Goal: Task Accomplishment & Management: Use online tool/utility

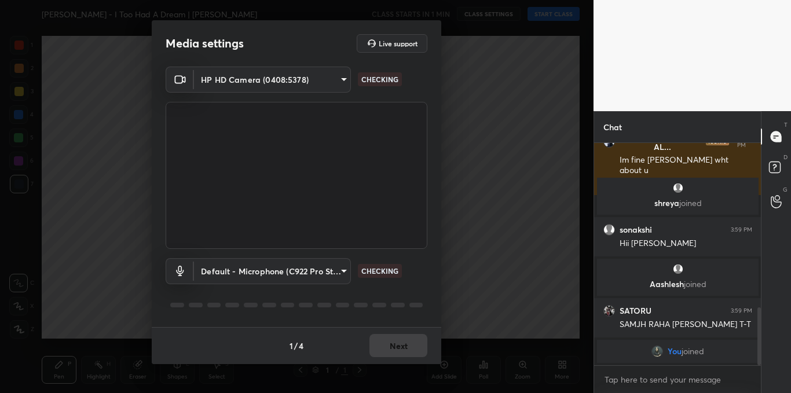
scroll to position [659, 0]
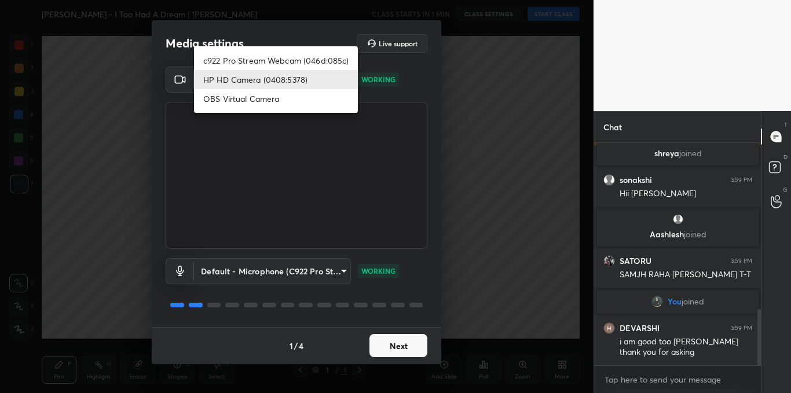
click at [336, 72] on body "1 2 3 4 5 6 7 C X Z C X Z E E Erase all H H Verghese Kurien - I Too Had A Dream…" at bounding box center [395, 196] width 791 height 393
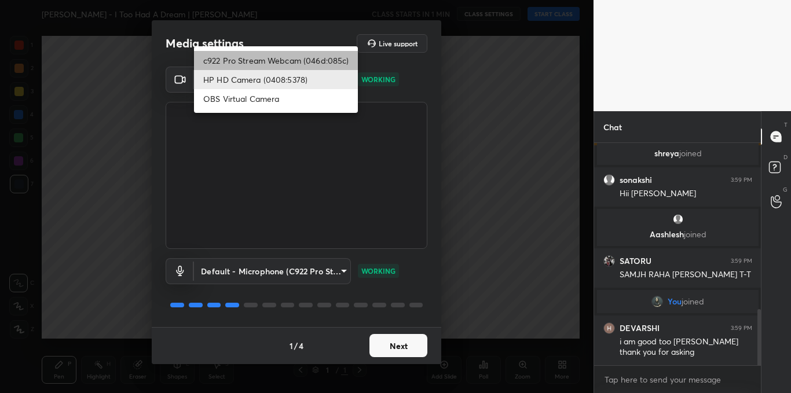
click at [317, 54] on li "c922 Pro Stream Webcam (046d:085c)" at bounding box center [276, 60] width 164 height 19
type input "4b11419e28a2e98241661961c9360e91fc1b890e9c31e22b3e5eb3484368fca5"
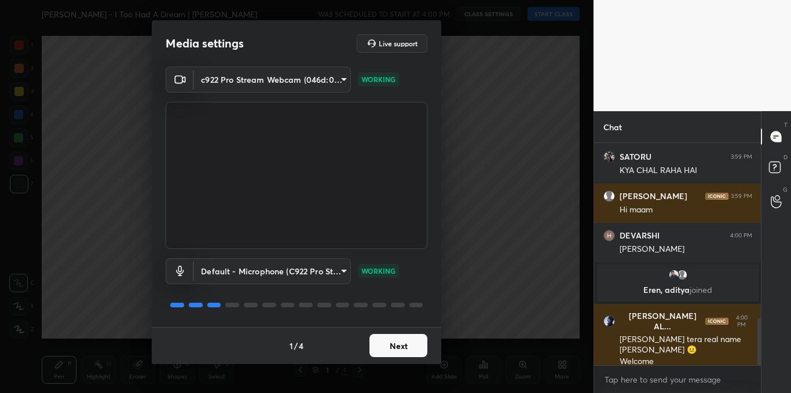
scroll to position [834, 0]
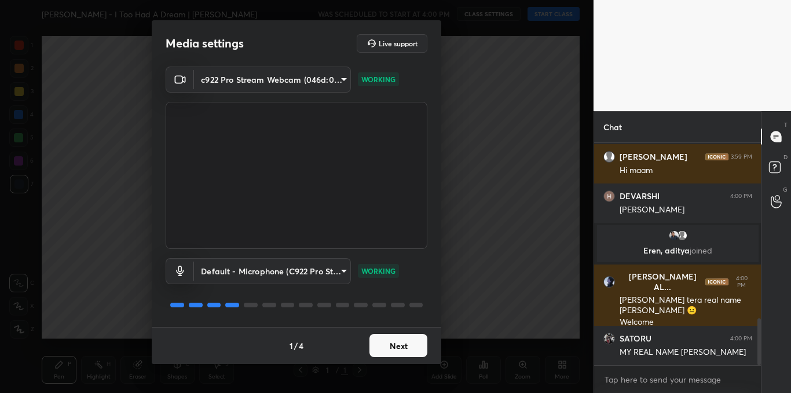
click at [415, 340] on button "Next" at bounding box center [398, 345] width 58 height 23
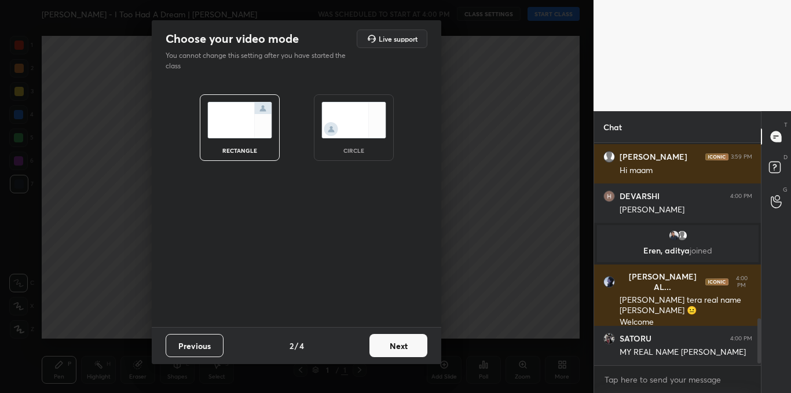
scroll to position [876, 0]
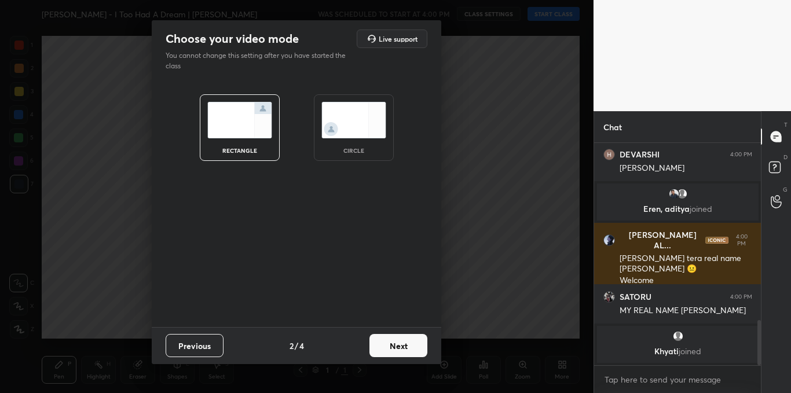
click at [376, 135] on img at bounding box center [353, 120] width 65 height 36
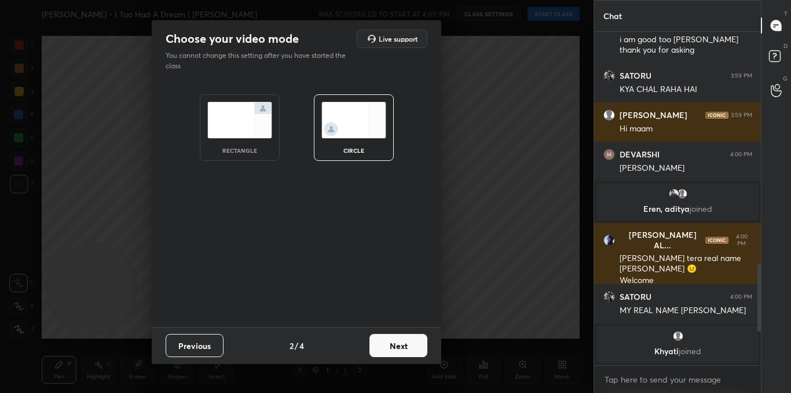
scroll to position [761, 0]
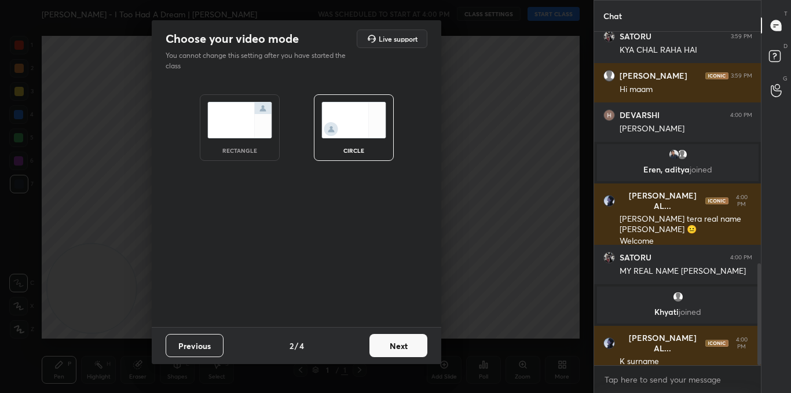
click at [404, 342] on button "Next" at bounding box center [398, 345] width 58 height 23
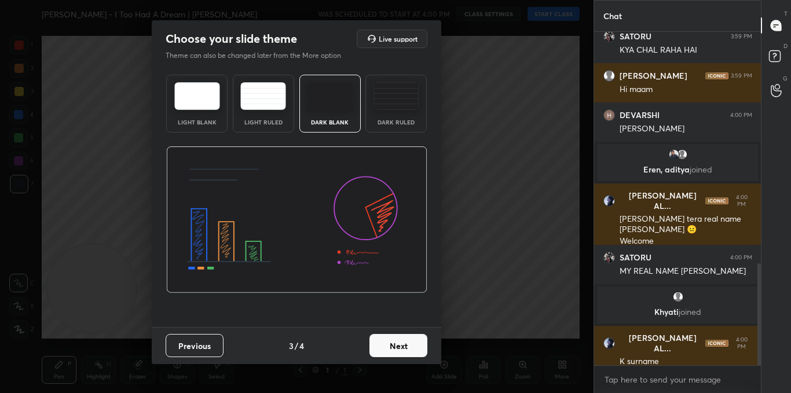
click at [404, 342] on button "Next" at bounding box center [398, 345] width 58 height 23
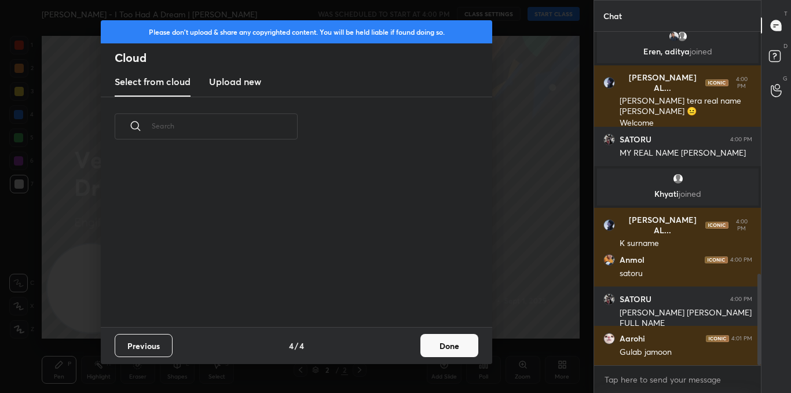
scroll to position [891, 0]
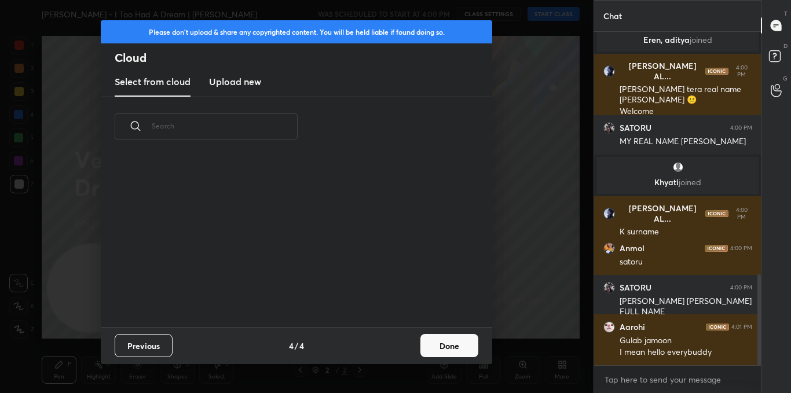
click at [251, 81] on h3 "Upload new" at bounding box center [235, 82] width 52 height 14
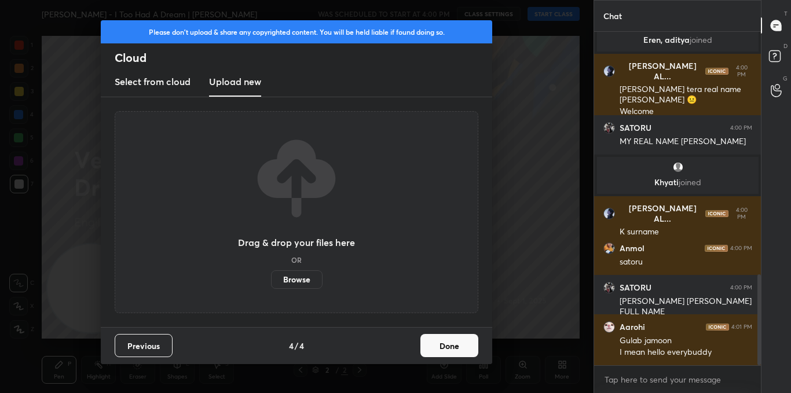
click at [293, 274] on label "Browse" at bounding box center [297, 279] width 52 height 19
click at [271, 274] on input "Browse" at bounding box center [271, 279] width 0 height 19
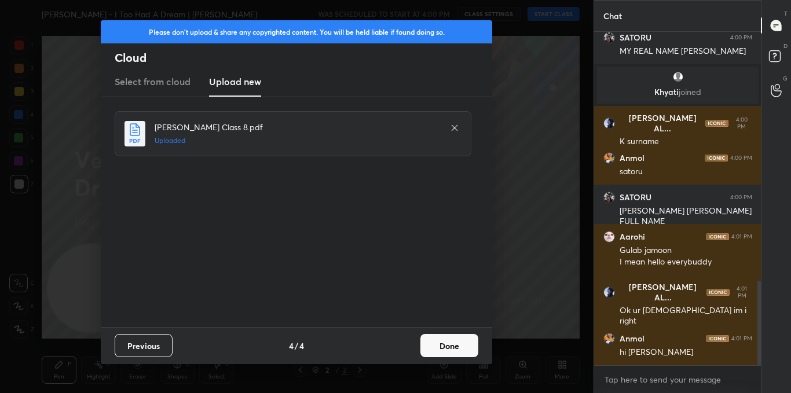
scroll to position [1020, 0]
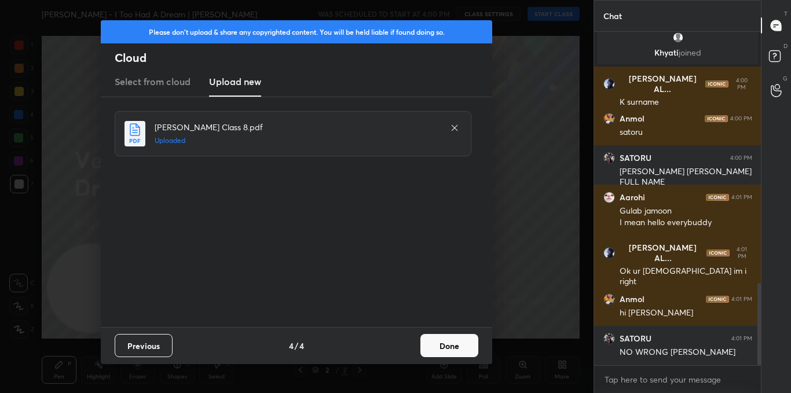
click at [452, 341] on button "Done" at bounding box center [449, 345] width 58 height 23
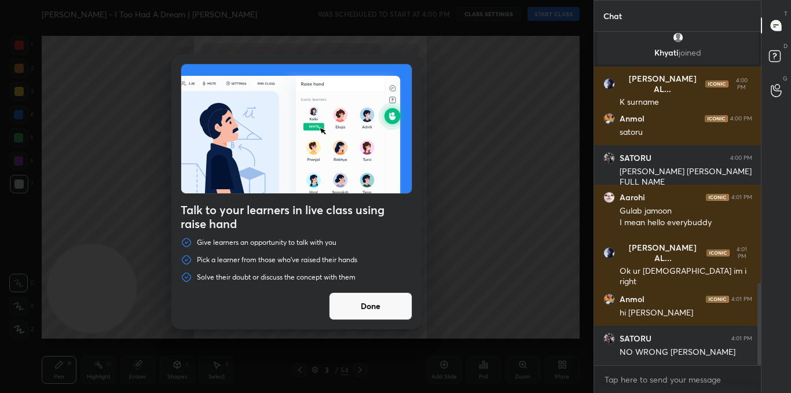
scroll to position [1032, 0]
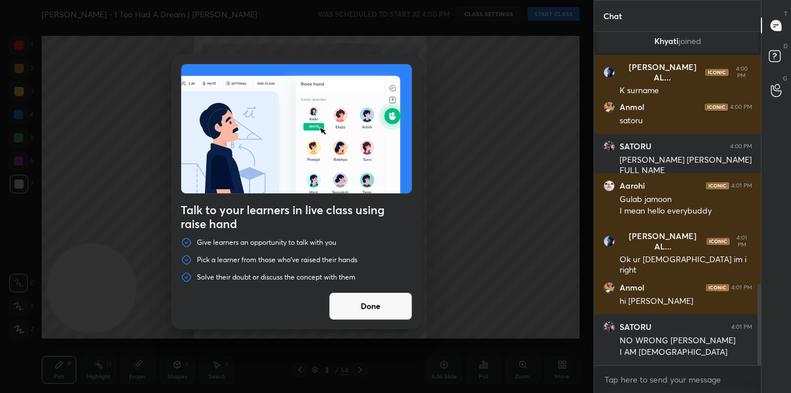
click at [397, 304] on button "Done" at bounding box center [370, 306] width 83 height 28
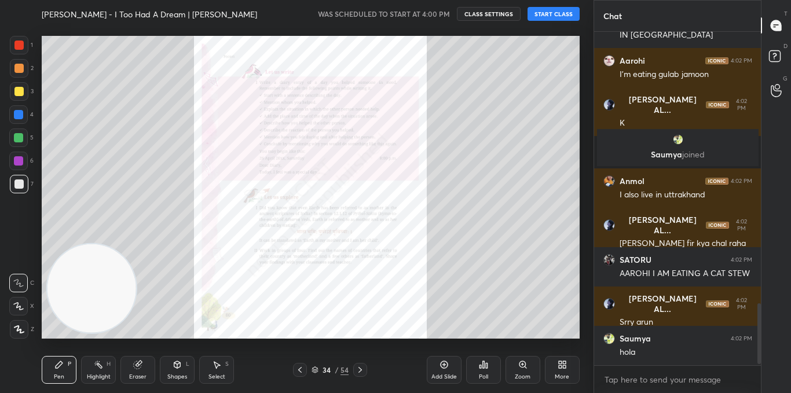
scroll to position [1499, 0]
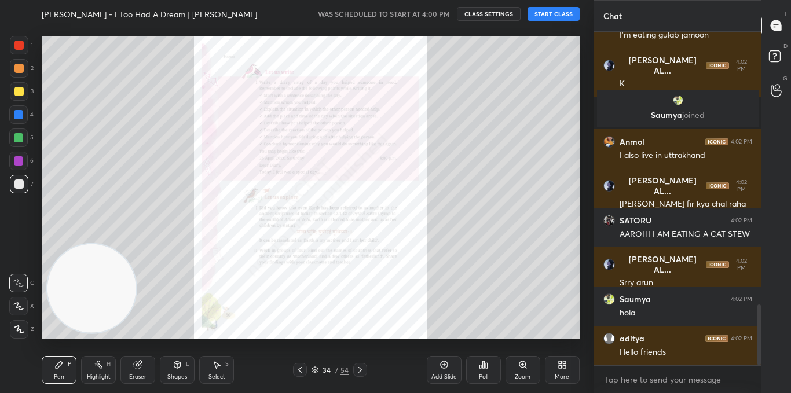
click at [576, 14] on button "START CLASS" at bounding box center [554, 14] width 52 height 14
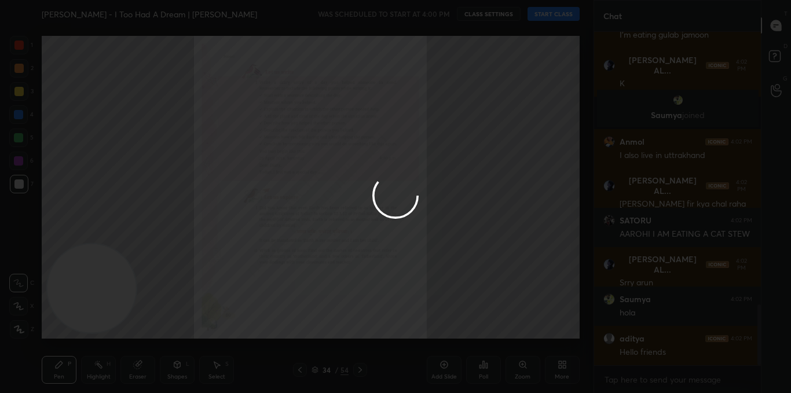
type textarea "x"
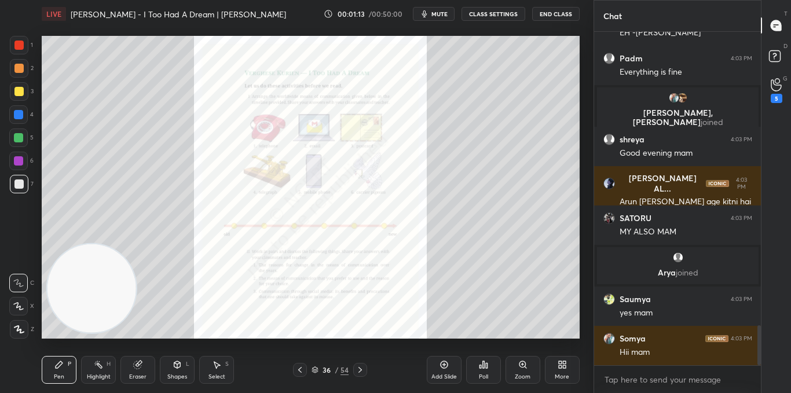
scroll to position [2453, 0]
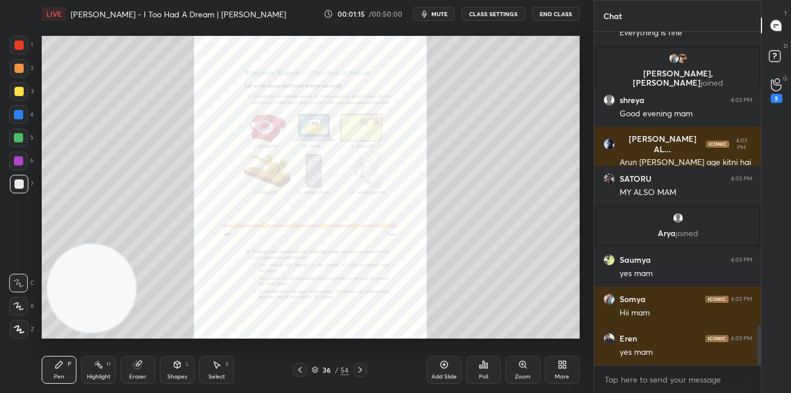
click at [520, 356] on div "Zoom" at bounding box center [522, 370] width 35 height 28
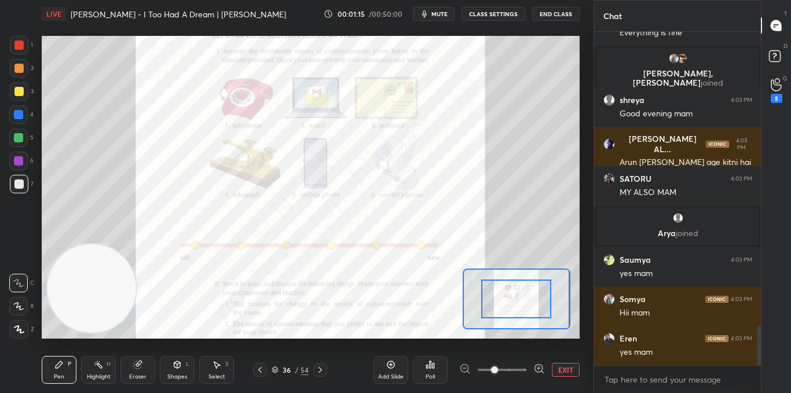
click at [520, 356] on div "Add Slide Poll EXIT" at bounding box center [476, 370] width 206 height 65
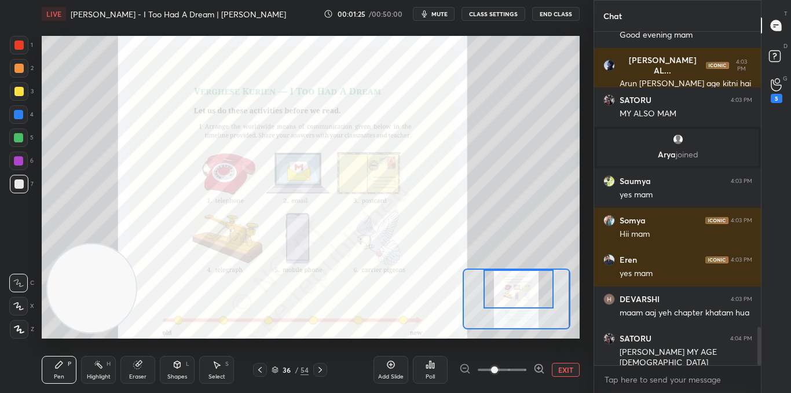
scroll to position [2571, 0]
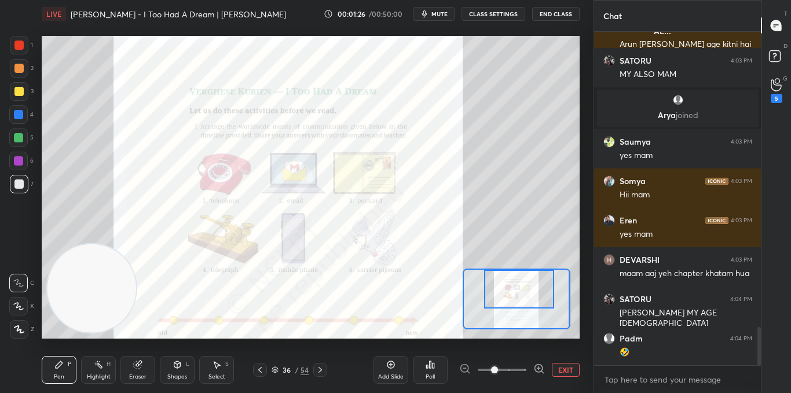
drag, startPoint x: 518, startPoint y: 307, endPoint x: 521, endPoint y: 292, distance: 14.7
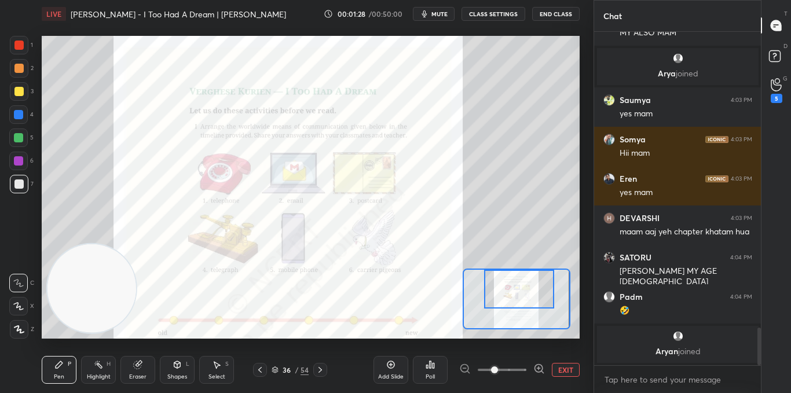
scroll to position [2587, 0]
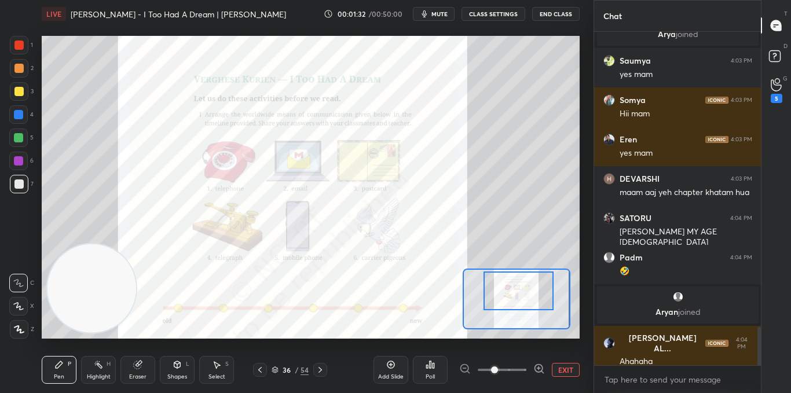
click at [519, 290] on div at bounding box center [518, 291] width 70 height 39
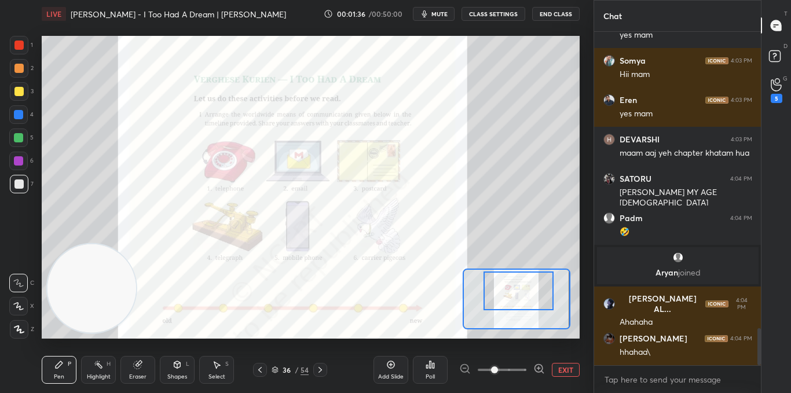
scroll to position [2720, 0]
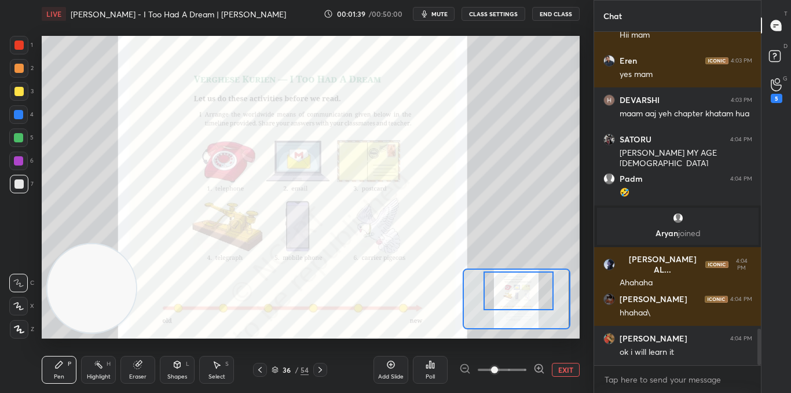
click at [539, 371] on icon at bounding box center [539, 369] width 12 height 12
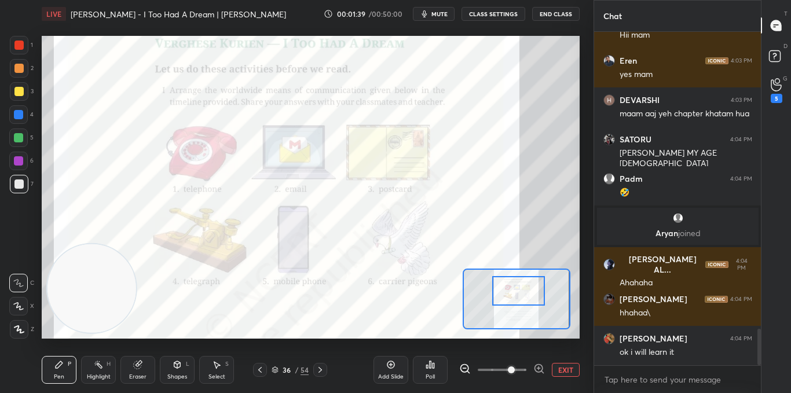
click at [539, 371] on icon at bounding box center [539, 369] width 12 height 12
click at [515, 371] on span at bounding box center [511, 370] width 7 height 7
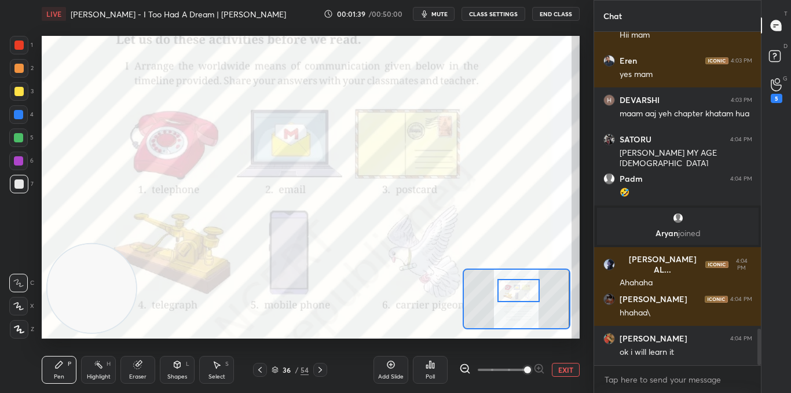
click at [531, 371] on span at bounding box center [527, 370] width 7 height 7
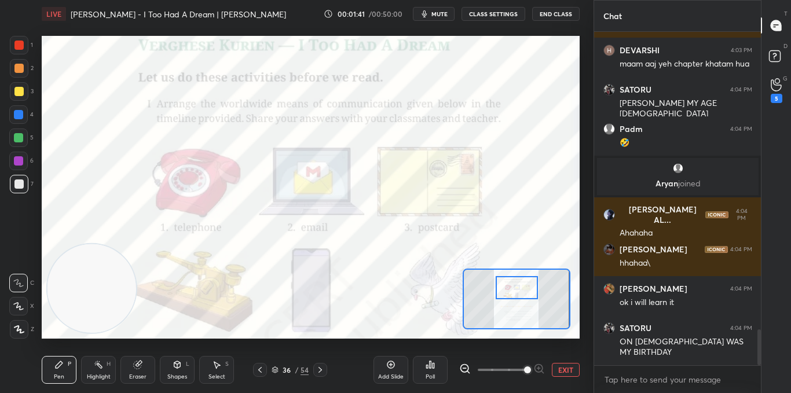
click at [516, 285] on div at bounding box center [517, 287] width 42 height 23
click at [516, 284] on div at bounding box center [517, 287] width 42 height 23
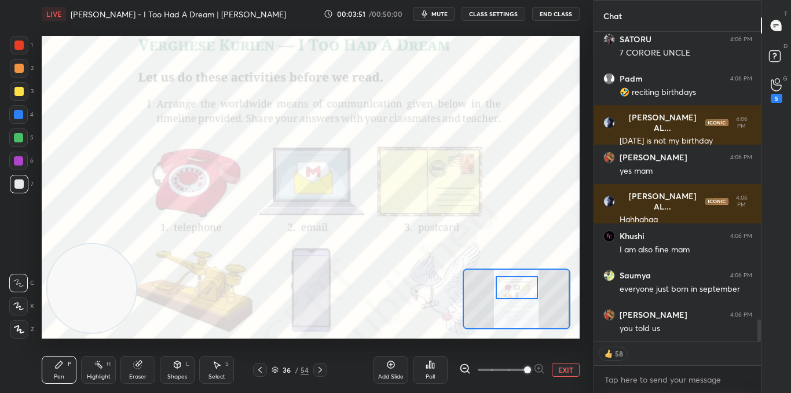
scroll to position [4009, 0]
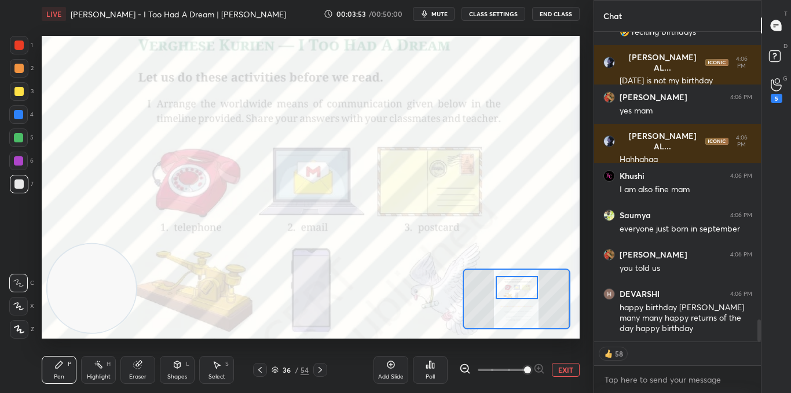
drag, startPoint x: 21, startPoint y: 171, endPoint x: 36, endPoint y: 162, distance: 17.7
click at [21, 171] on div "6" at bounding box center [21, 163] width 24 height 23
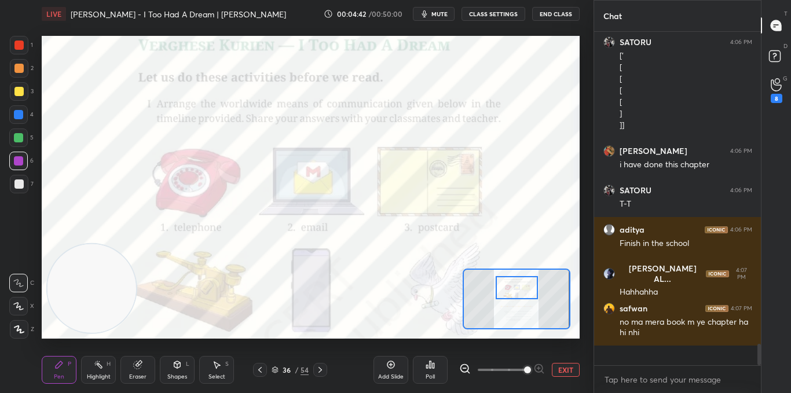
scroll to position [4479, 0]
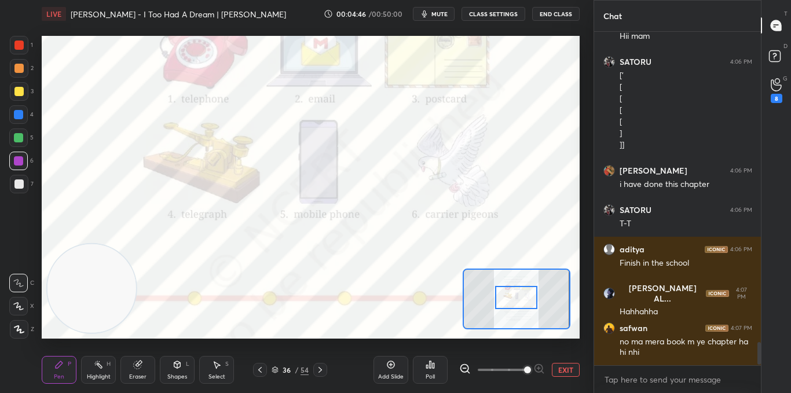
drag, startPoint x: 530, startPoint y: 298, endPoint x: 528, endPoint y: 305, distance: 7.2
click at [528, 305] on div at bounding box center [516, 297] width 42 height 23
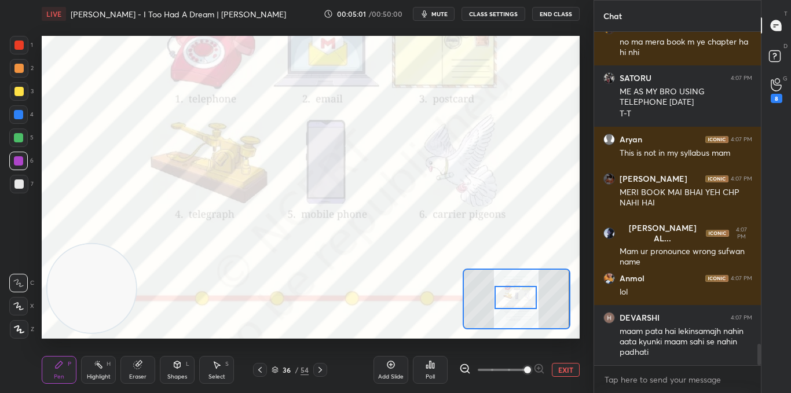
scroll to position [4821, 0]
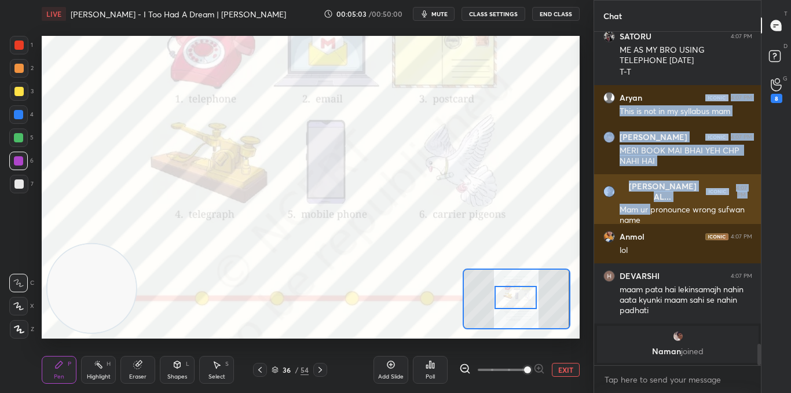
drag, startPoint x: 671, startPoint y: 115, endPoint x: 651, endPoint y: 203, distance: 90.9
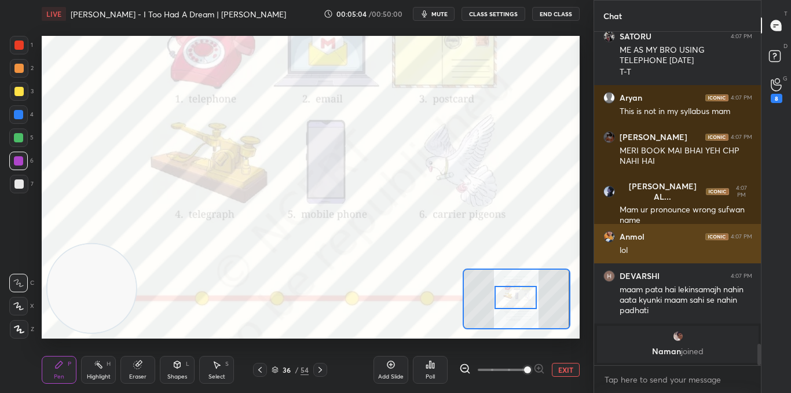
click at [601, 225] on div "Anmol 4:07 PM lol" at bounding box center [677, 243] width 167 height 39
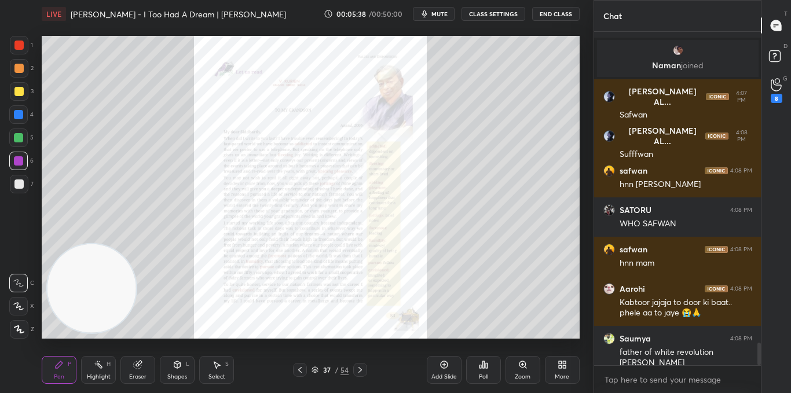
scroll to position [4694, 0]
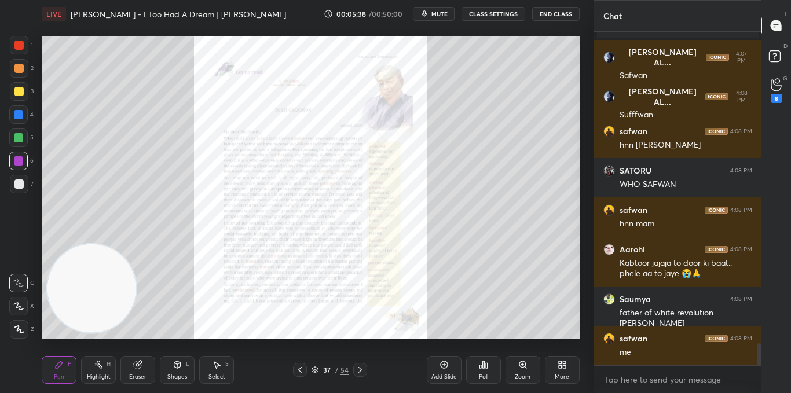
click at [526, 368] on icon at bounding box center [522, 364] width 9 height 9
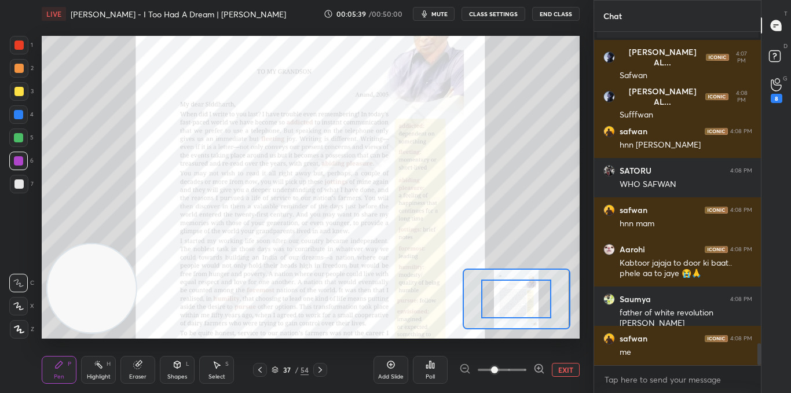
click at [526, 367] on div at bounding box center [502, 370] width 86 height 14
drag, startPoint x: 526, startPoint y: 367, endPoint x: 525, endPoint y: 342, distance: 24.3
click at [526, 366] on div at bounding box center [502, 370] width 86 height 14
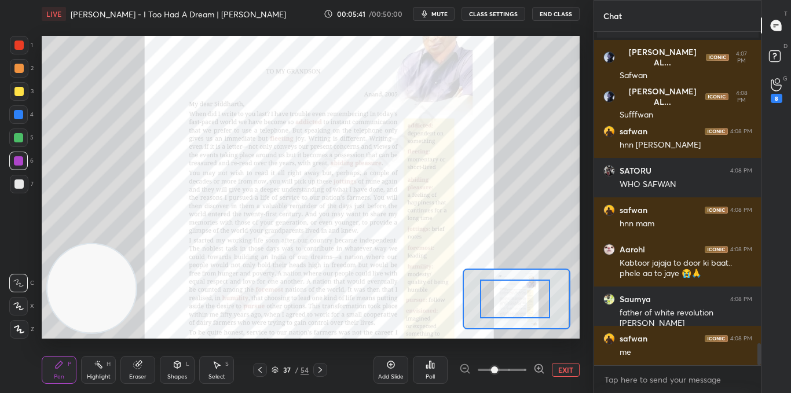
drag, startPoint x: 531, startPoint y: 305, endPoint x: 522, endPoint y: 295, distance: 13.1
click at [541, 368] on icon at bounding box center [539, 369] width 12 height 12
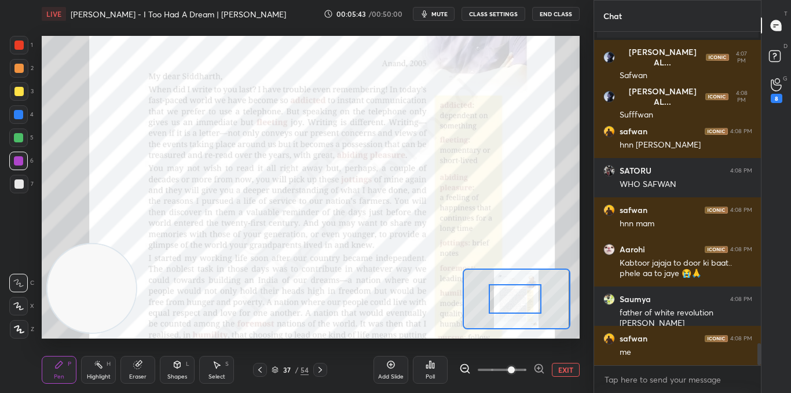
click at [541, 367] on icon at bounding box center [539, 369] width 12 height 12
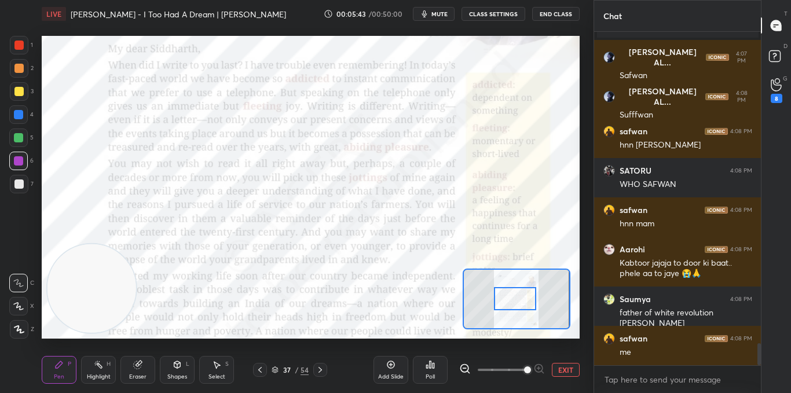
click at [541, 364] on div at bounding box center [502, 370] width 86 height 14
click at [539, 364] on div at bounding box center [502, 370] width 86 height 14
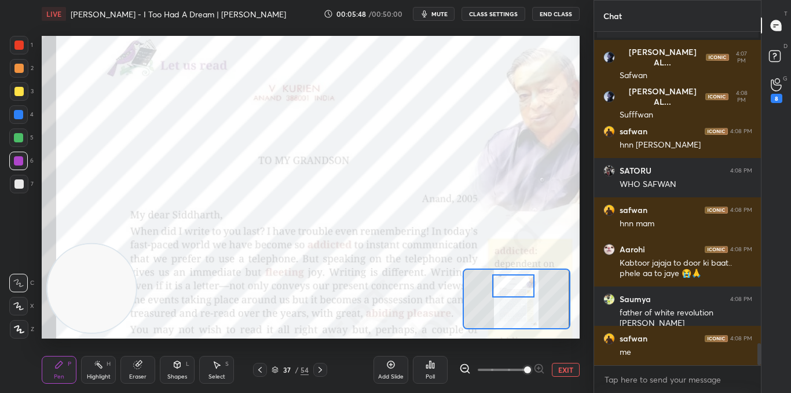
drag, startPoint x: 521, startPoint y: 287, endPoint x: 516, endPoint y: 283, distance: 6.6
click at [519, 283] on div at bounding box center [513, 285] width 42 height 23
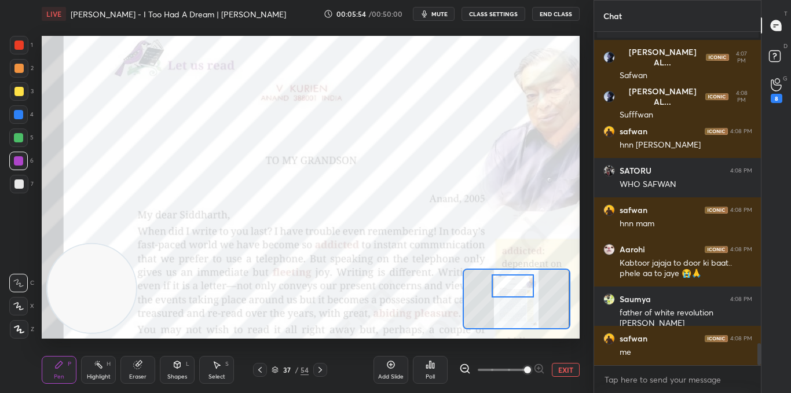
scroll to position [4733, 0]
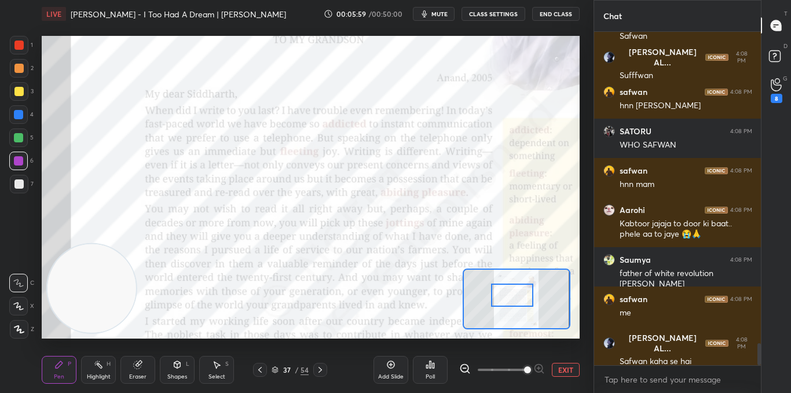
drag, startPoint x: 510, startPoint y: 288, endPoint x: 508, endPoint y: 295, distance: 7.3
click at [508, 295] on div at bounding box center [512, 295] width 42 height 23
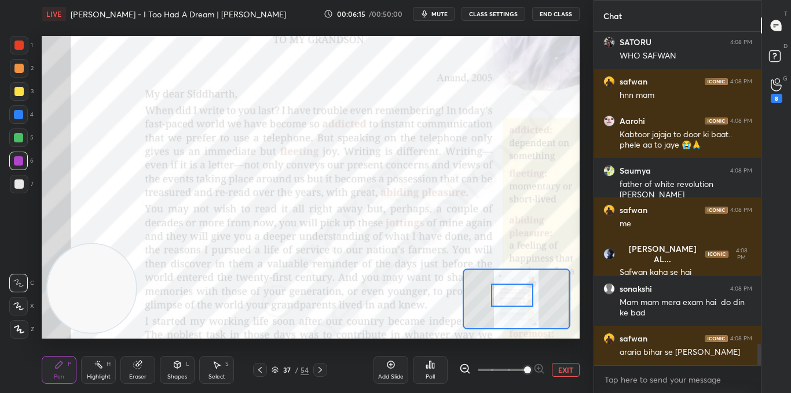
scroll to position [4862, 0]
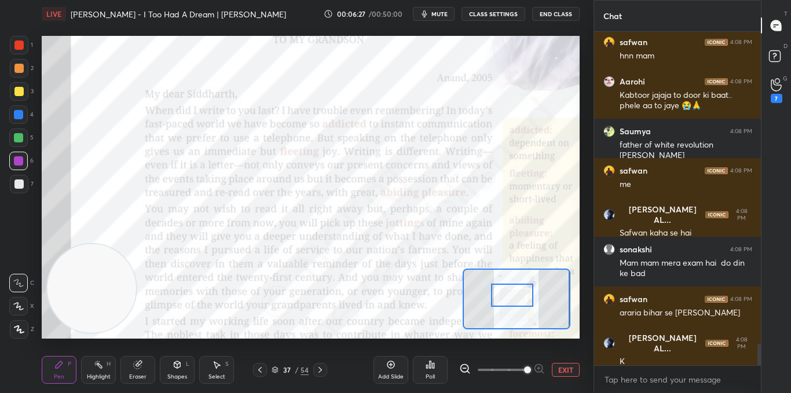
drag, startPoint x: 400, startPoint y: 371, endPoint x: 401, endPoint y: 364, distance: 6.4
click at [401, 370] on div "Add Slide" at bounding box center [390, 370] width 35 height 28
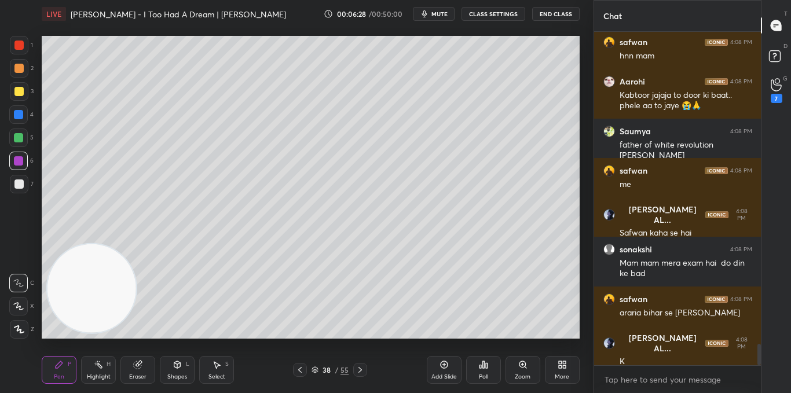
drag, startPoint x: 18, startPoint y: 94, endPoint x: 37, endPoint y: 93, distance: 19.1
click at [19, 94] on div at bounding box center [18, 91] width 9 height 9
drag, startPoint x: 21, startPoint y: 335, endPoint x: 30, endPoint y: 321, distance: 16.4
click at [22, 334] on div at bounding box center [19, 329] width 19 height 19
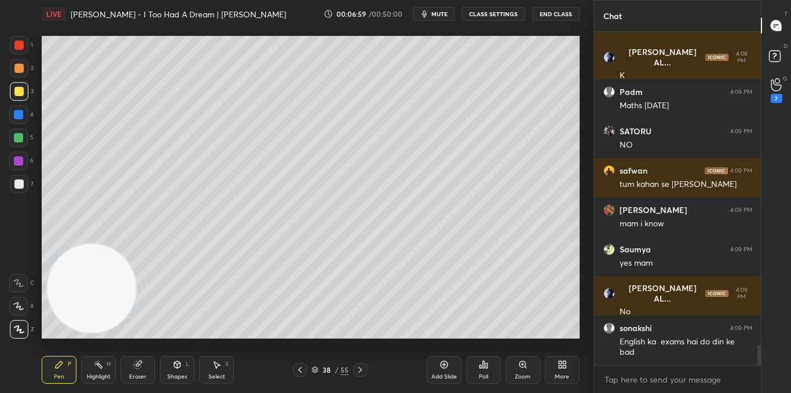
scroll to position [5187, 0]
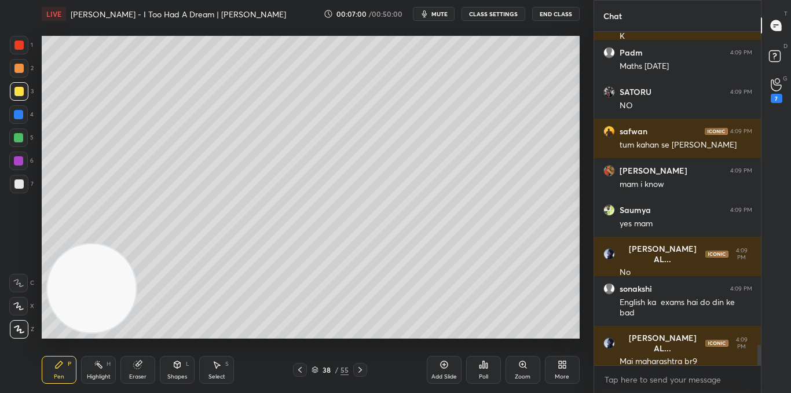
click at [683, 137] on div "1 2 3 4 5 6 7 C X Z C X Z E E Erase all H H LIVE Verghese Kurien - I Too Had A …" at bounding box center [395, 196] width 791 height 393
click at [582, 175] on div "Setting up your live class Poll for secs No correct answer Start poll" at bounding box center [310, 187] width 547 height 319
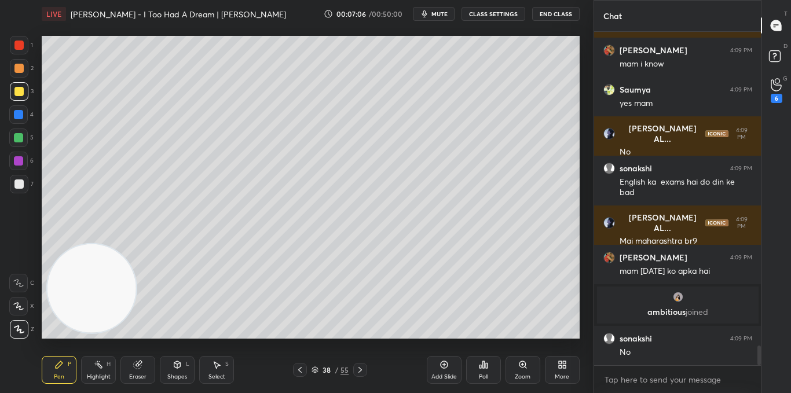
scroll to position [5347, 0]
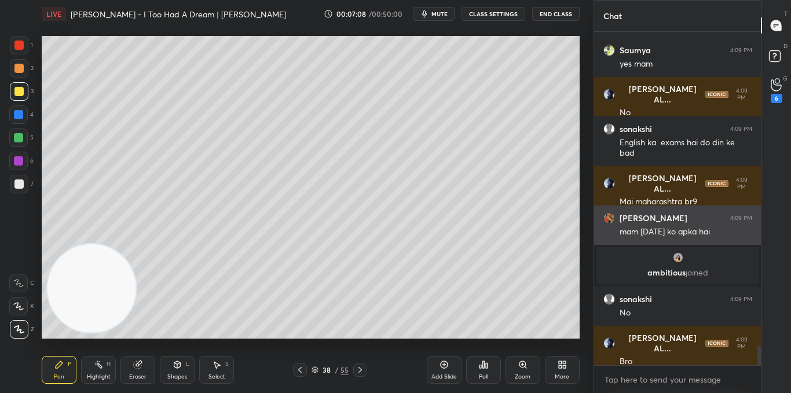
click at [599, 232] on div "ANSHIKA 4:09 PM mam tuesday ko apka hai" at bounding box center [677, 225] width 167 height 39
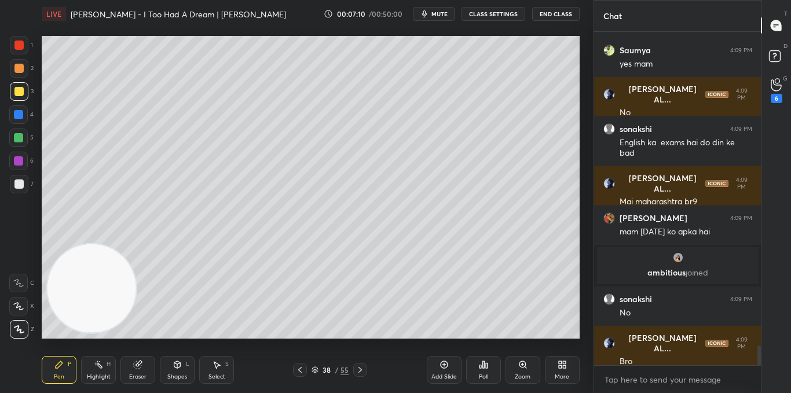
click at [591, 157] on div "1 2 3 4 5 6 7 C X Z C X Z E E Erase all H H LIVE Verghese Kurien - I Too Had A …" at bounding box center [297, 196] width 594 height 393
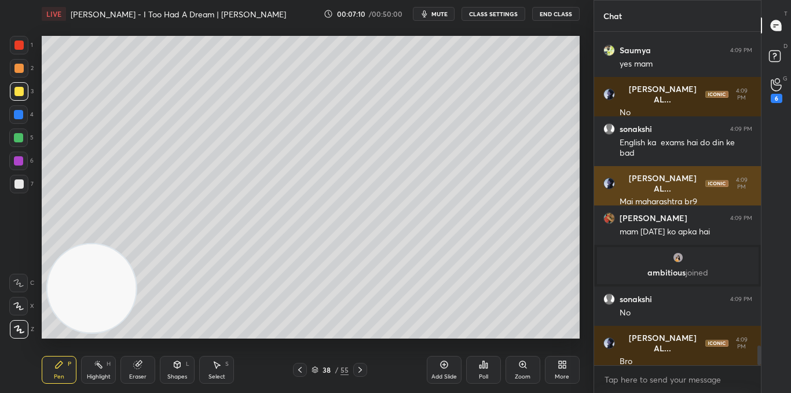
scroll to position [5386, 0]
click at [609, 149] on div "1 2 3 4 5 6 7 C X Z C X Z E E Erase all H H LIVE Verghese Kurien - I Too Had A …" at bounding box center [395, 196] width 791 height 393
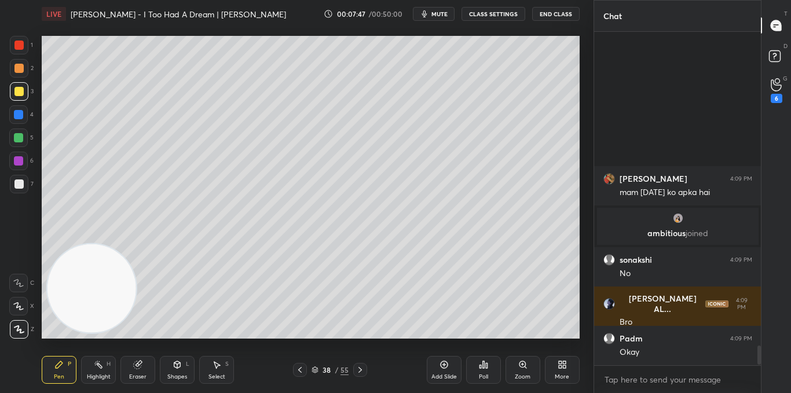
scroll to position [5575, 0]
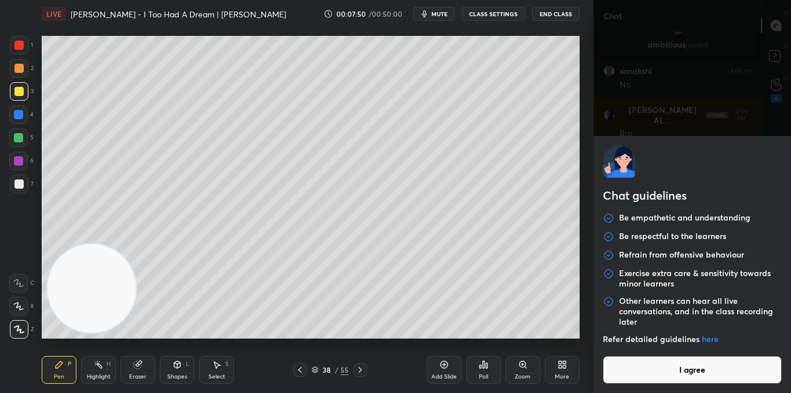
click at [640, 380] on body "1 2 3 4 5 6 7 C X Z C X Z E E Erase all H H LIVE Verghese Kurien - I Too Had A …" at bounding box center [395, 196] width 791 height 393
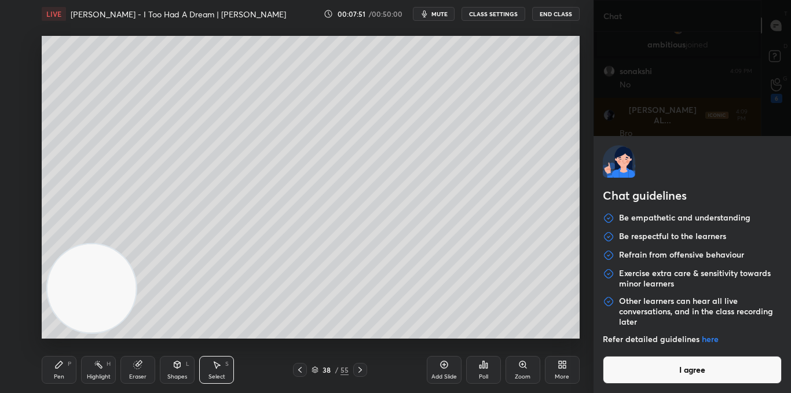
click at [648, 378] on button "I agree" at bounding box center [693, 370] width 180 height 28
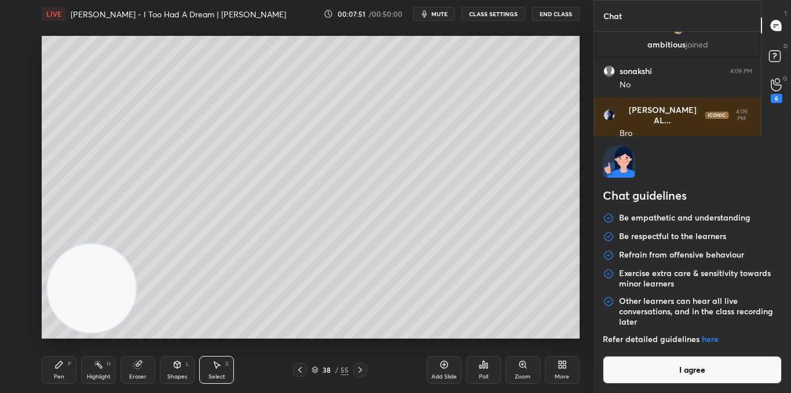
type textarea "x"
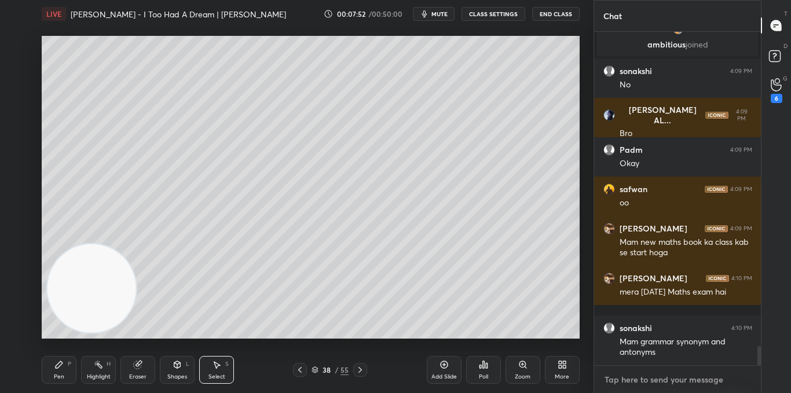
click at [648, 378] on textarea at bounding box center [677, 380] width 149 height 19
paste textarea "https://www.youtube.com/live/Moaq8fE9WIc?si=p45xijro9899RwBn"
type textarea "https://www.youtube.com/live/Moaq8fE9WIc?si=p45xijro9899RwBn"
type textarea "x"
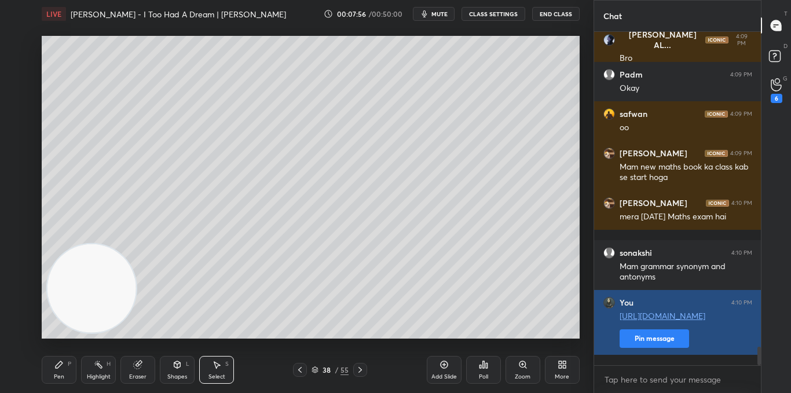
click at [668, 348] on button "Pin message" at bounding box center [654, 338] width 69 height 19
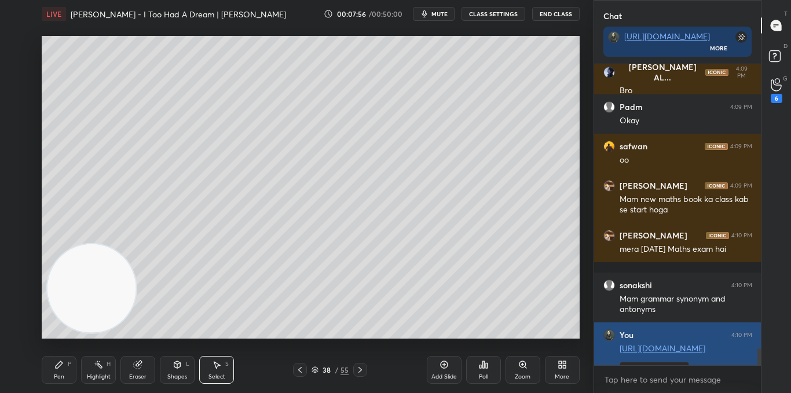
scroll to position [202, 163]
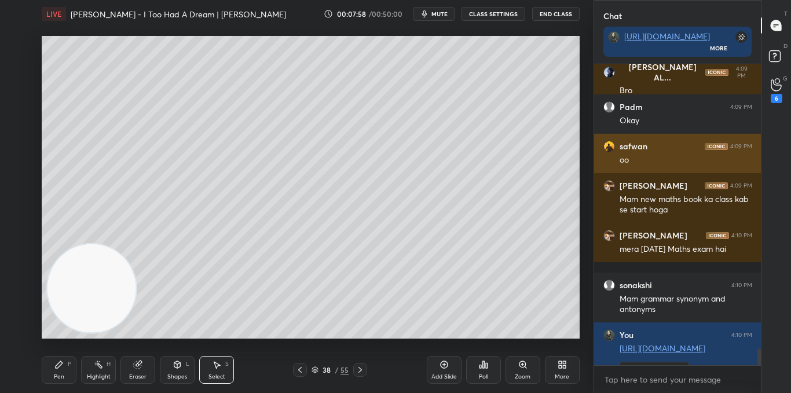
drag, startPoint x: 701, startPoint y: 258, endPoint x: 733, endPoint y: 170, distance: 94.3
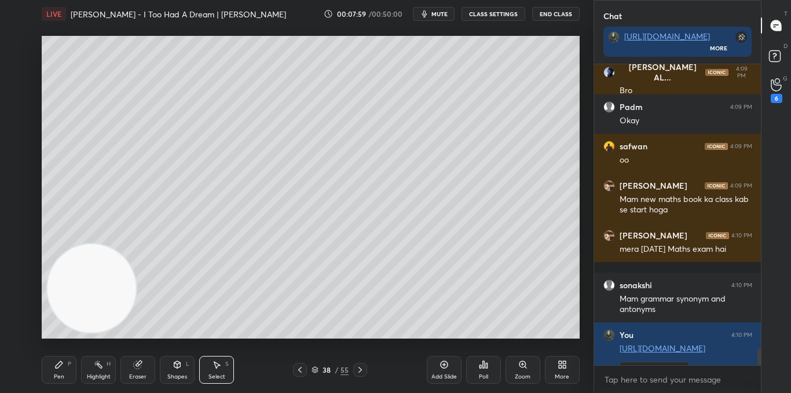
drag, startPoint x: 576, startPoint y: 254, endPoint x: 576, endPoint y: 237, distance: 16.2
click at [576, 252] on div "0 ° Undo Copy Duplicate Duplicate to new slide Delete" at bounding box center [311, 187] width 538 height 302
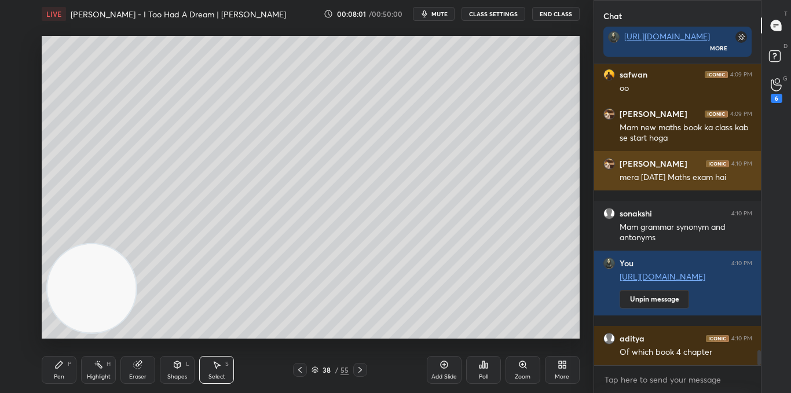
scroll to position [5772, 0]
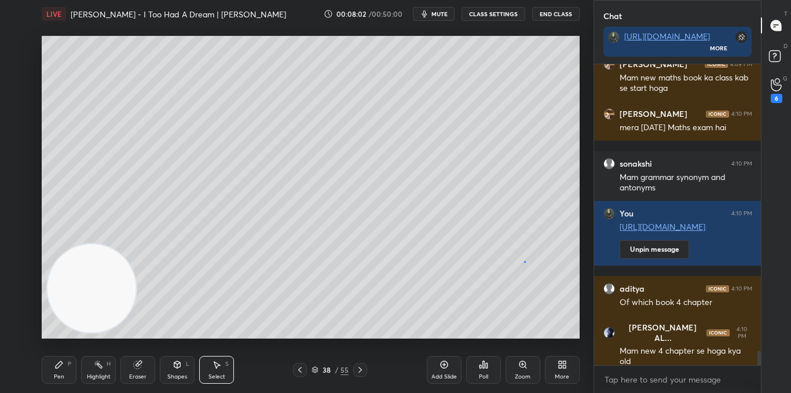
click at [524, 261] on div "0 ° Undo Copy Duplicate Duplicate to new slide Delete" at bounding box center [311, 187] width 538 height 302
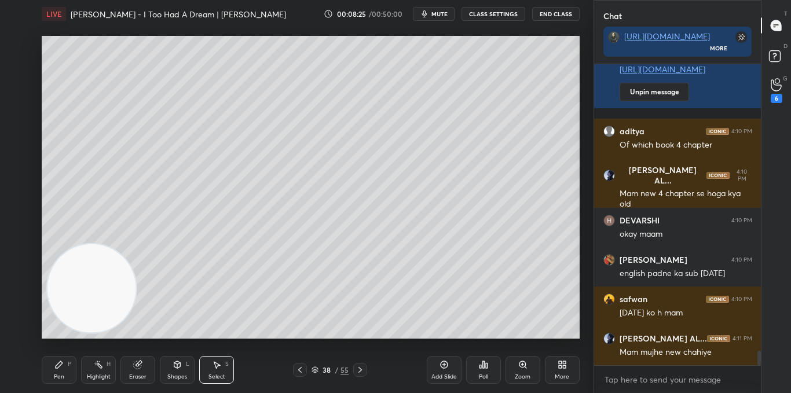
scroll to position [5990, 0]
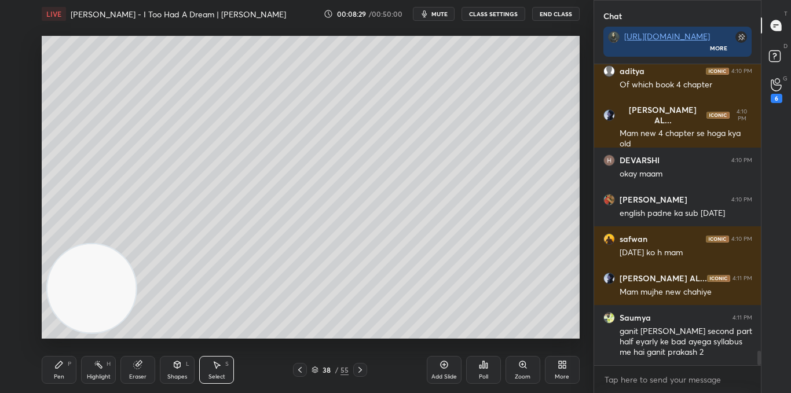
click at [63, 362] on icon at bounding box center [58, 364] width 9 height 9
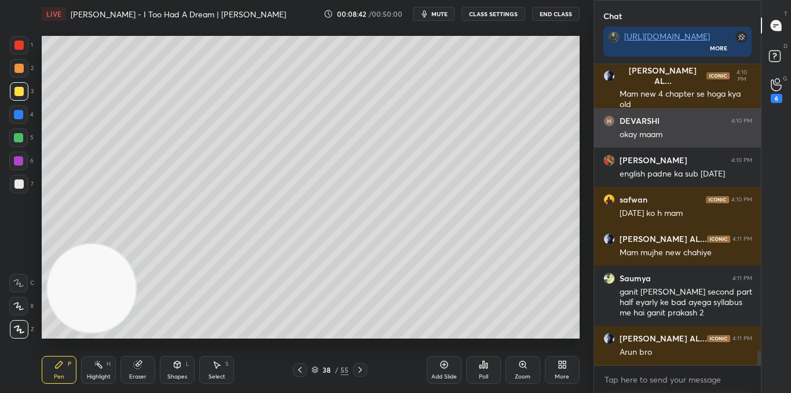
scroll to position [6068, 0]
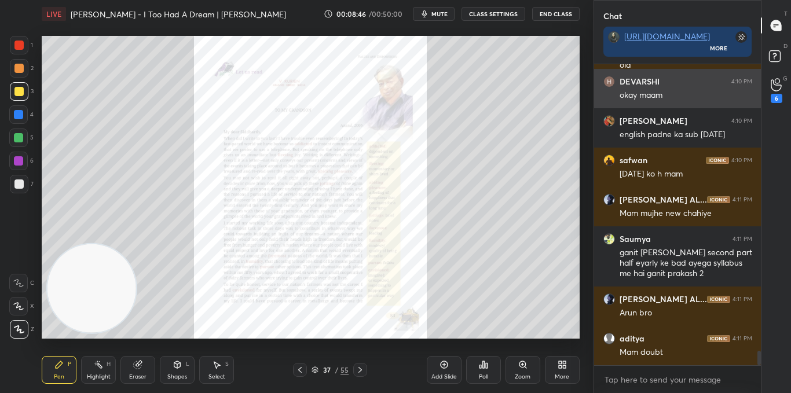
drag, startPoint x: 543, startPoint y: 346, endPoint x: 667, endPoint y: 78, distance: 295.3
click at [594, 213] on div "1 2 3 4 5 6 7 C X Z C X Z E E Erase all H H LIVE Verghese Kurien - I Too Had A …" at bounding box center [395, 196] width 791 height 393
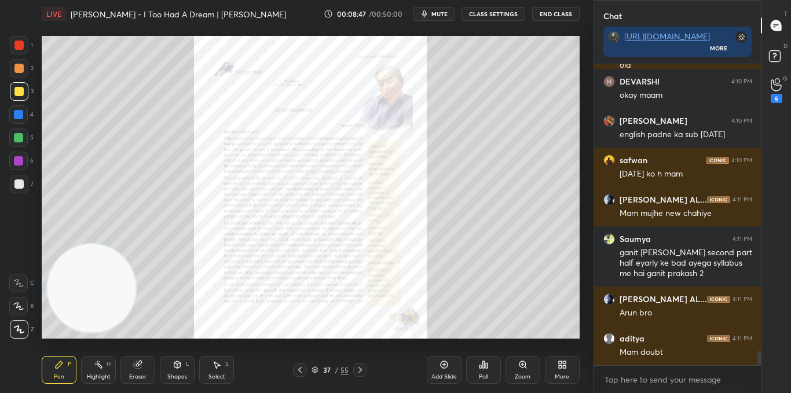
click at [526, 363] on icon at bounding box center [522, 364] width 9 height 9
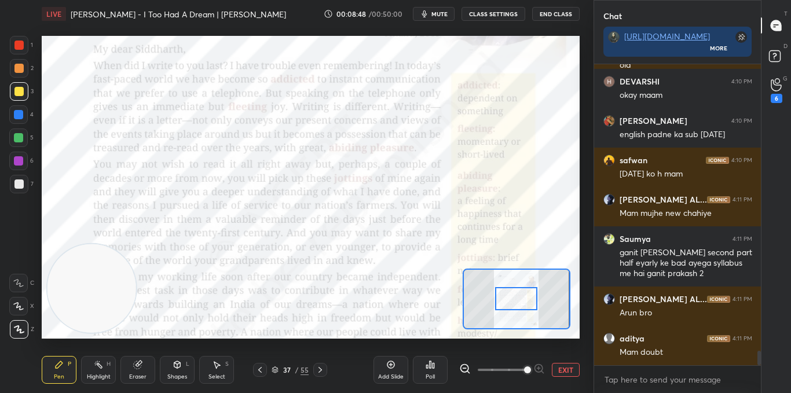
click at [526, 367] on span at bounding box center [527, 370] width 7 height 7
click at [527, 367] on span at bounding box center [527, 370] width 7 height 7
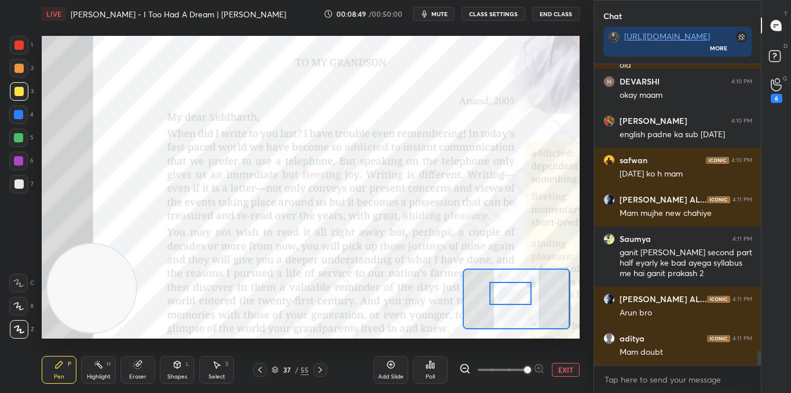
scroll to position [6108, 0]
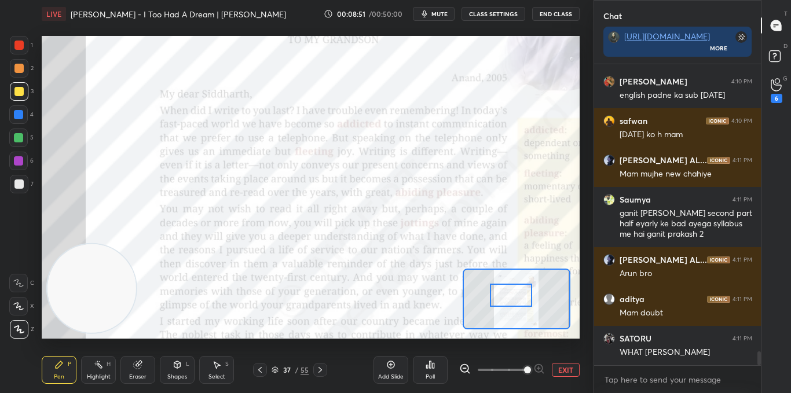
drag, startPoint x: 516, startPoint y: 298, endPoint x: 510, endPoint y: 283, distance: 16.3
click at [511, 293] on div at bounding box center [511, 295] width 42 height 23
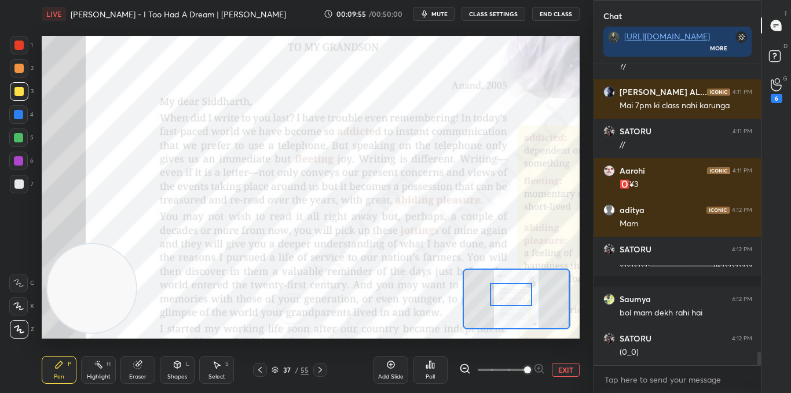
scroll to position [4, 4]
click at [772, 79] on icon at bounding box center [776, 84] width 11 height 13
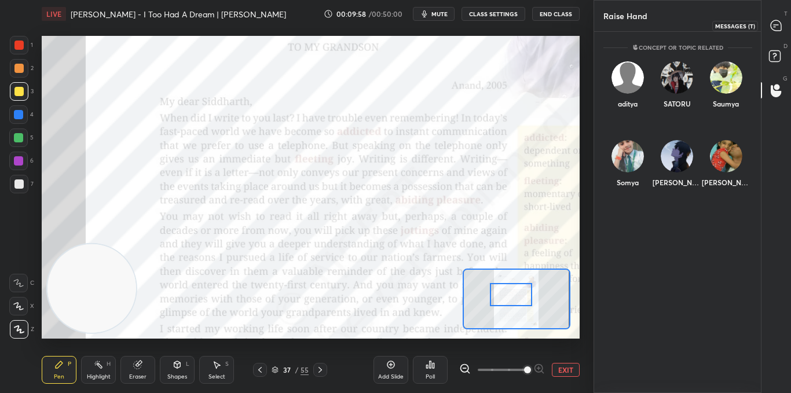
click at [776, 17] on div at bounding box center [776, 25] width 23 height 21
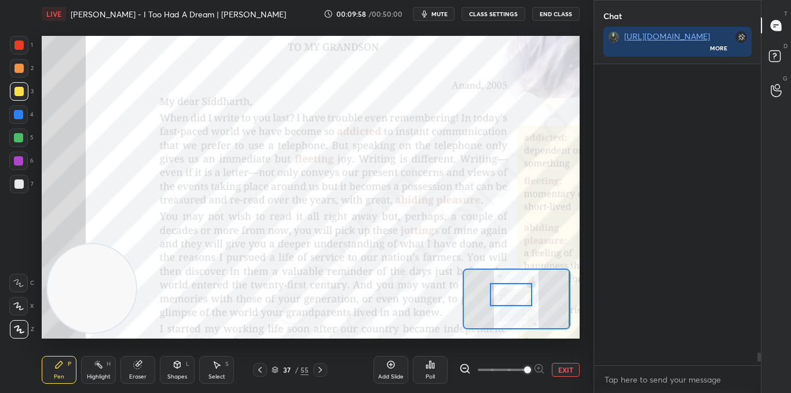
scroll to position [298, 163]
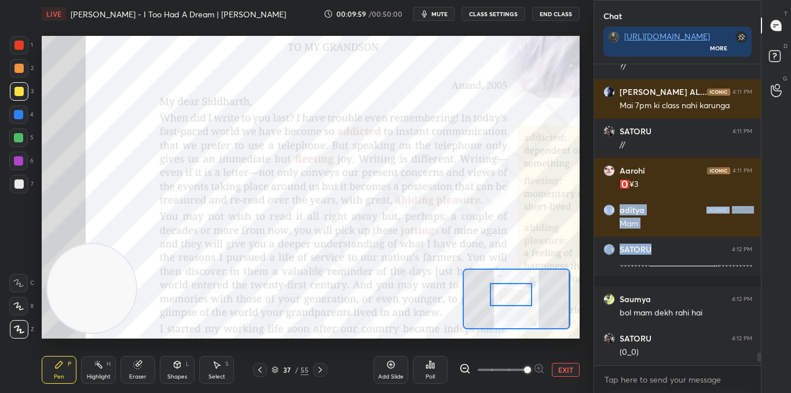
drag, startPoint x: 660, startPoint y: 189, endPoint x: 677, endPoint y: 60, distance: 129.7
click at [679, 64] on div "aditya 4:11 PM Mam doubt SATORU 4:11 PM WHAT ZEESHAN ?? ?/ ZEESHAN AL... 4:11 P…" at bounding box center [677, 228] width 167 height 329
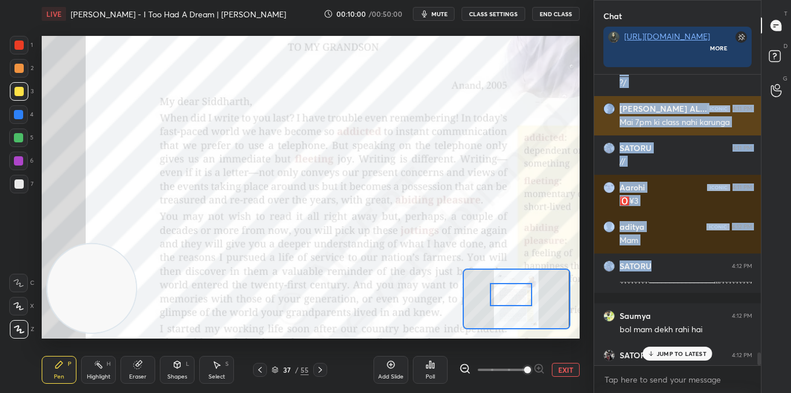
scroll to position [4, 4]
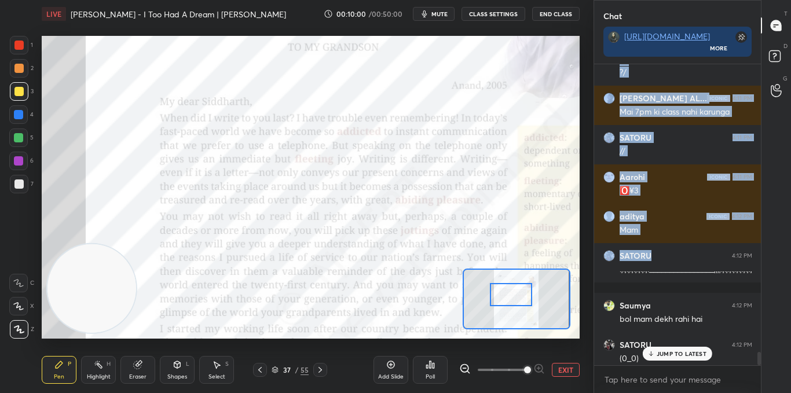
click at [592, 126] on div "1 2 3 4 5 6 7 C X Z C X Z E E Erase all H H LIVE Verghese Kurien - I Too Had A …" at bounding box center [297, 196] width 594 height 393
click at [586, 130] on div "1 2 3 4 5 6 7 C X Z C X Z E E Erase all H H LIVE Verghese Kurien - I Too Had A …" at bounding box center [297, 196] width 594 height 393
click at [587, 129] on div "1 2 3 4 5 6 7 C X Z C X Z E E Erase all H H LIVE Verghese Kurien - I Too Had A …" at bounding box center [297, 196] width 594 height 393
click at [581, 209] on div "Setting up your live class Poll for secs No correct answer Start poll" at bounding box center [310, 187] width 547 height 319
click at [589, 206] on div "1 2 3 4 5 6 7 C X Z C X Z E E Erase all H H LIVE Verghese Kurien - I Too Had A …" at bounding box center [297, 196] width 594 height 393
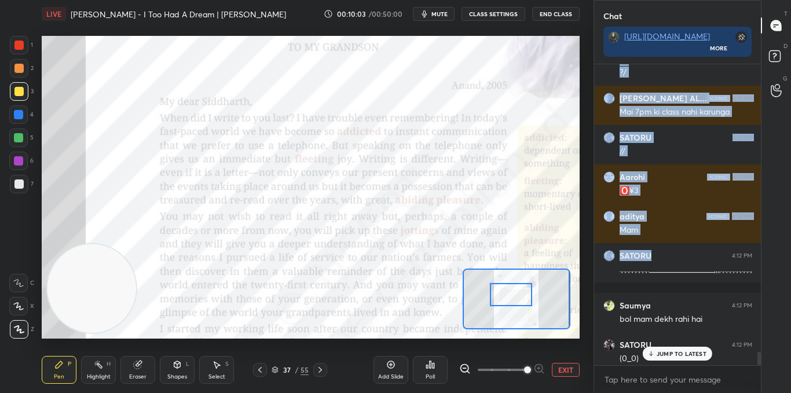
click at [589, 207] on div "1 2 3 4 5 6 7 C X Z C X Z E E Erase all H H LIVE Verghese Kurien - I Too Had A …" at bounding box center [297, 196] width 594 height 393
click at [591, 207] on div "1 2 3 4 5 6 7 C X Z C X Z E E Erase all H H LIVE Verghese Kurien - I Too Had A …" at bounding box center [297, 196] width 594 height 393
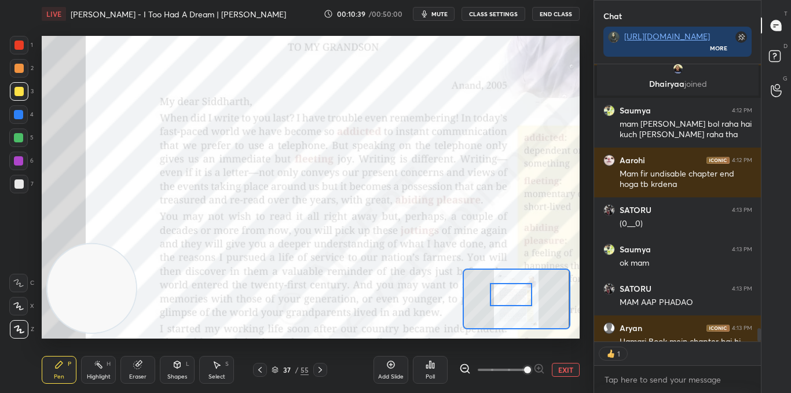
scroll to position [274, 163]
click at [678, 31] on div "Chat https://www.youtube.com/live/Moaq8fE9WIc?si=p45xijro9899RwBn More ZEESHAN …" at bounding box center [678, 196] width 168 height 393
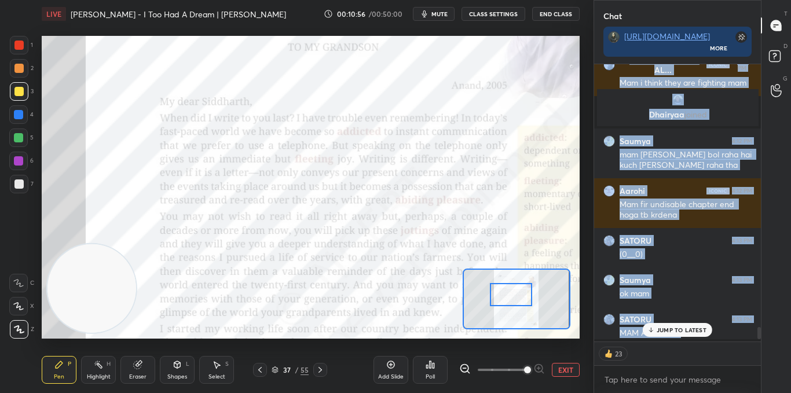
scroll to position [4, 4]
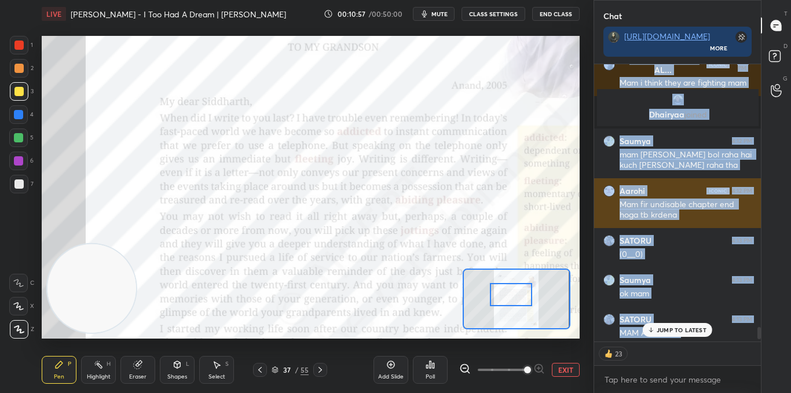
click at [664, 192] on div "Aarohi 4:12 PM" at bounding box center [677, 191] width 149 height 12
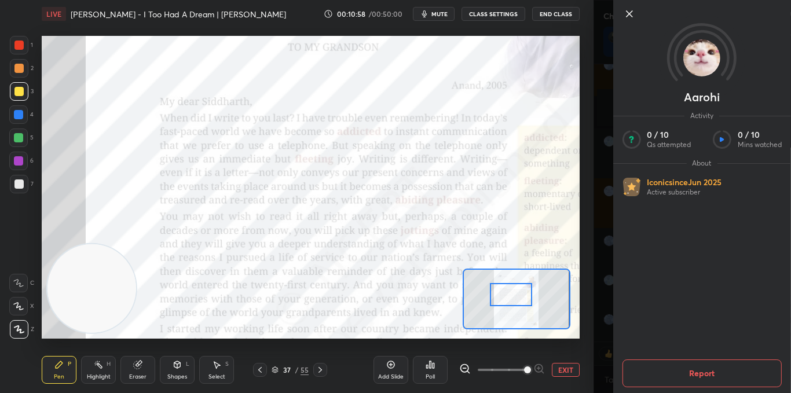
click at [604, 185] on div "Aarohi Activity 0 / 10 Qs attempted 0 / 10 Mins watched About Iconic since Jun …" at bounding box center [693, 196] width 198 height 393
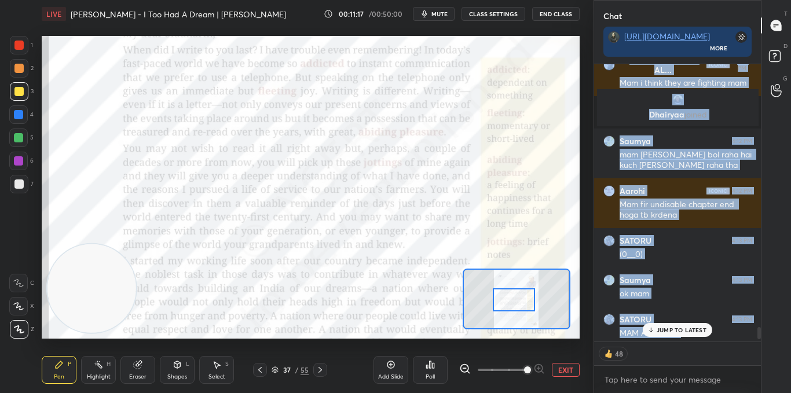
click at [520, 296] on div at bounding box center [514, 299] width 42 height 23
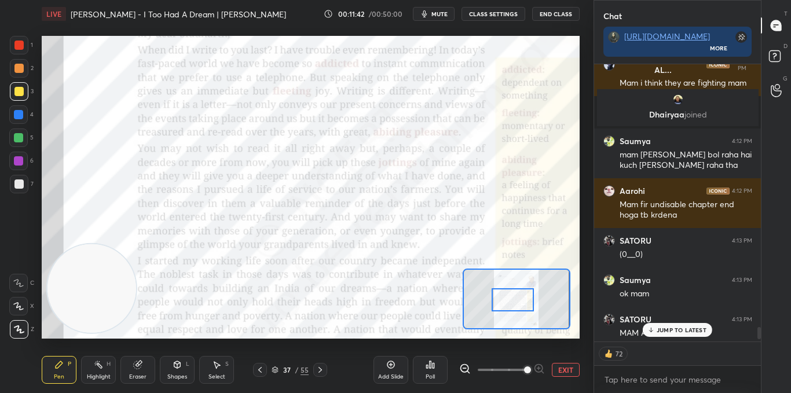
click at [687, 336] on div "JUMP TO LATEST" at bounding box center [677, 330] width 69 height 14
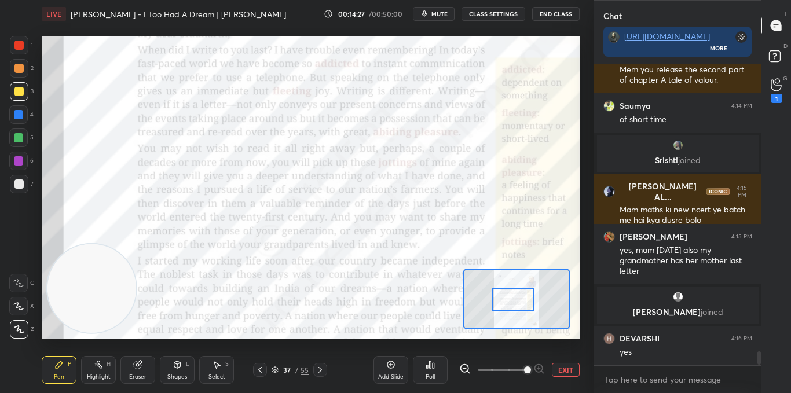
scroll to position [6135, 0]
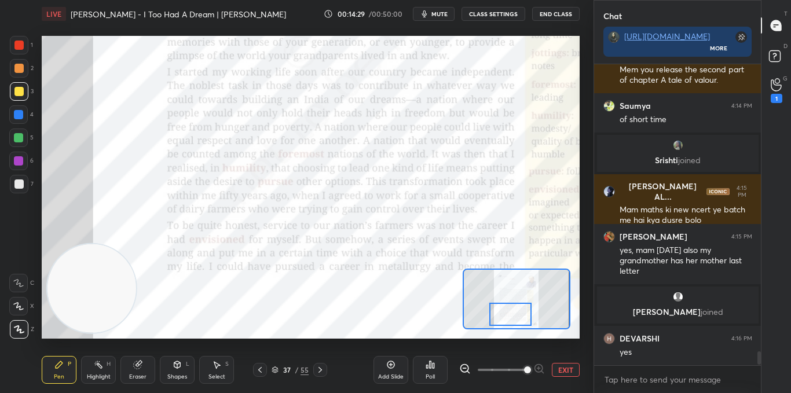
drag, startPoint x: 518, startPoint y: 307, endPoint x: 516, endPoint y: 322, distance: 14.7
click at [516, 322] on div at bounding box center [510, 314] width 42 height 23
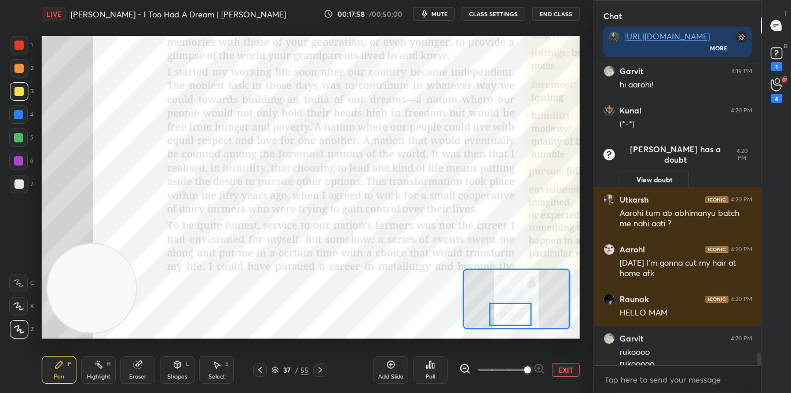
scroll to position [6907, 0]
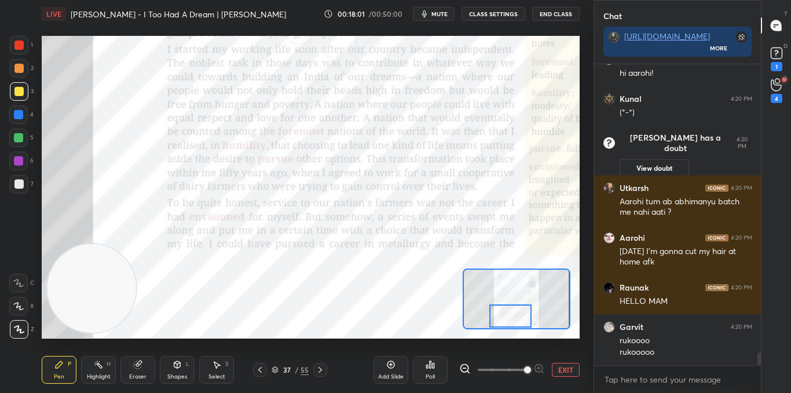
click at [514, 317] on div at bounding box center [510, 316] width 42 height 23
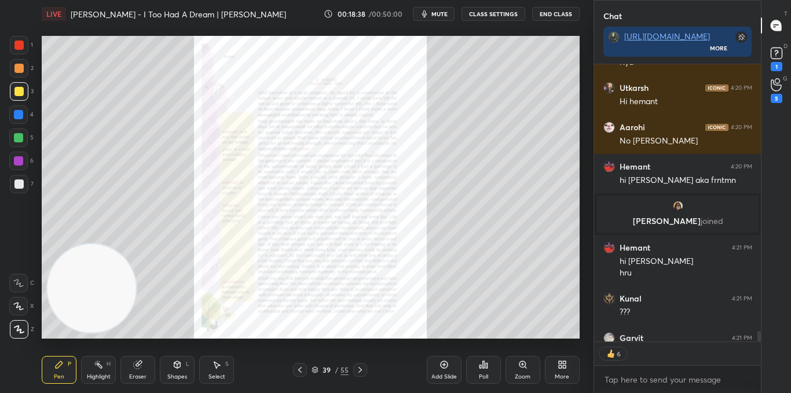
scroll to position [7256, 0]
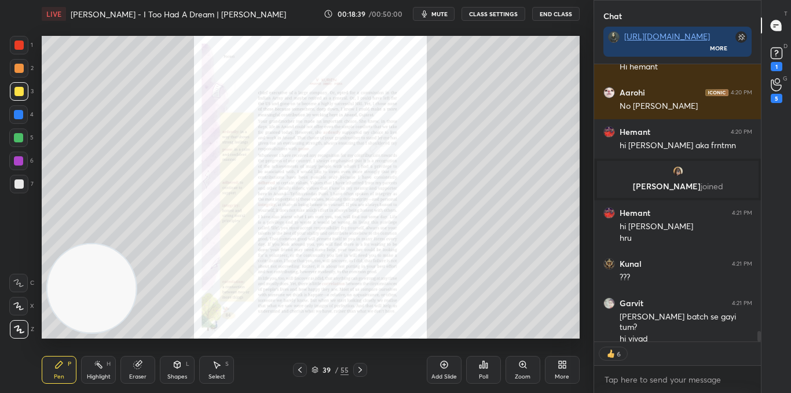
click at [528, 372] on div "Zoom" at bounding box center [522, 370] width 35 height 28
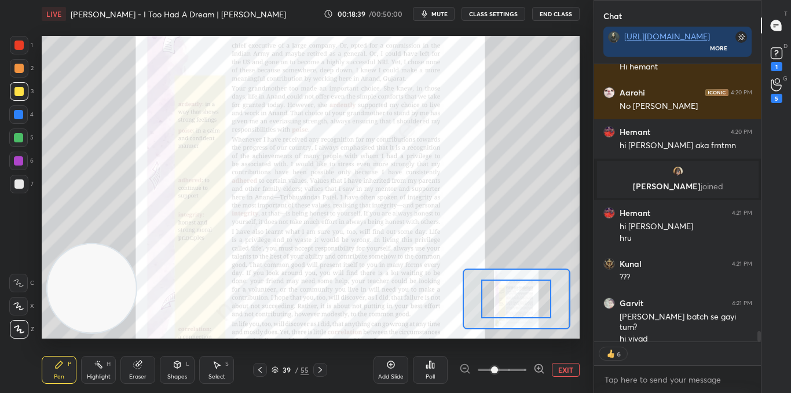
click at [528, 371] on div at bounding box center [502, 370] width 86 height 14
click at [528, 370] on div at bounding box center [502, 370] width 86 height 14
click at [528, 369] on div at bounding box center [502, 370] width 86 height 14
click at [528, 372] on div at bounding box center [502, 370] width 86 height 14
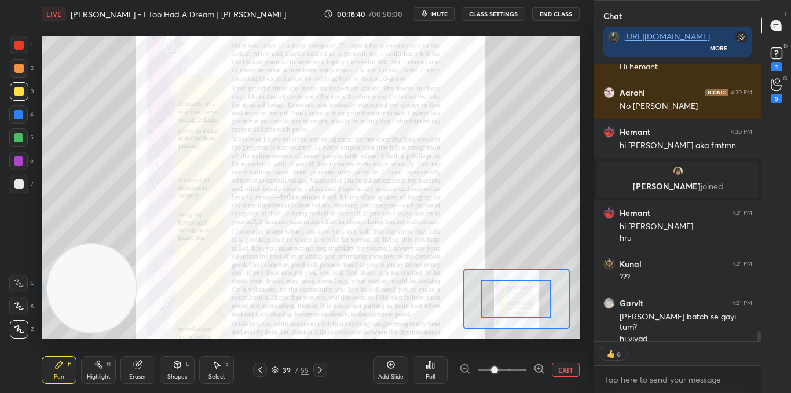
click at [528, 371] on div at bounding box center [502, 370] width 86 height 14
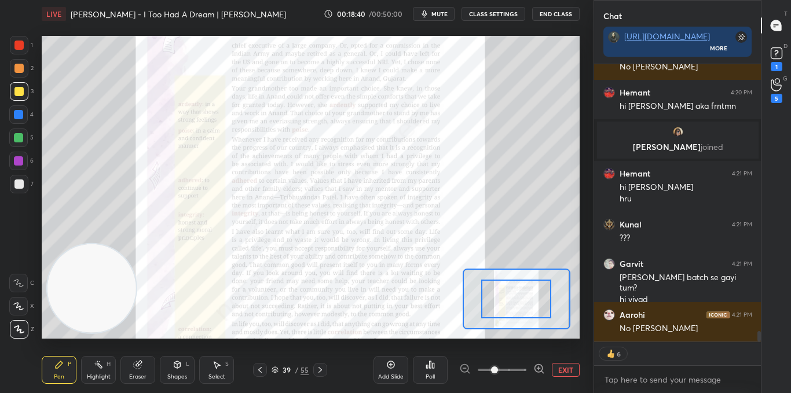
click at [538, 367] on icon at bounding box center [539, 369] width 12 height 12
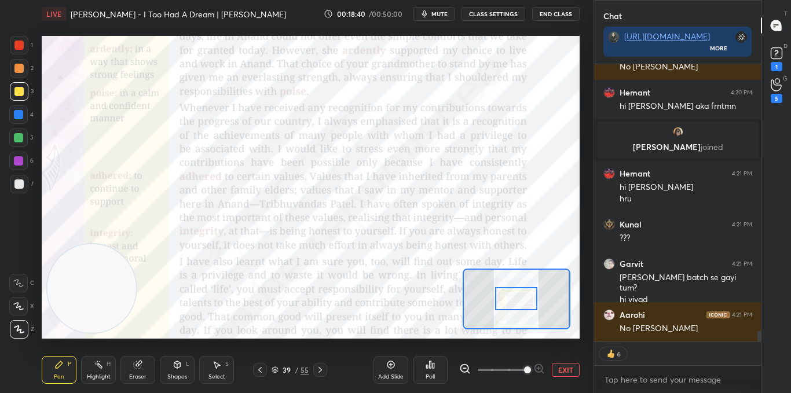
click at [531, 367] on span at bounding box center [527, 370] width 7 height 7
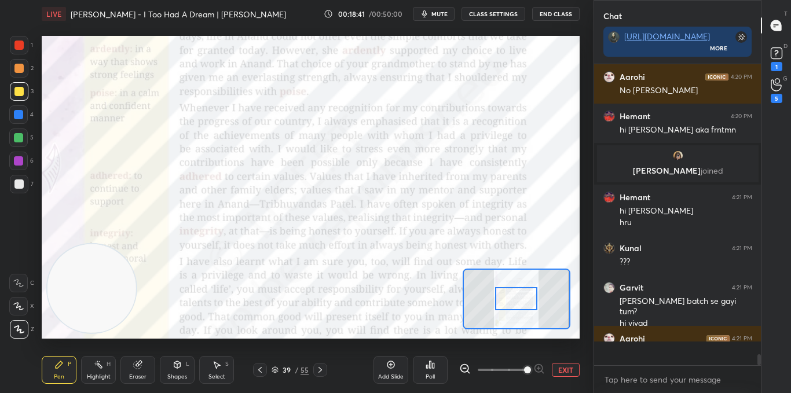
click at [531, 367] on span at bounding box center [527, 370] width 7 height 7
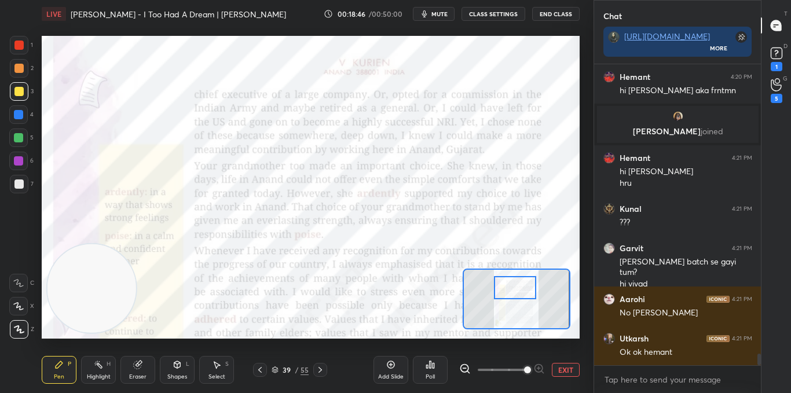
scroll to position [7350, 0]
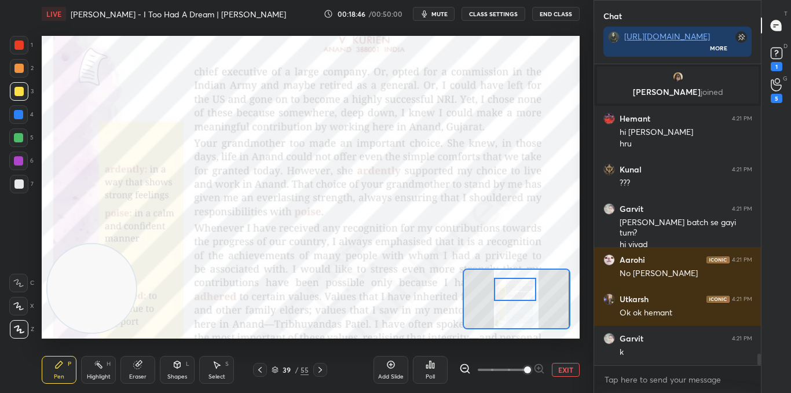
drag, startPoint x: 533, startPoint y: 295, endPoint x: 528, endPoint y: 287, distance: 9.3
click at [531, 287] on div at bounding box center [515, 289] width 42 height 23
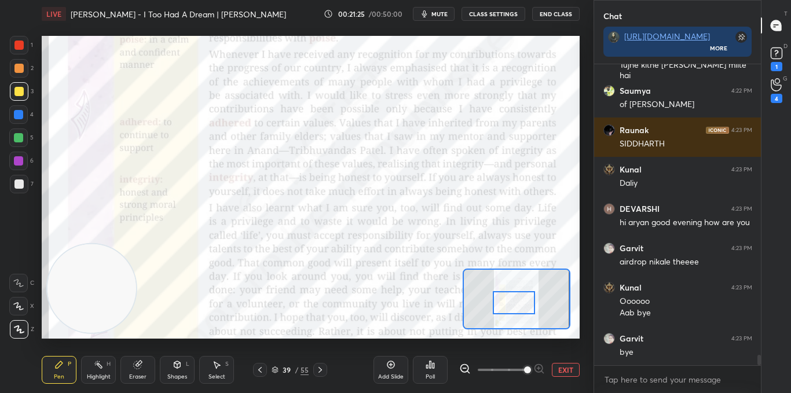
scroll to position [8288, 0]
drag, startPoint x: 517, startPoint y: 289, endPoint x: 516, endPoint y: 302, distance: 12.8
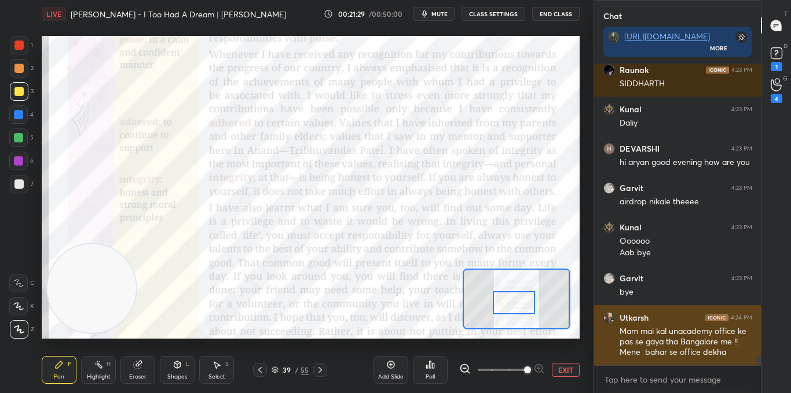
drag, startPoint x: 516, startPoint y: 302, endPoint x: 651, endPoint y: 350, distance: 142.7
click at [651, 350] on div "Mam mai kal unacademy office ke pas se gaya tha Bangalore me !! Mene bahar se o…" at bounding box center [686, 342] width 133 height 32
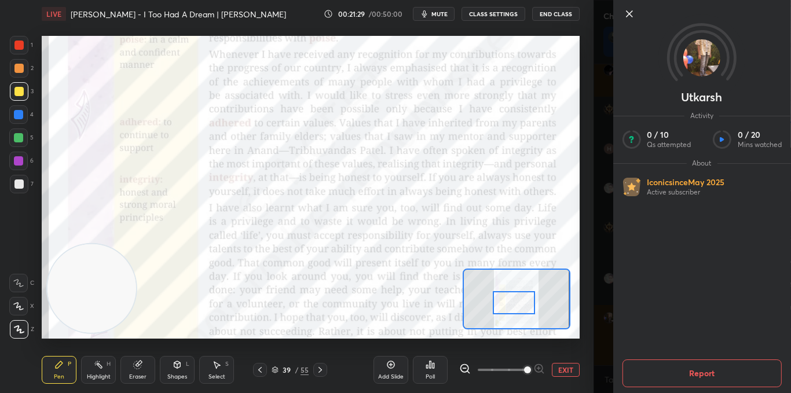
click at [618, 356] on div "Report" at bounding box center [702, 373] width 178 height 39
click at [607, 356] on div "Utkarsh Activity 0 / 10 Qs attempted 0 / 20 Mins watched About Iconic since May…" at bounding box center [693, 196] width 198 height 393
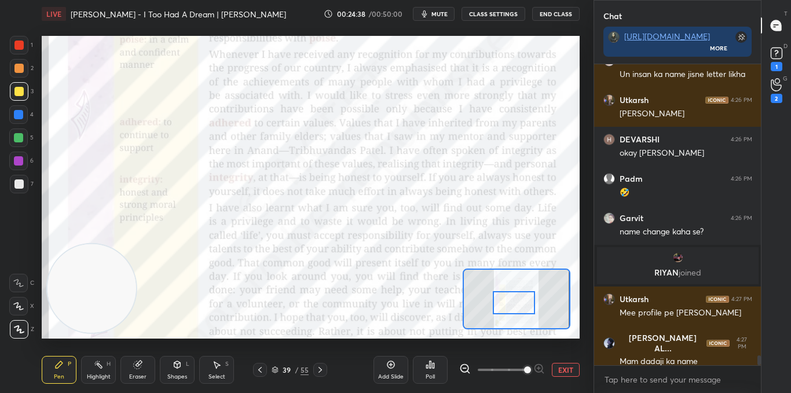
scroll to position [9092, 0]
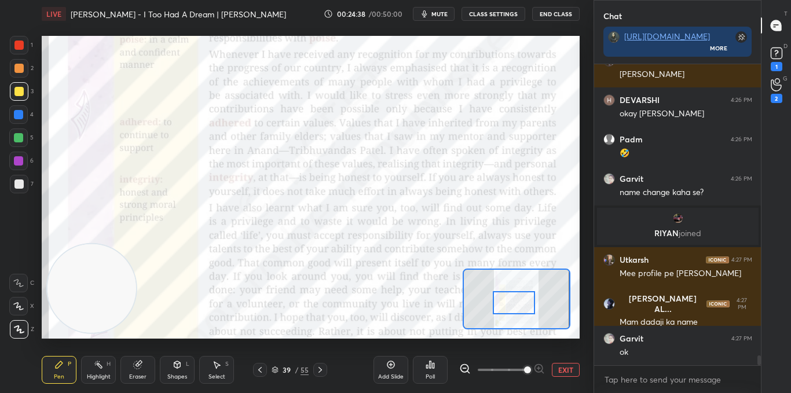
click at [19, 54] on div at bounding box center [19, 45] width 19 height 19
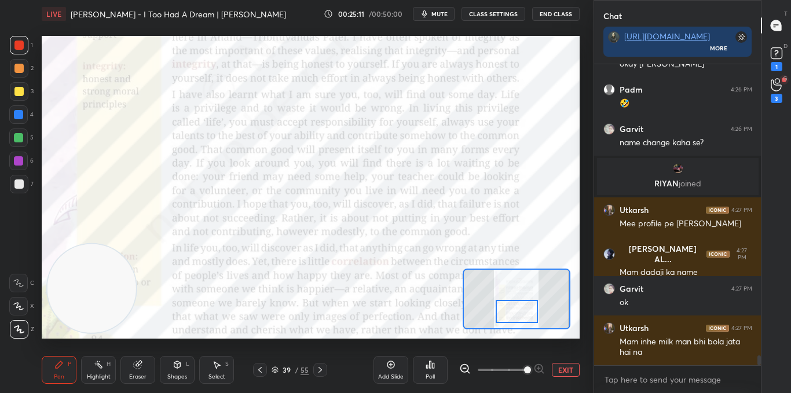
drag, startPoint x: 528, startPoint y: 300, endPoint x: 532, endPoint y: 307, distance: 8.5
click at [532, 307] on div at bounding box center [517, 311] width 42 height 23
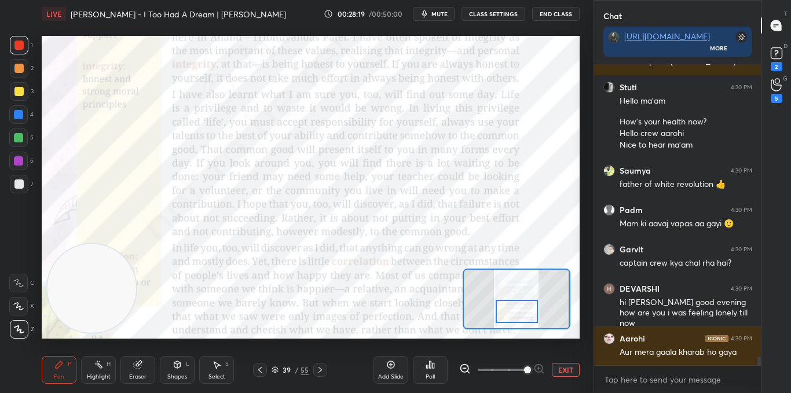
scroll to position [10053, 0]
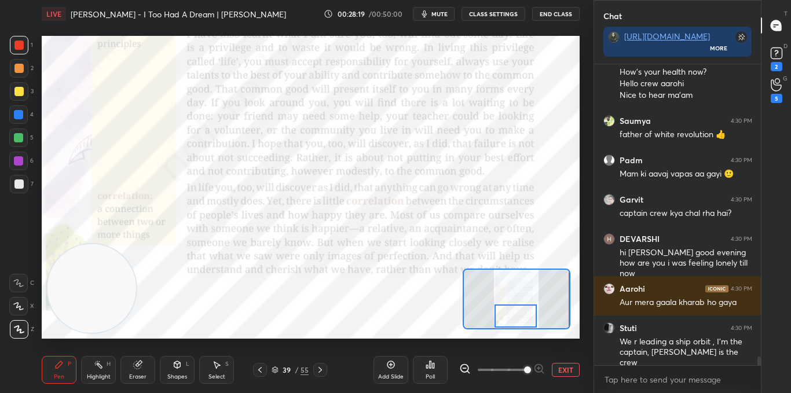
drag, startPoint x: 500, startPoint y: 308, endPoint x: 494, endPoint y: 319, distance: 12.2
click at [494, 319] on div at bounding box center [515, 316] width 42 height 23
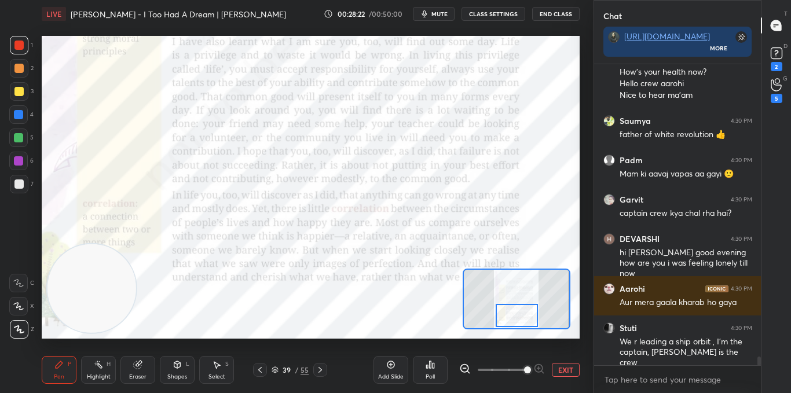
scroll to position [10103, 0]
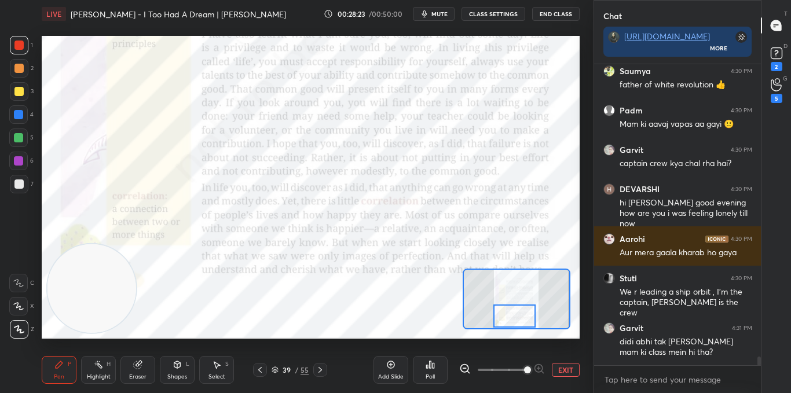
click at [505, 316] on div at bounding box center [514, 316] width 42 height 23
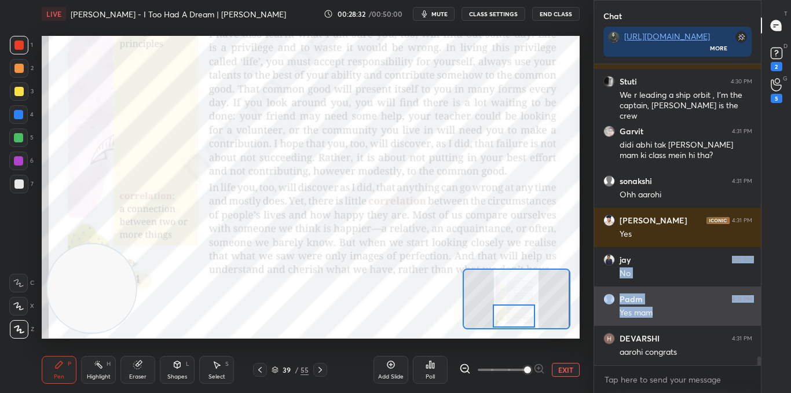
scroll to position [10339, 0]
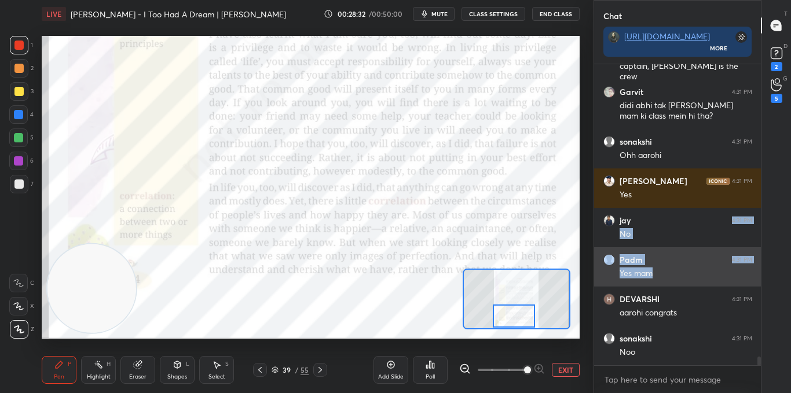
drag, startPoint x: 695, startPoint y: 251, endPoint x: 691, endPoint y: 271, distance: 20.1
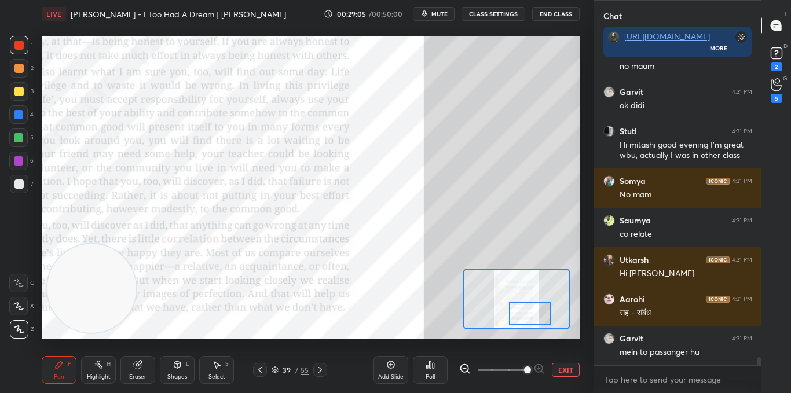
scroll to position [10783, 0]
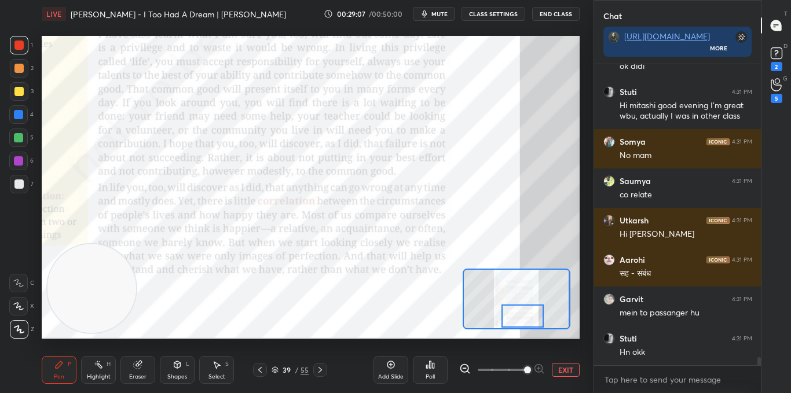
click at [528, 317] on div at bounding box center [522, 316] width 42 height 23
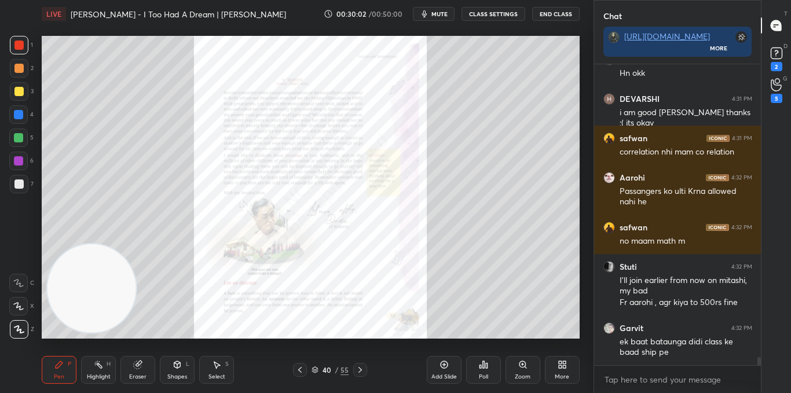
scroll to position [11101, 0]
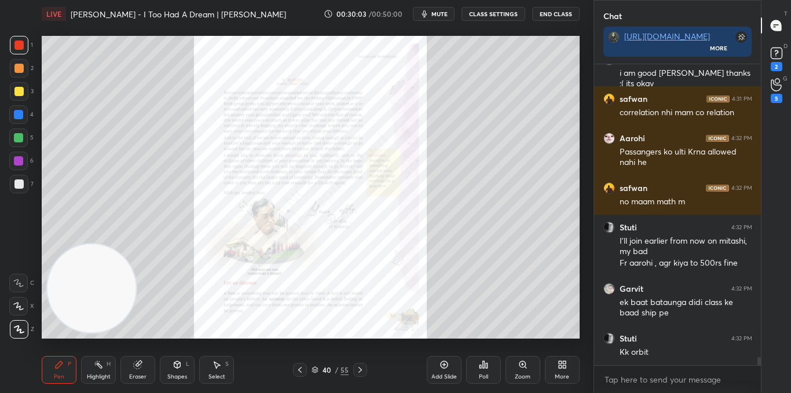
click at [526, 365] on div "Zoom" at bounding box center [522, 370] width 35 height 28
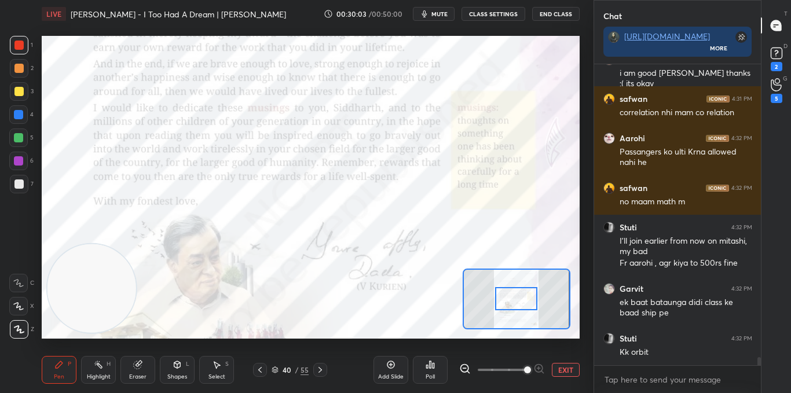
click at [526, 367] on span at bounding box center [527, 370] width 7 height 7
drag, startPoint x: 526, startPoint y: 365, endPoint x: 518, endPoint y: 341, distance: 25.6
click at [526, 367] on span at bounding box center [527, 370] width 7 height 7
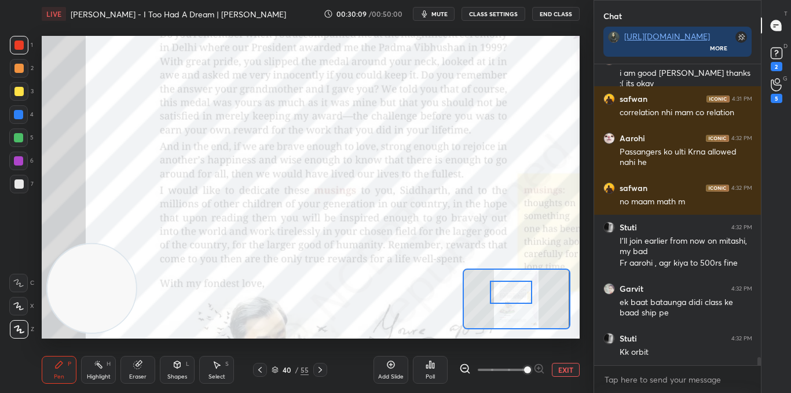
drag, startPoint x: 505, startPoint y: 283, endPoint x: 495, endPoint y: 290, distance: 12.4
click at [501, 291] on div at bounding box center [511, 292] width 42 height 23
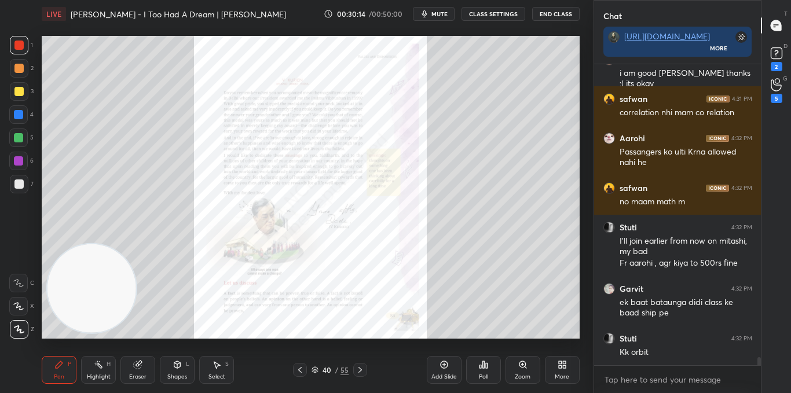
scroll to position [11141, 0]
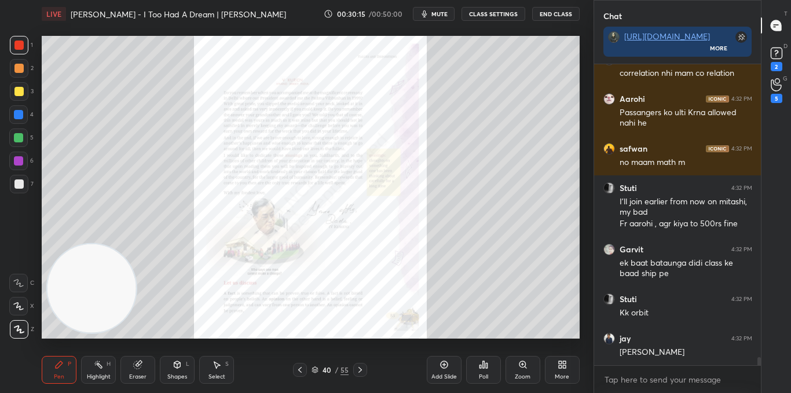
click at [524, 367] on icon at bounding box center [522, 364] width 9 height 9
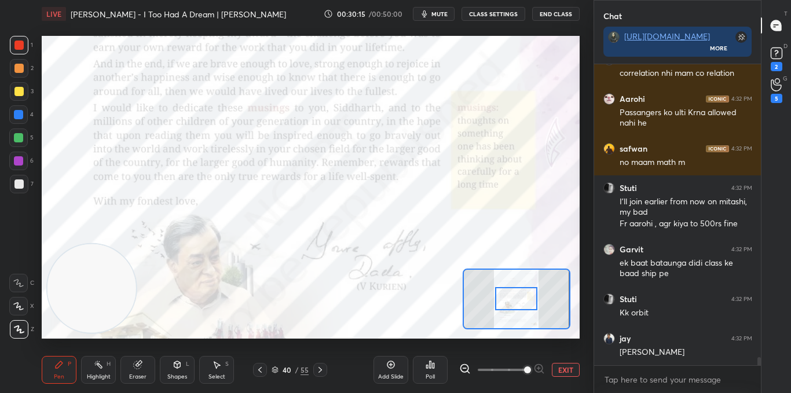
click at [523, 368] on span at bounding box center [502, 369] width 49 height 17
click at [524, 368] on span at bounding box center [527, 370] width 7 height 7
drag, startPoint x: 525, startPoint y: 367, endPoint x: 528, endPoint y: 356, distance: 10.8
click at [526, 367] on span at bounding box center [527, 370] width 7 height 7
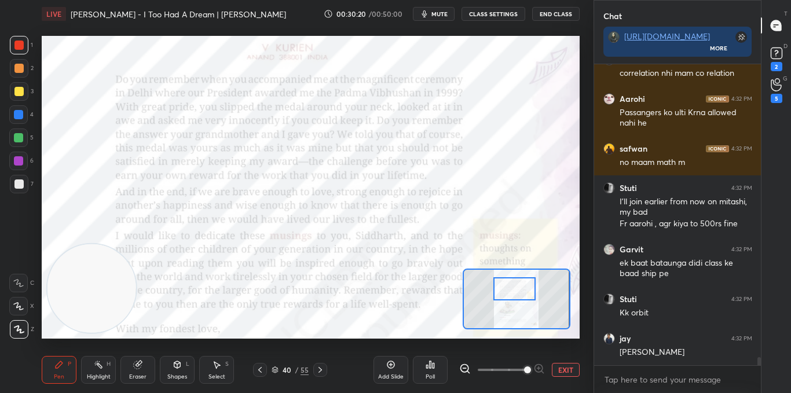
scroll to position [11180, 0]
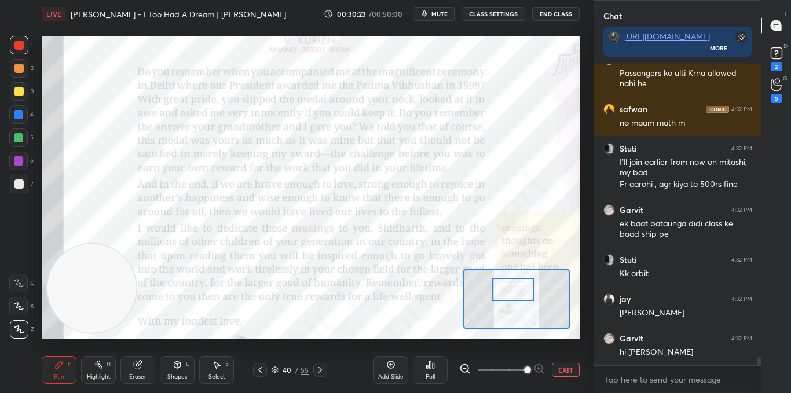
drag, startPoint x: 531, startPoint y: 301, endPoint x: 533, endPoint y: 284, distance: 16.9
click at [528, 292] on div at bounding box center [513, 289] width 42 height 23
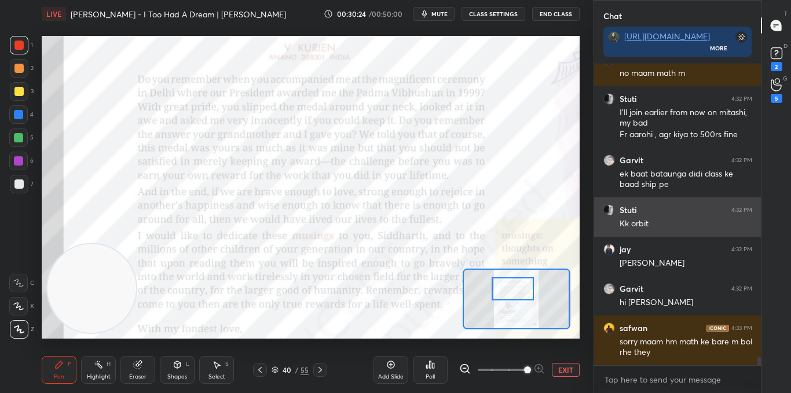
scroll to position [11271, 0]
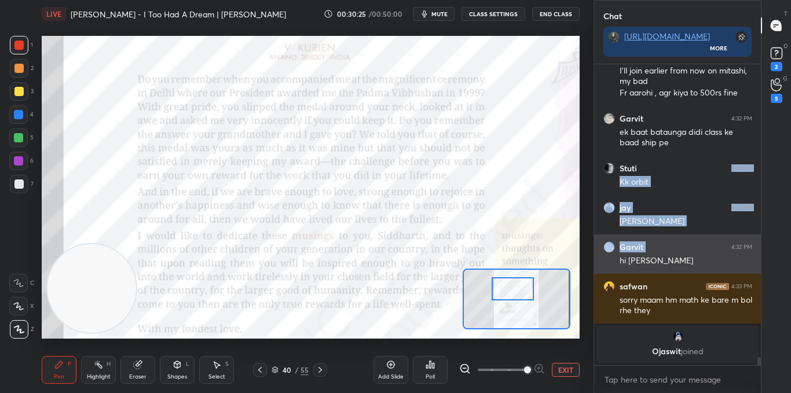
drag, startPoint x: 695, startPoint y: 158, endPoint x: 688, endPoint y: 258, distance: 100.4
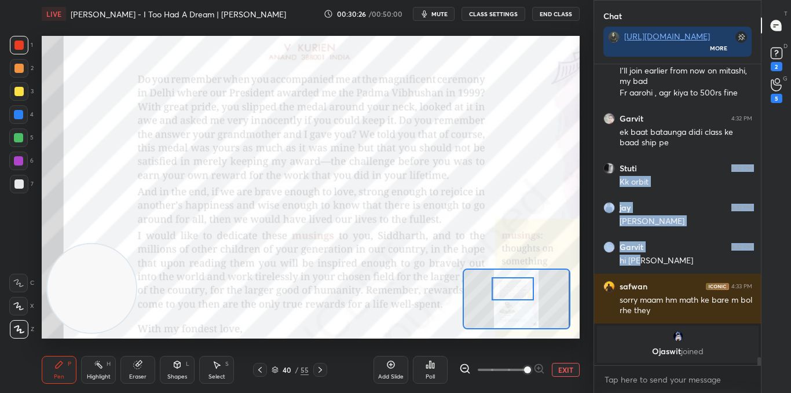
click at [582, 270] on div "Setting up your live class Poll for secs No correct answer Start poll" at bounding box center [310, 187] width 547 height 319
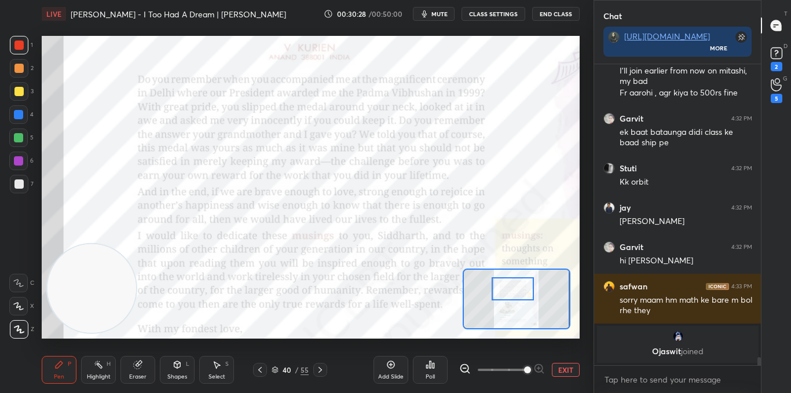
click at [608, 338] on div "grid" at bounding box center [678, 337] width 148 height 12
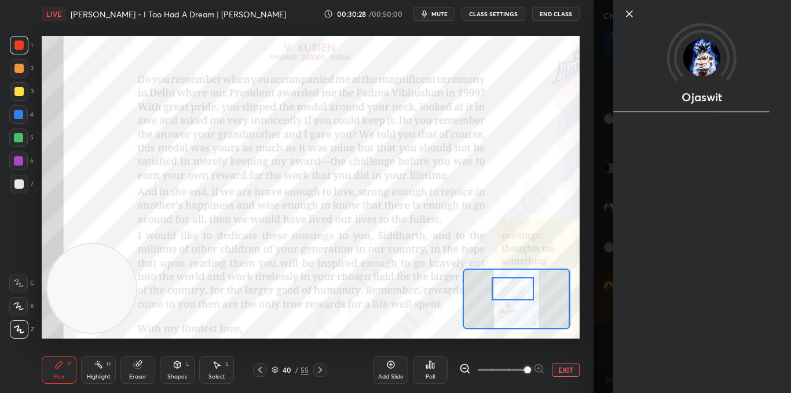
click at [603, 334] on div "Ojaswit" at bounding box center [693, 196] width 198 height 393
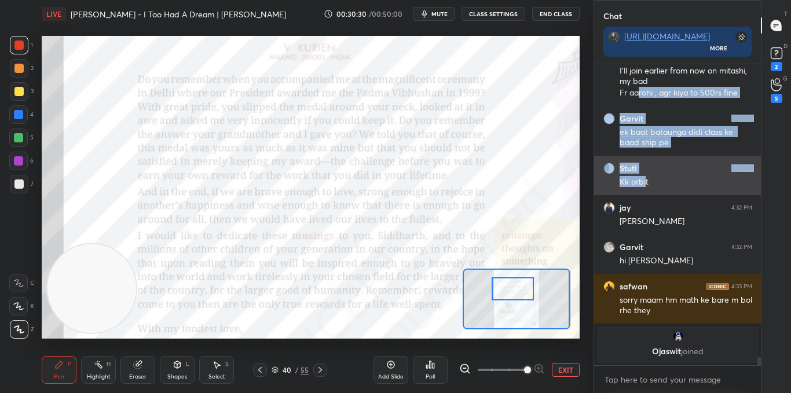
drag, startPoint x: 640, startPoint y: 111, endPoint x: 646, endPoint y: 185, distance: 74.4
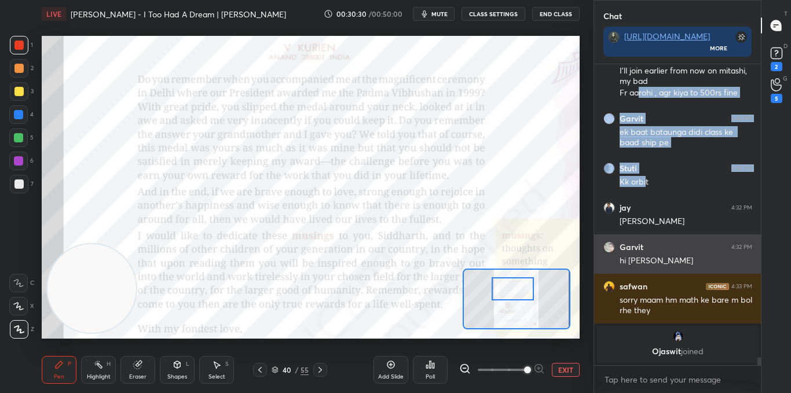
click at [598, 264] on div "Garvit 4:32 PM hi jay" at bounding box center [677, 254] width 167 height 39
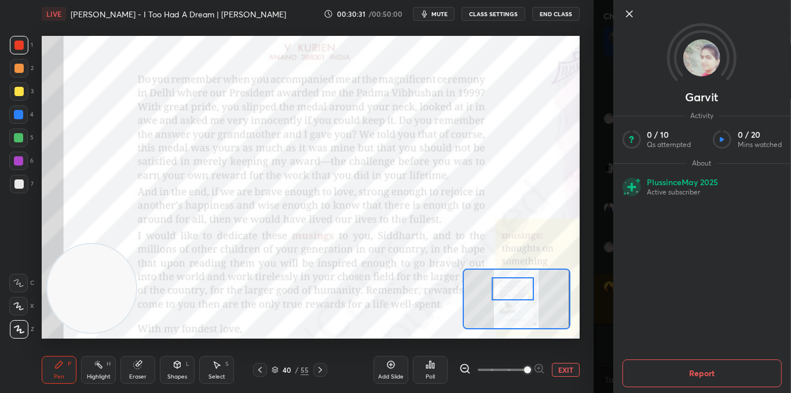
drag, startPoint x: 586, startPoint y: 257, endPoint x: 588, endPoint y: 251, distance: 6.2
click at [587, 258] on div "1 2 3 4 5 6 7 C X Z C X Z E E Erase all H H LIVE Verghese Kurien - I Too Had A …" at bounding box center [297, 196] width 594 height 393
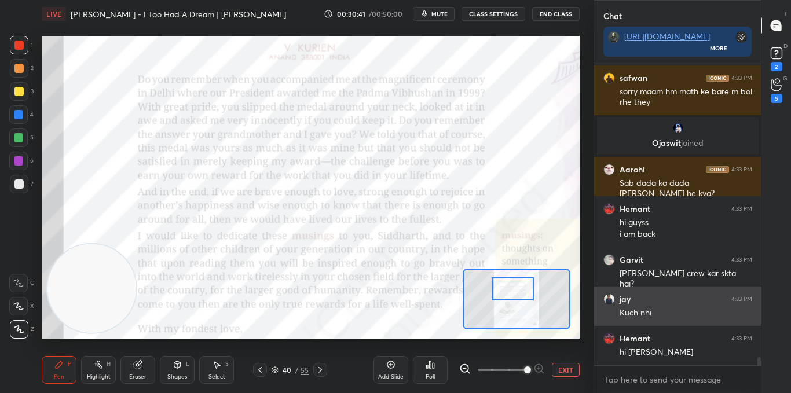
scroll to position [10894, 0]
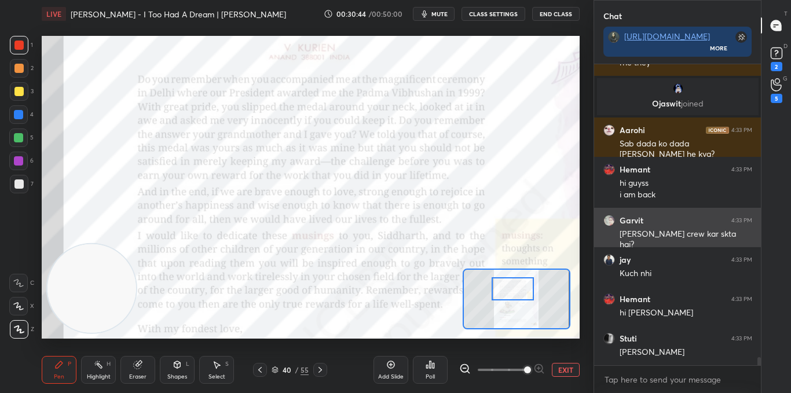
click at [609, 232] on div "Garvit 4:33 PM yaniki crew kar skta hai?" at bounding box center [677, 233] width 167 height 50
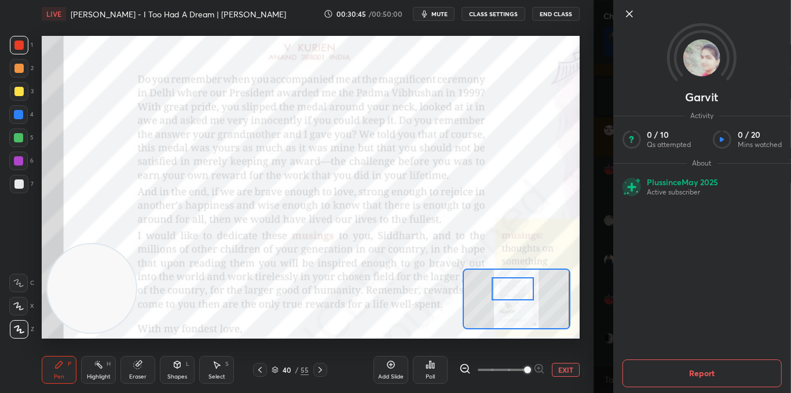
click at [602, 260] on div "Garvit Activity 0 / 10 Qs attempted 0 / 20 Mins watched About Plus since May 20…" at bounding box center [693, 196] width 198 height 393
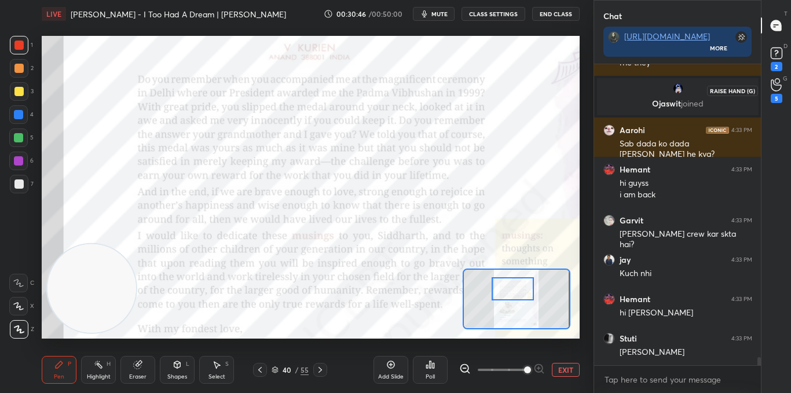
click at [785, 83] on div "5" at bounding box center [776, 90] width 23 height 21
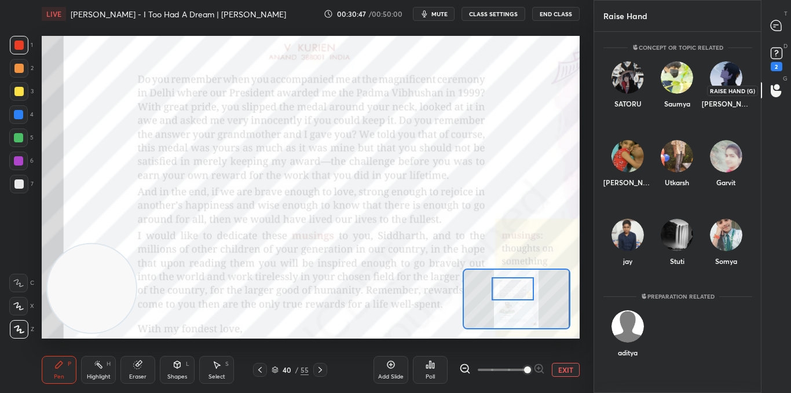
scroll to position [358, 163]
click at [778, 53] on rect at bounding box center [776, 53] width 11 height 11
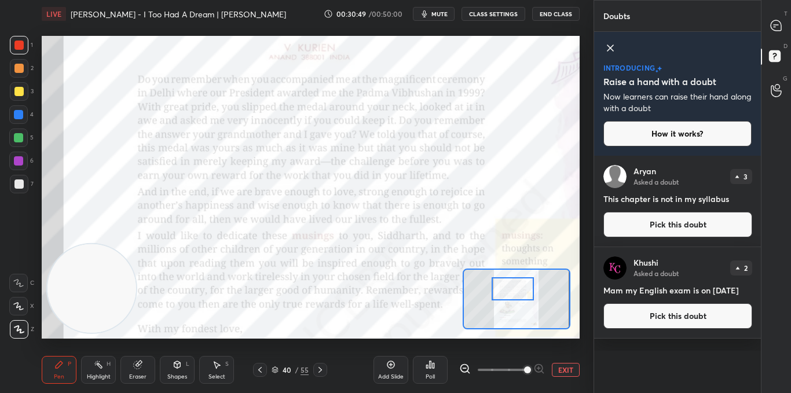
click at [763, 33] on div "T Messages (T)" at bounding box center [776, 25] width 30 height 32
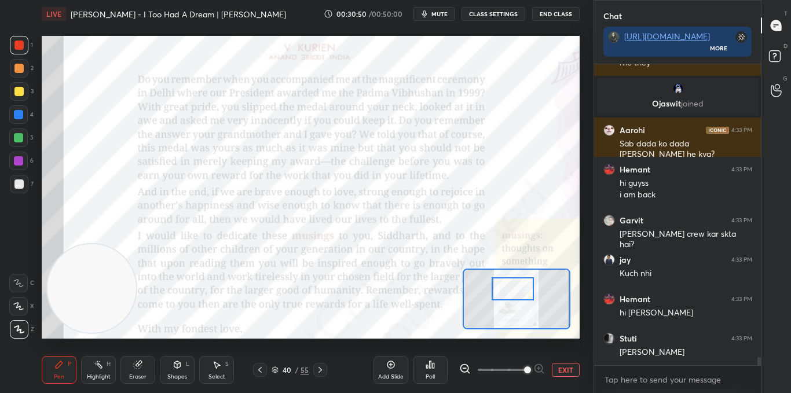
scroll to position [202, 163]
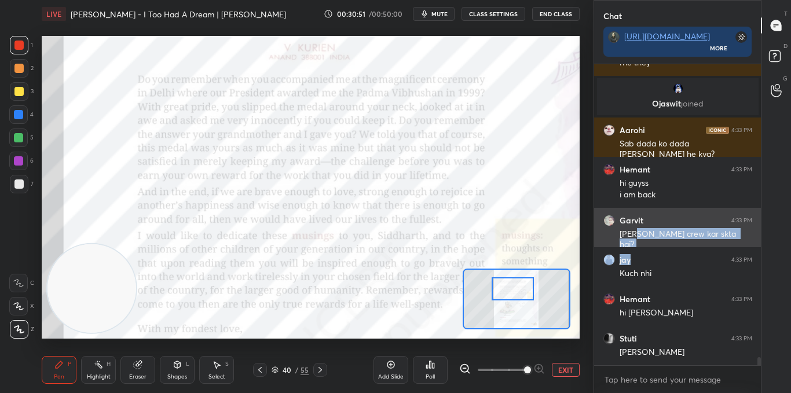
drag, startPoint x: 636, startPoint y: 250, endPoint x: 617, endPoint y: 208, distance: 45.6
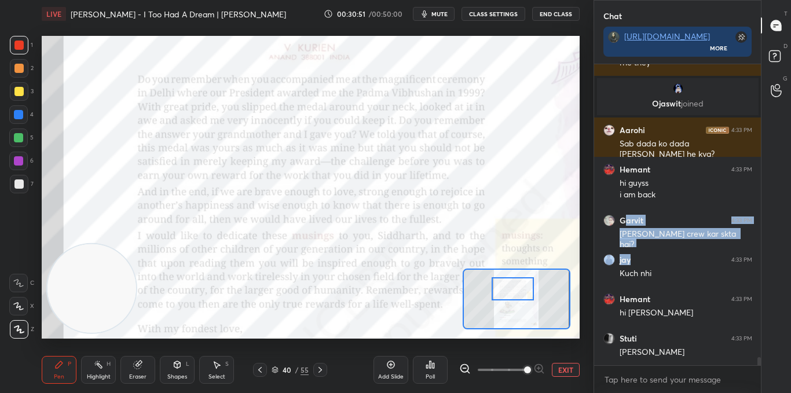
scroll to position [11229, 0]
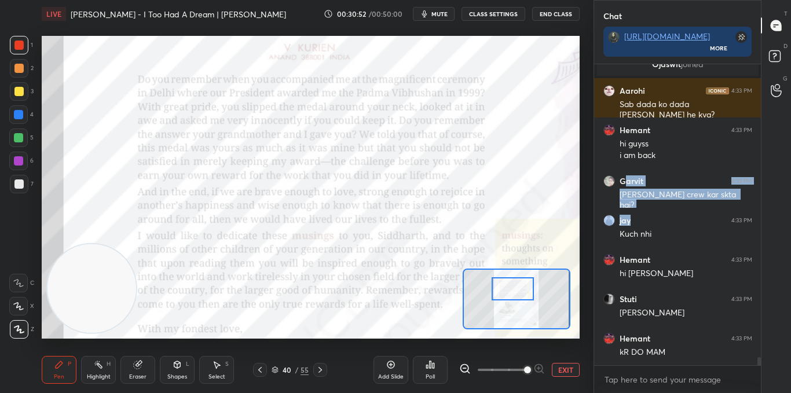
click at [588, 268] on div "1 2 3 4 5 6 7 C X Z C X Z E E Erase all H H LIVE Verghese Kurien - I Too Had A …" at bounding box center [297, 196] width 594 height 393
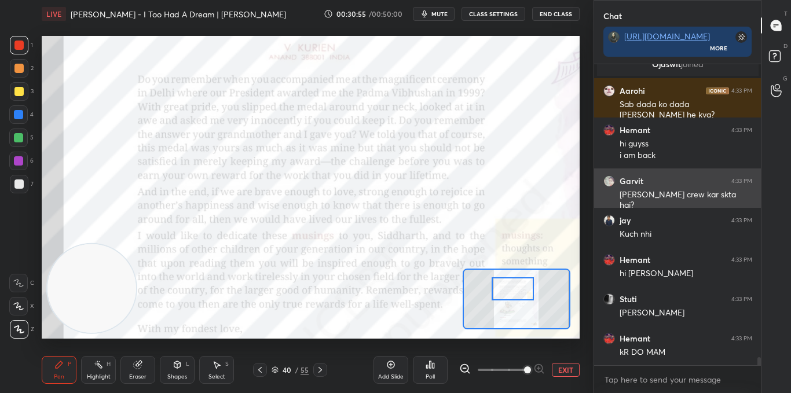
click at [603, 200] on div "Garvit 4:33 PM yaniki crew kar skta hai?" at bounding box center [677, 193] width 167 height 50
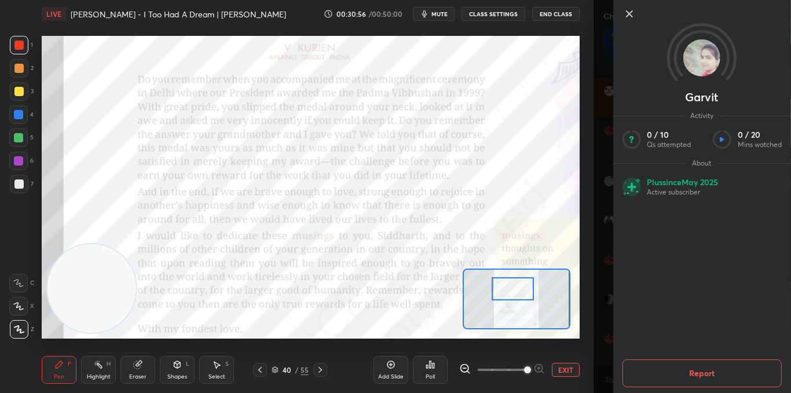
click at [592, 201] on div "1 2 3 4 5 6 7 C X Z C X Z E E Erase all H H LIVE Verghese Kurien - I Too Had A …" at bounding box center [297, 196] width 594 height 393
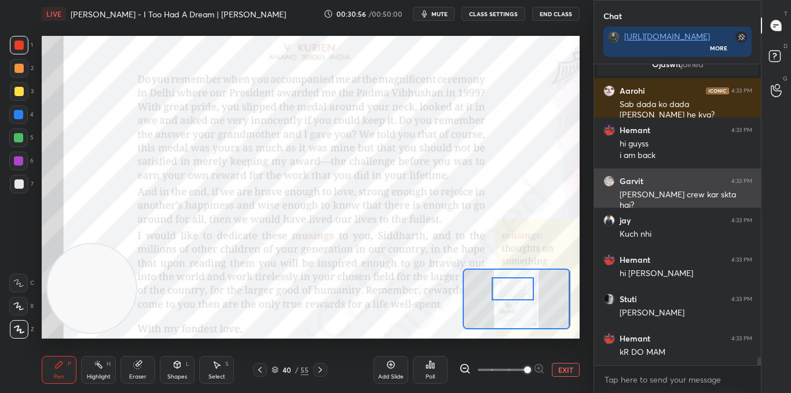
click at [590, 201] on div "1 2 3 4 5 6 7 C X Z C X Z E E Erase all H H LIVE Verghese Kurien - I Too Had A …" at bounding box center [297, 196] width 594 height 393
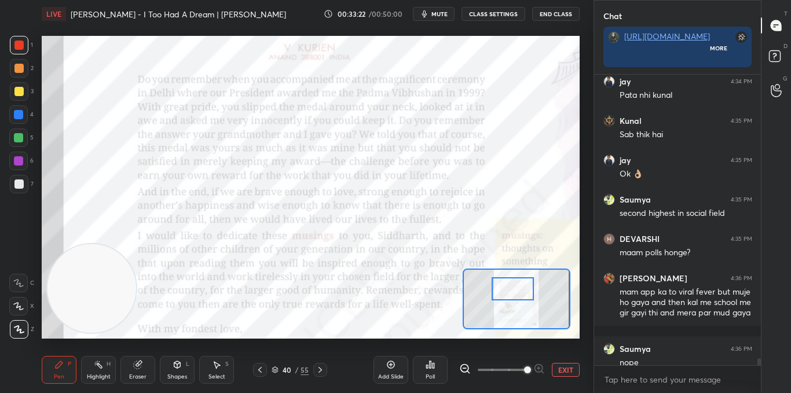
scroll to position [4, 4]
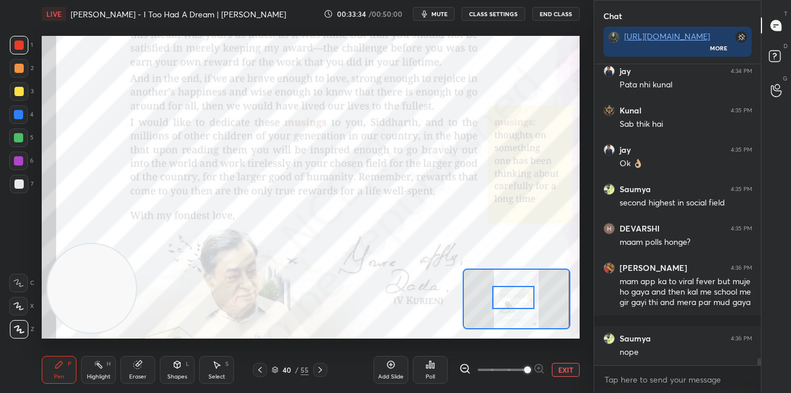
drag, startPoint x: 564, startPoint y: 315, endPoint x: 528, endPoint y: 294, distance: 41.8
click at [531, 296] on div at bounding box center [513, 297] width 42 height 23
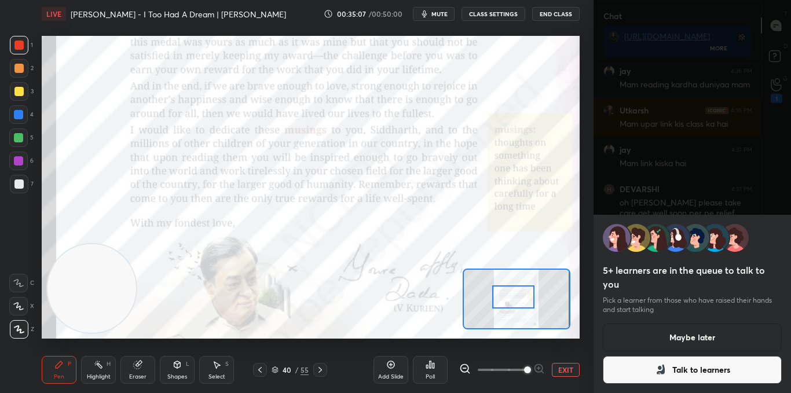
scroll to position [11945, 0]
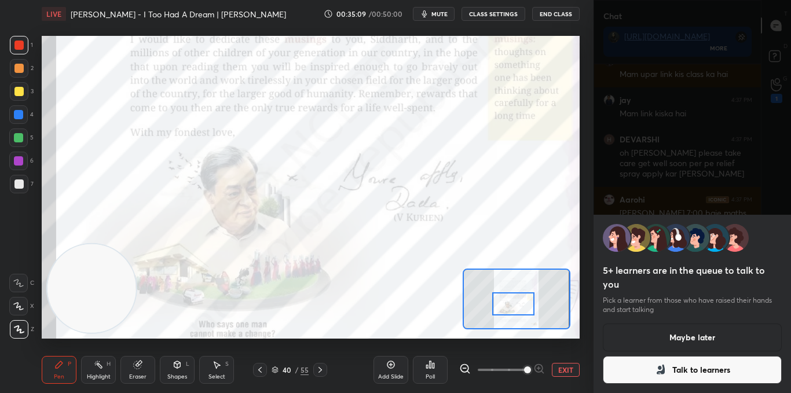
drag, startPoint x: 518, startPoint y: 302, endPoint x: 519, endPoint y: 312, distance: 9.9
click at [519, 310] on div at bounding box center [513, 303] width 42 height 23
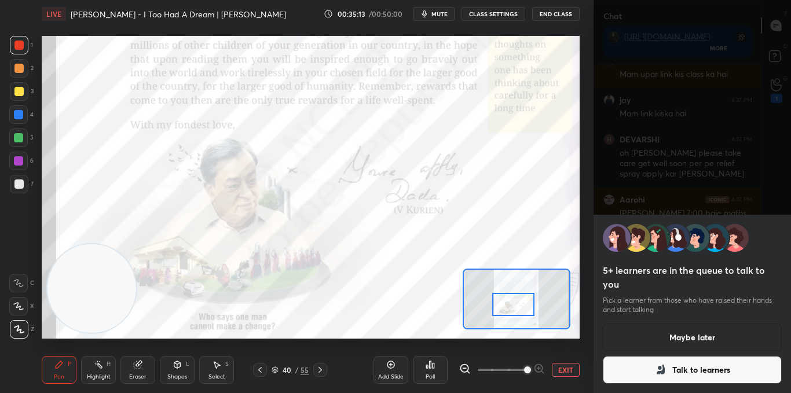
scroll to position [11985, 0]
click at [676, 127] on div "5+ learners are in the queue to talk to you Pick a learner from those who have …" at bounding box center [693, 196] width 198 height 393
click at [654, 133] on div "5+ learners are in the queue to talk to you Pick a learner from those who have …" at bounding box center [693, 196] width 198 height 393
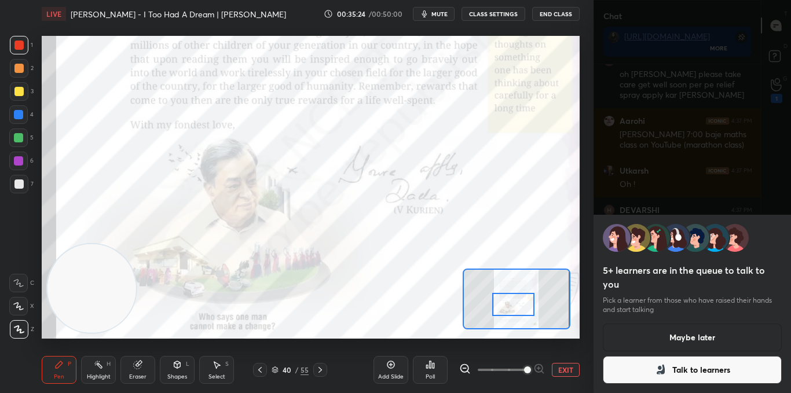
click at [664, 338] on button "Maybe later" at bounding box center [693, 338] width 180 height 28
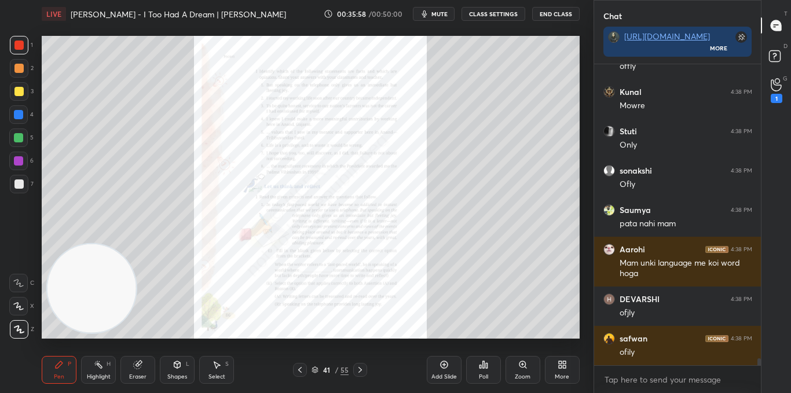
scroll to position [12547, 0]
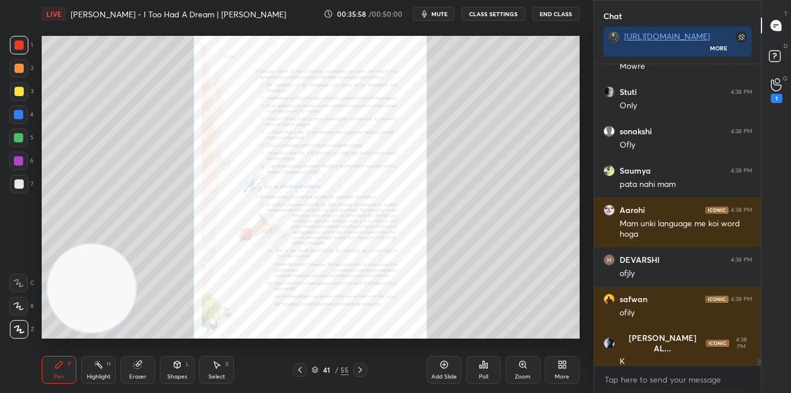
click at [521, 370] on div "Zoom" at bounding box center [522, 370] width 35 height 28
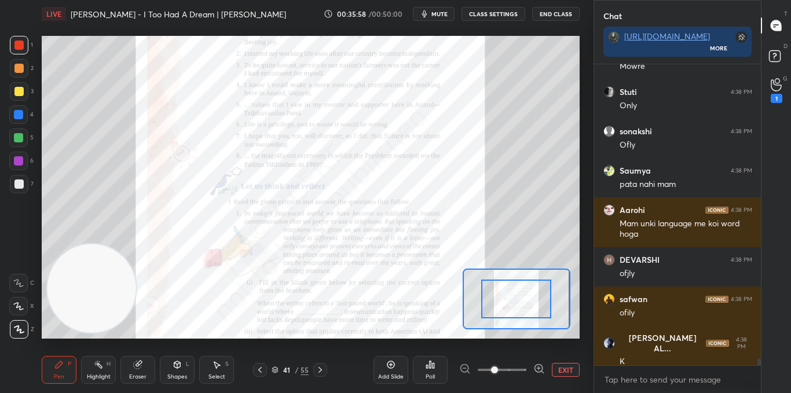
click at [521, 371] on span at bounding box center [502, 369] width 49 height 17
click at [498, 371] on span at bounding box center [494, 370] width 7 height 7
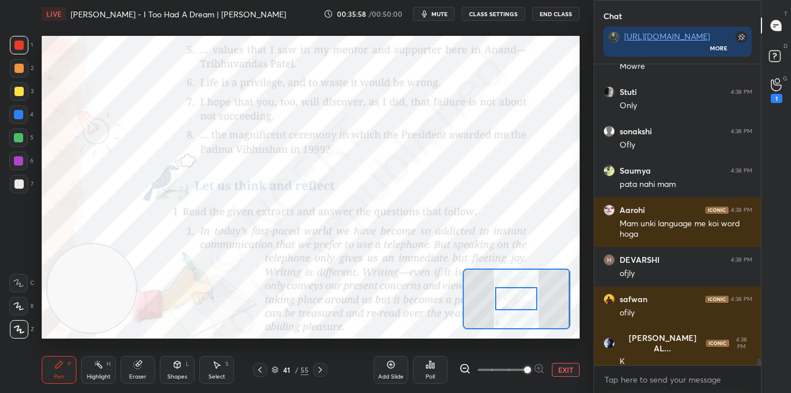
click at [524, 369] on span at bounding box center [527, 370] width 7 height 7
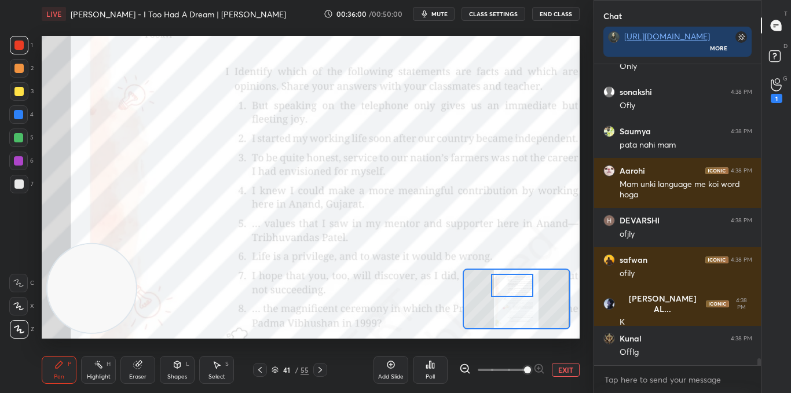
drag, startPoint x: 502, startPoint y: 284, endPoint x: 493, endPoint y: 284, distance: 8.7
click at [497, 283] on div at bounding box center [512, 285] width 42 height 23
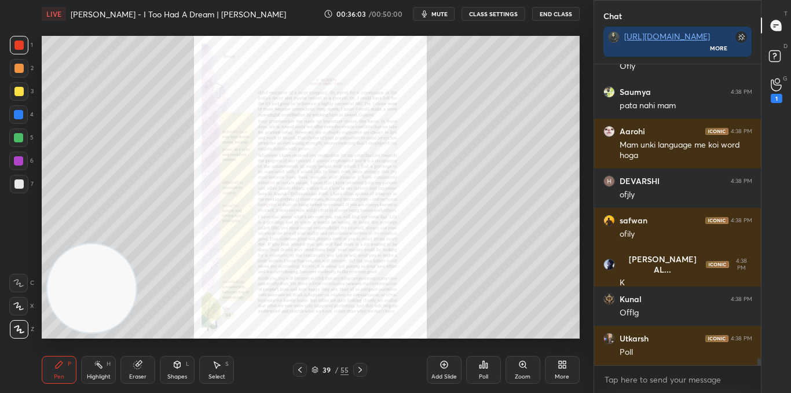
scroll to position [12665, 0]
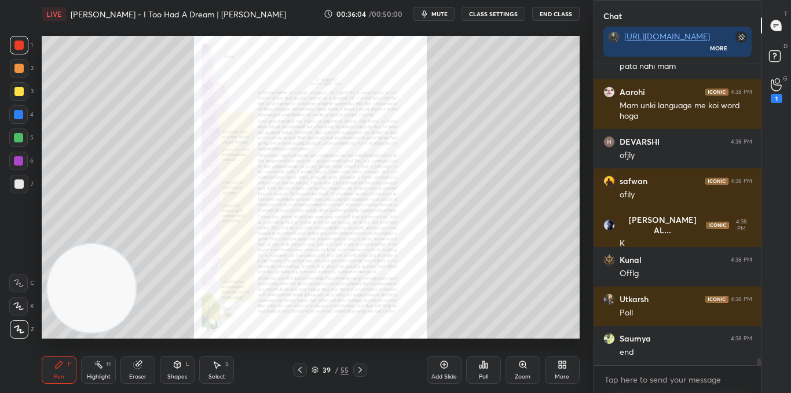
click at [527, 374] on div "Zoom" at bounding box center [523, 377] width 16 height 6
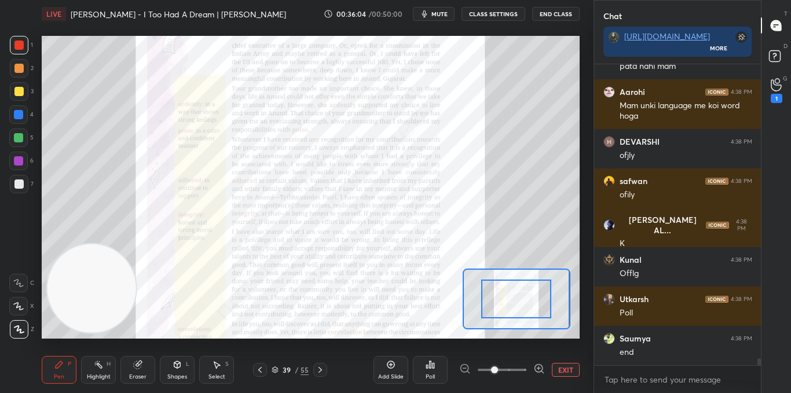
click at [527, 373] on div at bounding box center [502, 370] width 86 height 14
click at [526, 373] on div at bounding box center [502, 370] width 86 height 14
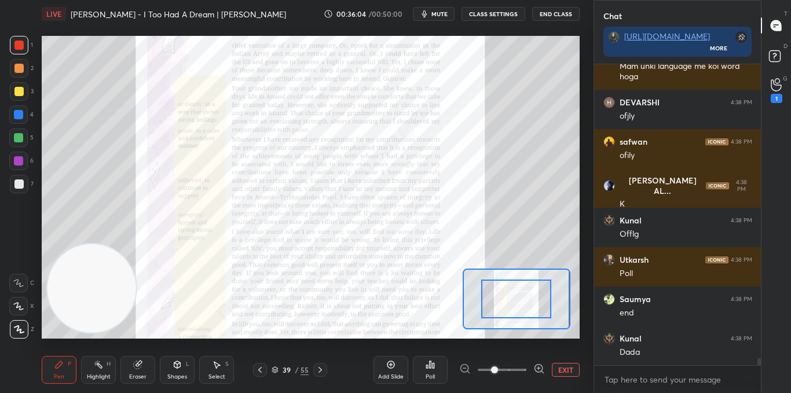
click at [526, 370] on div at bounding box center [502, 370] width 86 height 14
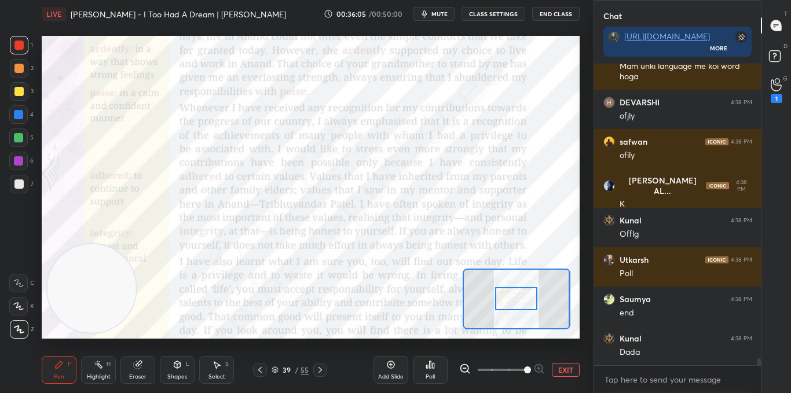
click at [526, 368] on span at bounding box center [502, 369] width 49 height 17
drag, startPoint x: 531, startPoint y: 369, endPoint x: 531, endPoint y: 358, distance: 11.0
click at [531, 369] on span at bounding box center [527, 370] width 7 height 7
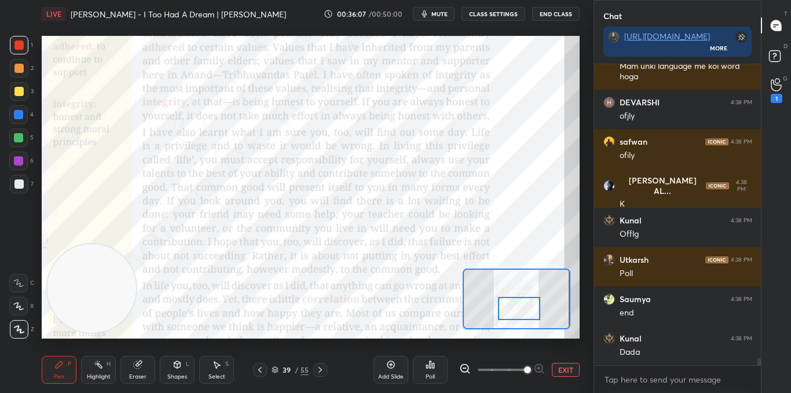
drag, startPoint x: 518, startPoint y: 315, endPoint x: 513, endPoint y: 306, distance: 10.1
click at [516, 313] on div at bounding box center [519, 308] width 42 height 23
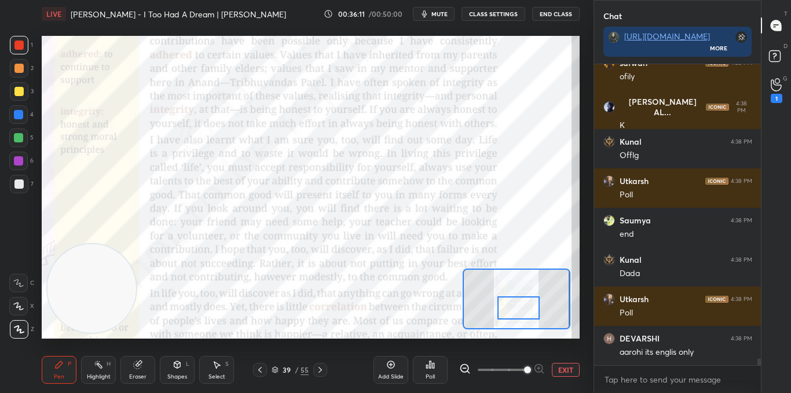
scroll to position [12822, 0]
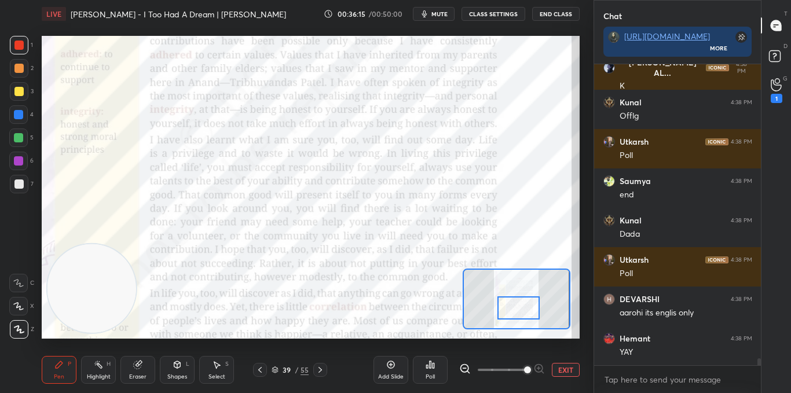
click at [100, 370] on div "Highlight H" at bounding box center [98, 370] width 35 height 28
click at [23, 92] on div at bounding box center [18, 91] width 9 height 9
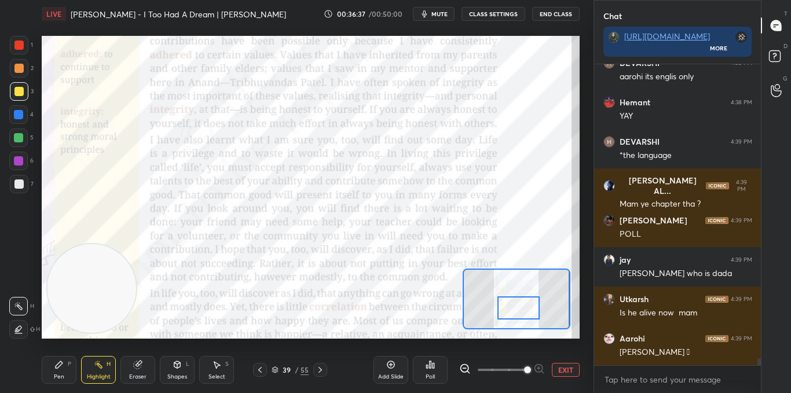
scroll to position [13098, 0]
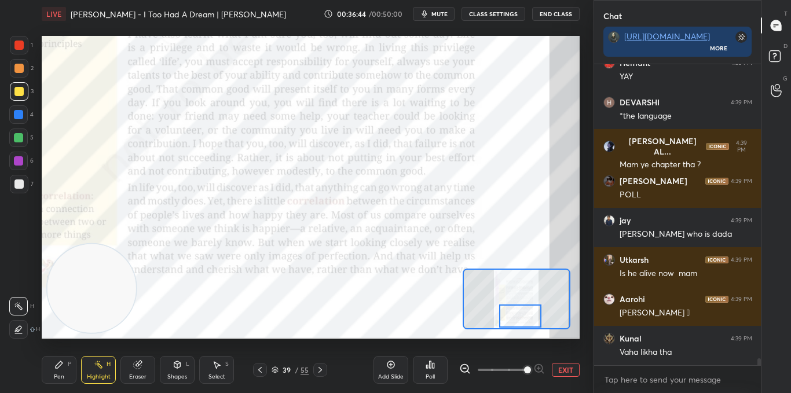
drag, startPoint x: 522, startPoint y: 310, endPoint x: 515, endPoint y: 314, distance: 8.0
click at [521, 317] on div at bounding box center [520, 316] width 42 height 23
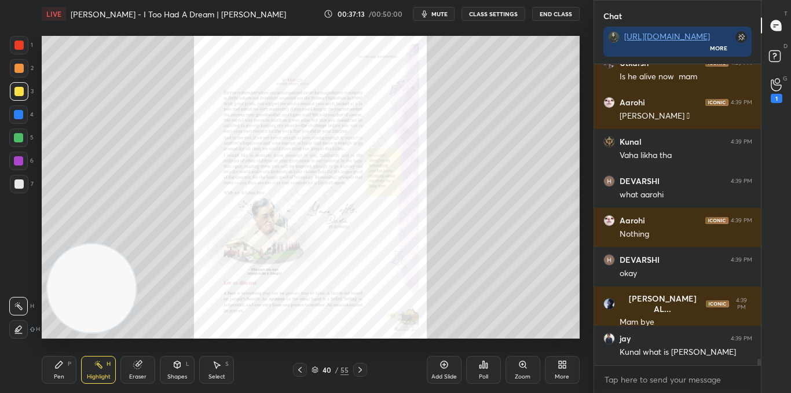
scroll to position [13334, 0]
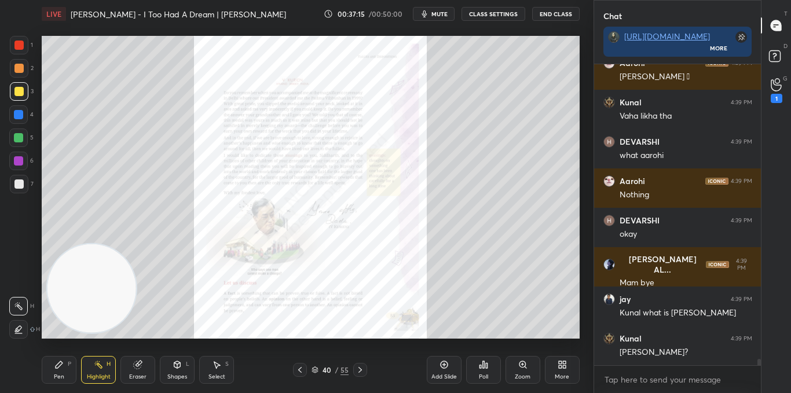
click at [532, 378] on div "Zoom" at bounding box center [522, 370] width 35 height 28
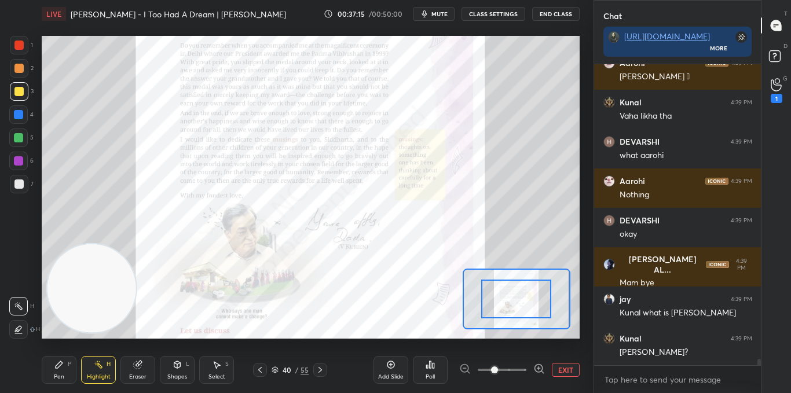
click at [526, 373] on div at bounding box center [502, 370] width 86 height 14
click at [525, 372] on div at bounding box center [502, 370] width 86 height 14
click at [524, 371] on span at bounding box center [502, 369] width 49 height 17
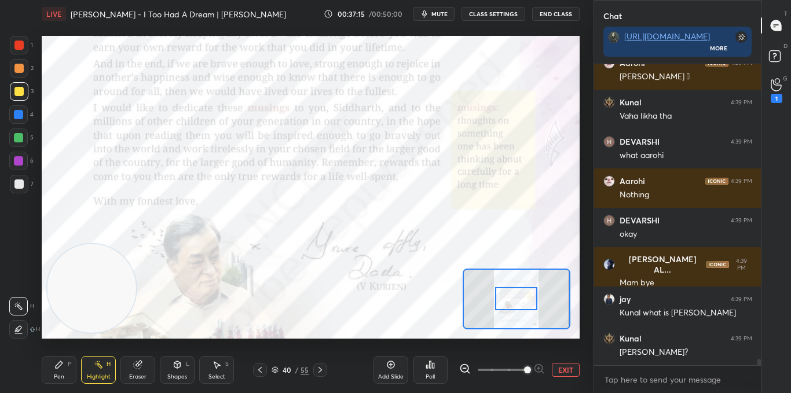
click at [524, 368] on span at bounding box center [527, 370] width 7 height 7
click at [524, 367] on span at bounding box center [527, 370] width 7 height 7
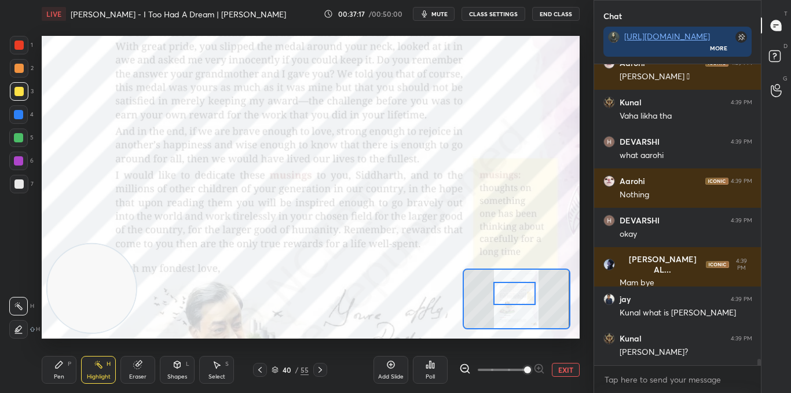
drag, startPoint x: 510, startPoint y: 295, endPoint x: 492, endPoint y: 285, distance: 20.2
click at [504, 289] on div at bounding box center [514, 293] width 42 height 23
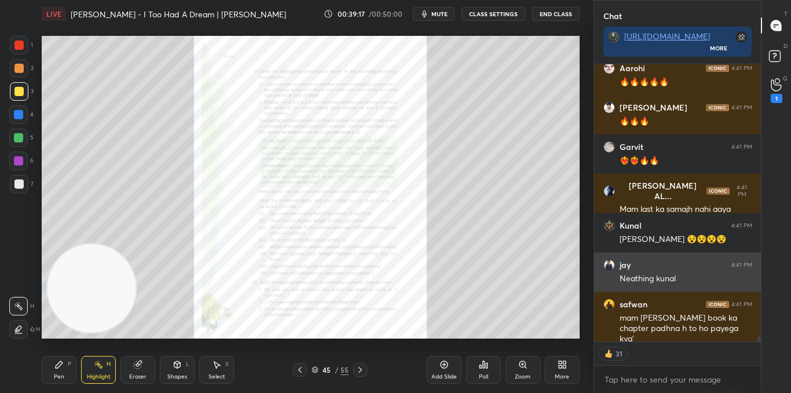
scroll to position [14870, 0]
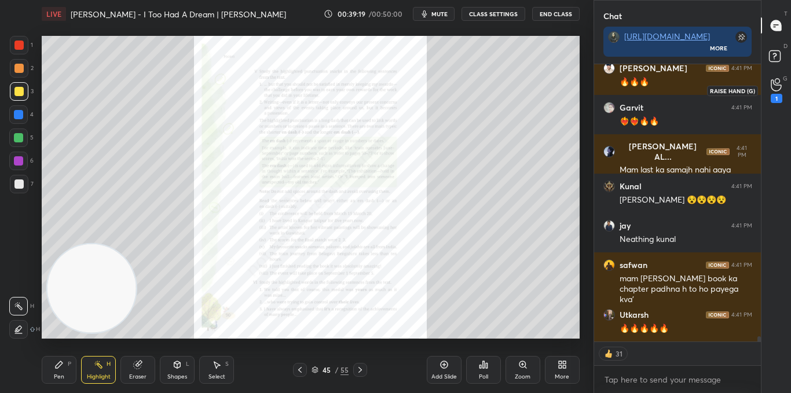
click at [786, 84] on div "1" at bounding box center [776, 90] width 23 height 21
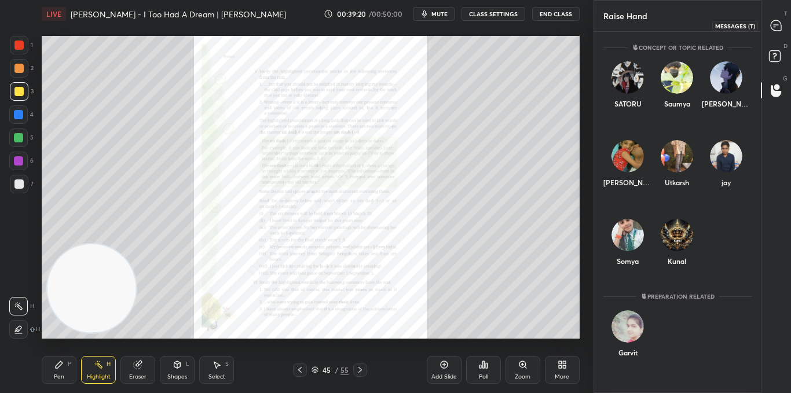
click at [782, 28] on div at bounding box center [776, 25] width 23 height 21
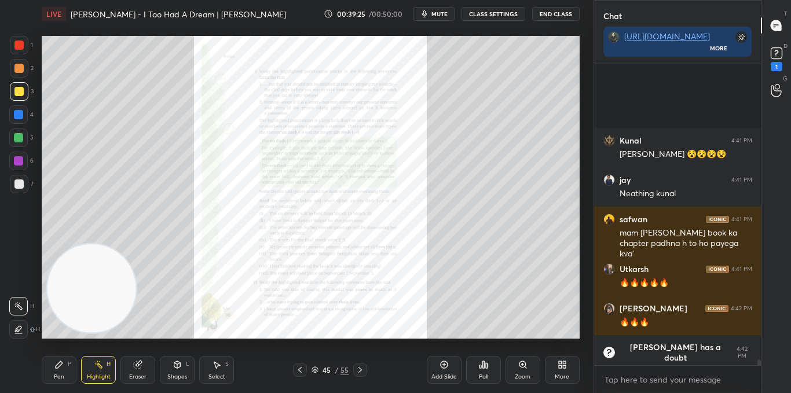
scroll to position [15299, 0]
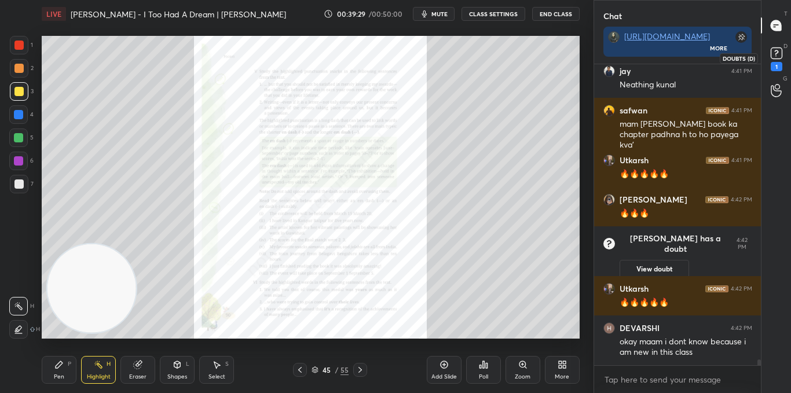
click at [784, 64] on div "1" at bounding box center [776, 58] width 17 height 27
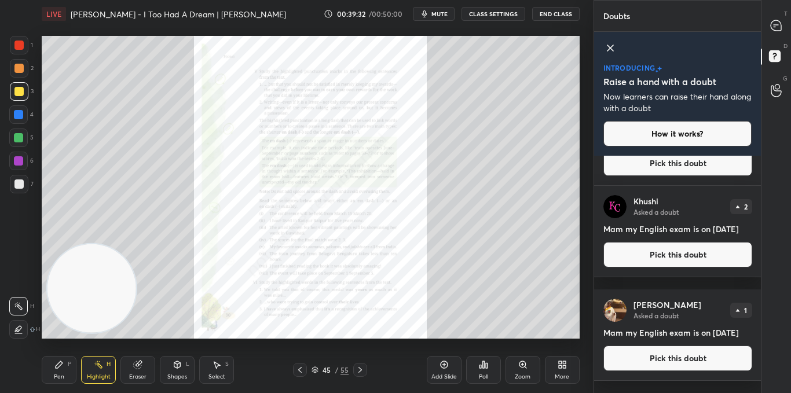
scroll to position [0, 0]
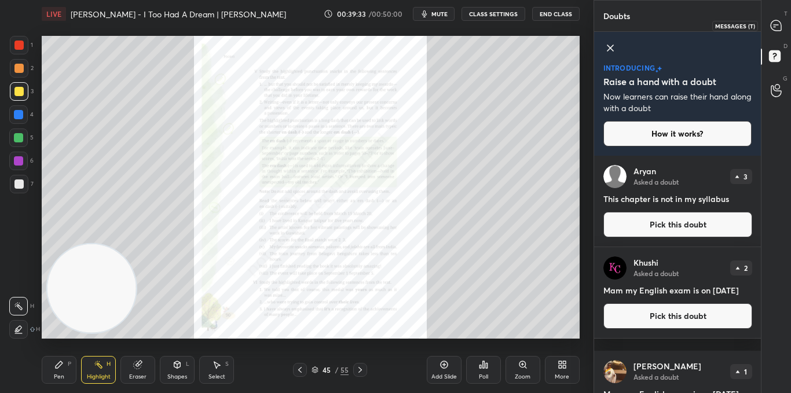
click at [783, 27] on div at bounding box center [776, 25] width 23 height 21
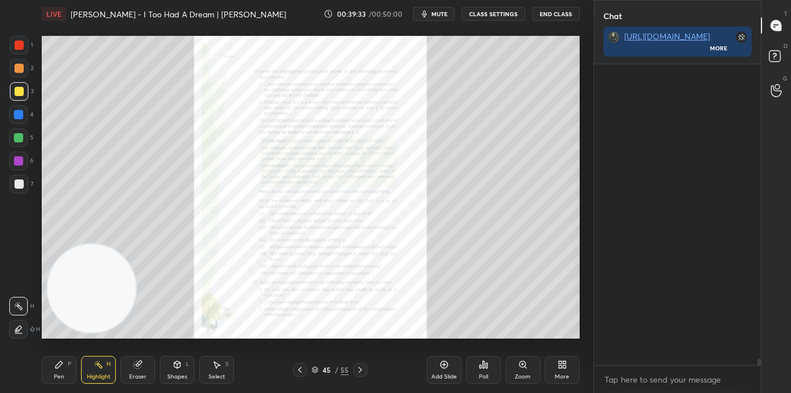
scroll to position [298, 163]
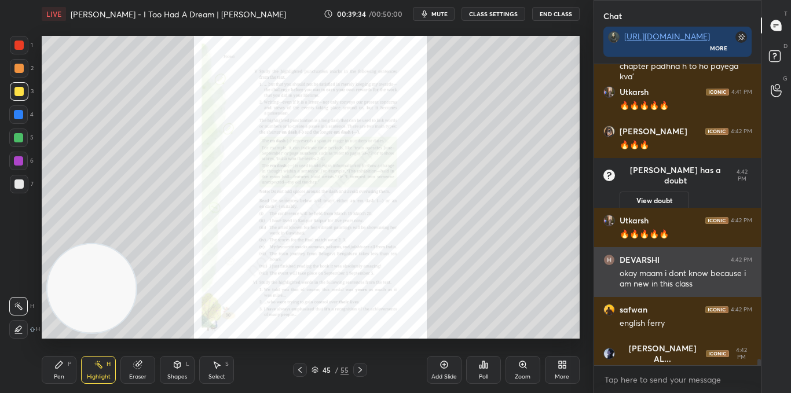
click at [704, 267] on div "okay maam i dont know because i am new in this class" at bounding box center [686, 278] width 133 height 24
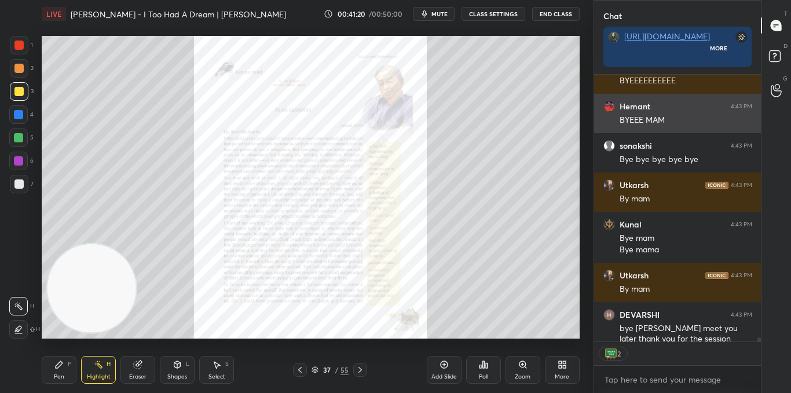
scroll to position [0, 0]
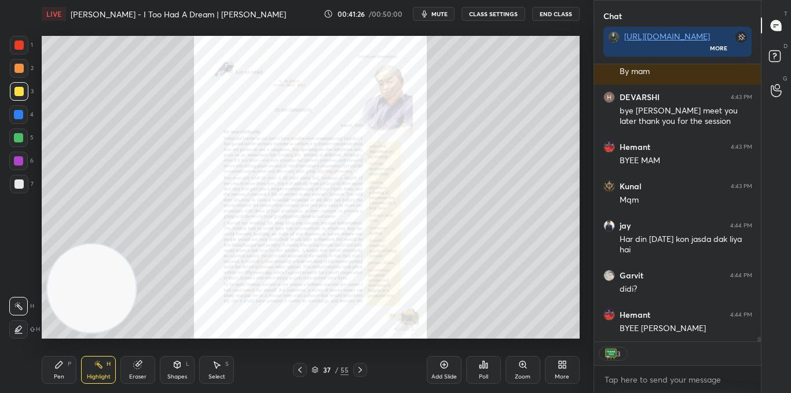
click at [566, 15] on button "End Class" at bounding box center [555, 14] width 47 height 14
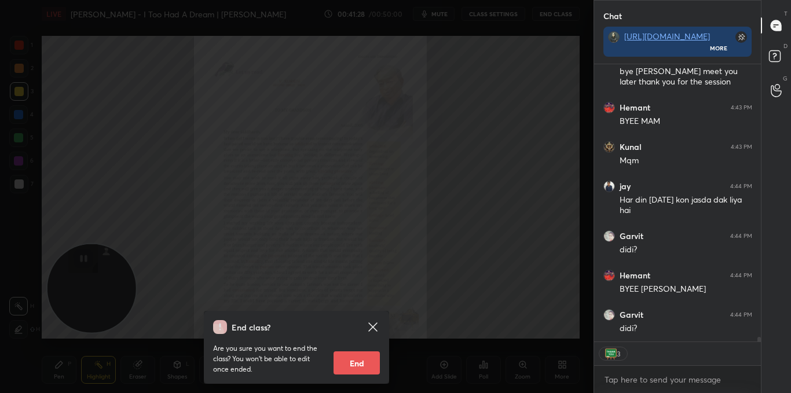
click at [345, 368] on button "End" at bounding box center [357, 362] width 46 height 23
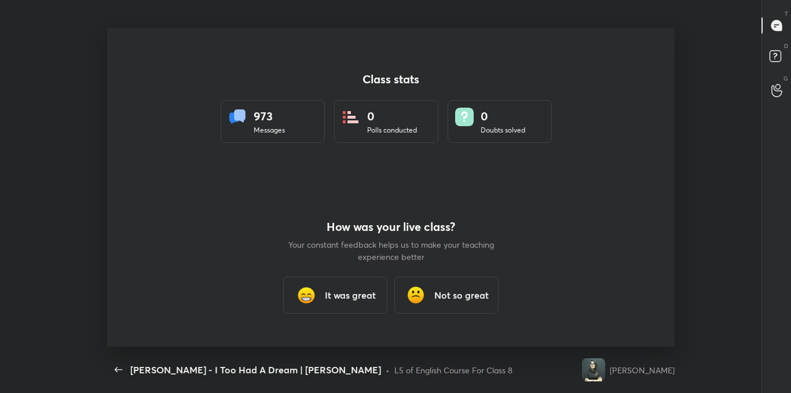
click at [354, 299] on h3 "It was great" at bounding box center [350, 295] width 51 height 14
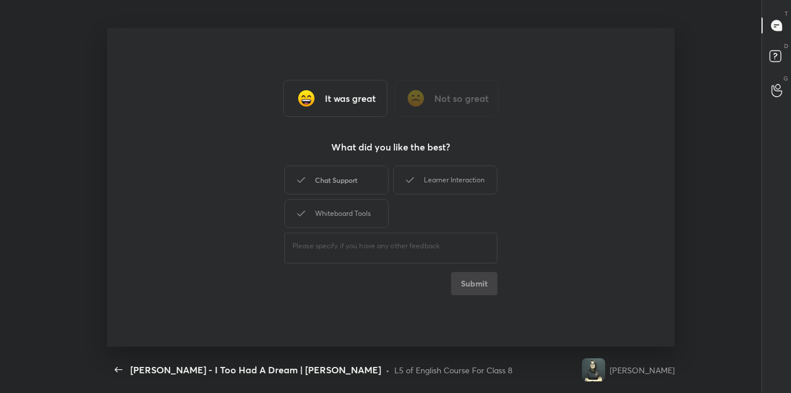
type textarea "x"
click at [355, 189] on div "Chat Support" at bounding box center [336, 180] width 104 height 29
click at [352, 213] on div "Whiteboard Tools" at bounding box center [336, 213] width 104 height 29
click at [460, 189] on div "Learner Interaction" at bounding box center [445, 180] width 104 height 29
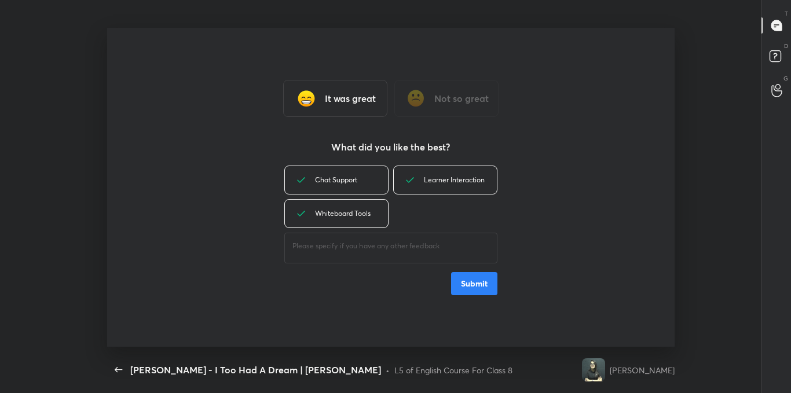
click at [477, 288] on button "Submit" at bounding box center [474, 283] width 46 height 23
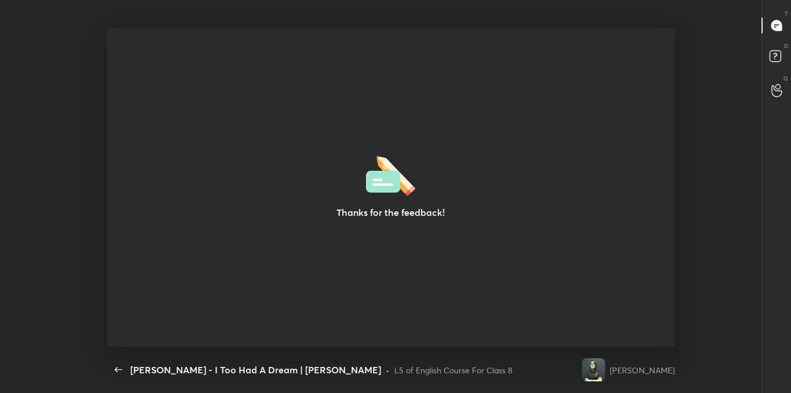
click at [477, 288] on div "Thanks for the feedback!" at bounding box center [390, 187] width 567 height 319
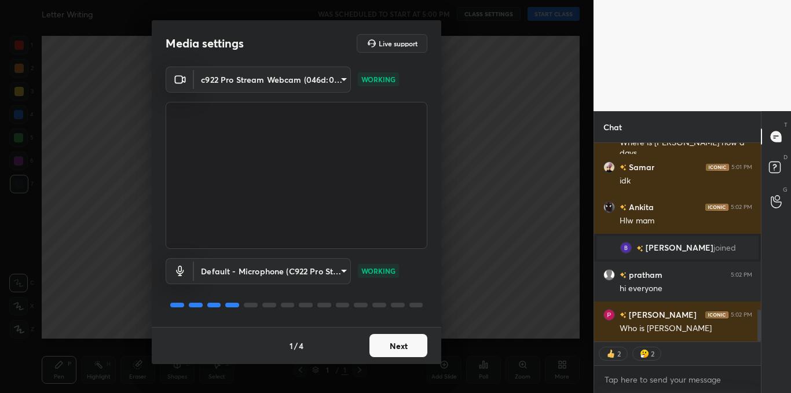
scroll to position [1072, 0]
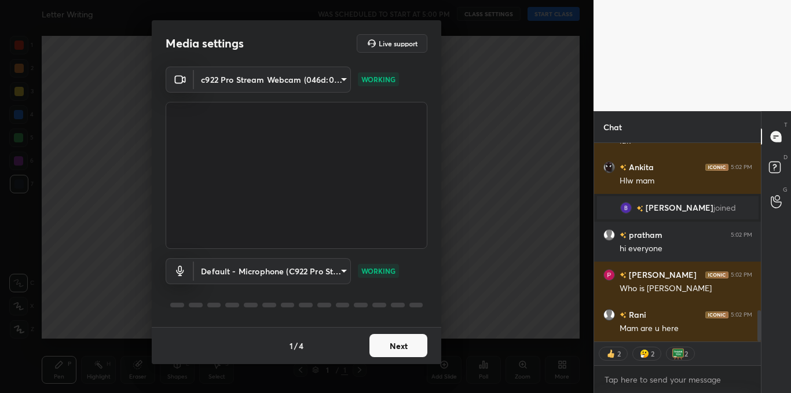
type textarea "x"
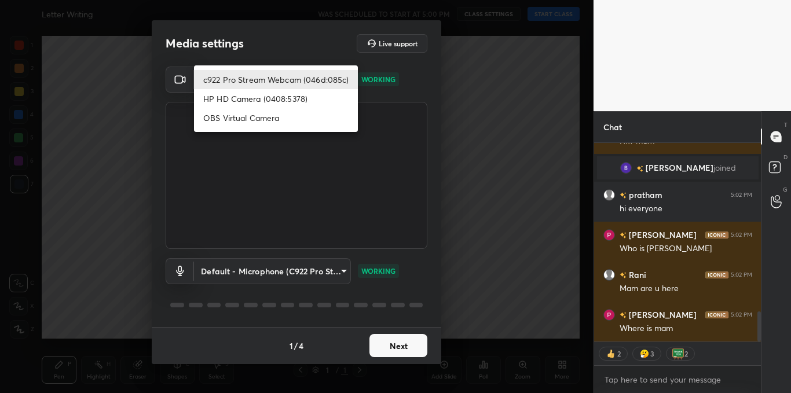
click at [295, 74] on body "1 2 3 4 5 6 7 C X Z C X Z E E Erase all H H Letter Writing WAS SCHEDULED TO STA…" at bounding box center [395, 196] width 791 height 393
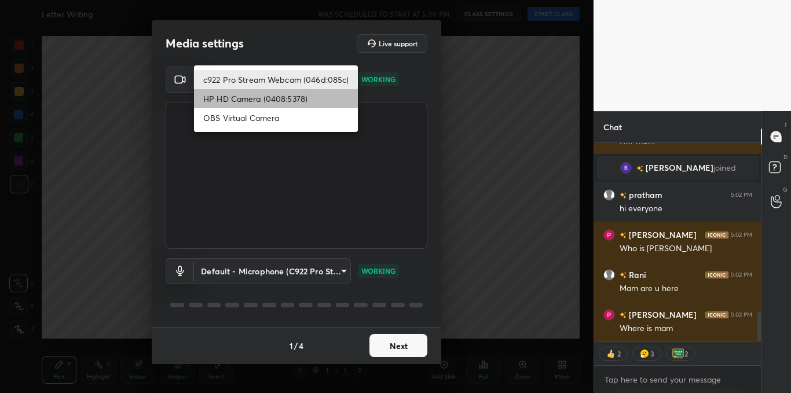
click at [299, 101] on li "HP HD Camera (0408:5378)" at bounding box center [276, 98] width 164 height 19
type input "f39de007ca1dd5d1129a0d59f1172641e8127979493a21fed8452377ec4425a3"
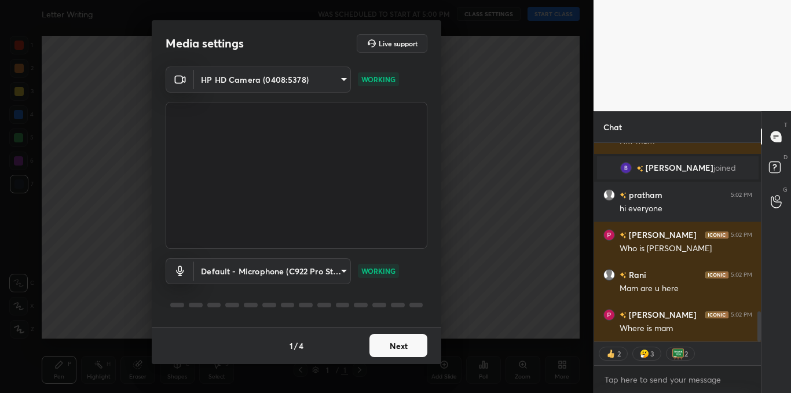
type textarea "x"
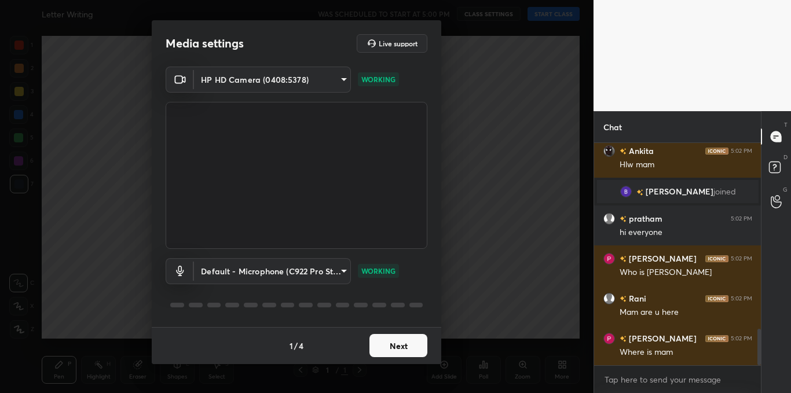
scroll to position [1089, 0]
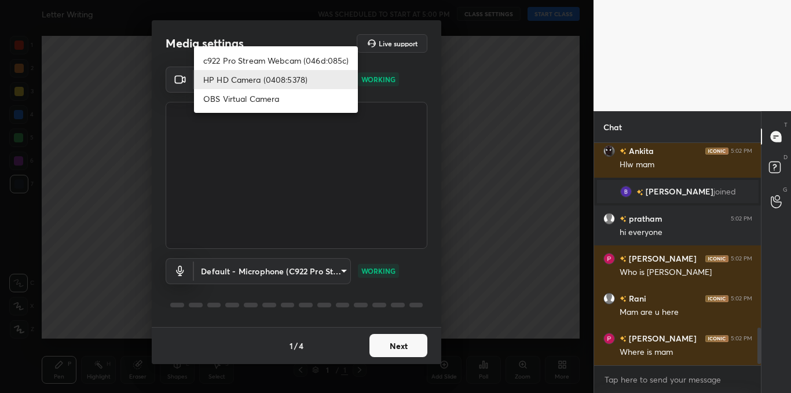
click at [296, 85] on body "1 2 3 4 5 6 7 C X Z C X Z E E Erase all H H Letter Writing WAS SCHEDULED TO STA…" at bounding box center [395, 196] width 791 height 393
click at [313, 57] on li "c922 Pro Stream Webcam (046d:085c)" at bounding box center [276, 60] width 164 height 19
type input "4b11419e28a2e98241661961c9360e91fc1b890e9c31e22b3e5eb3484368fca5"
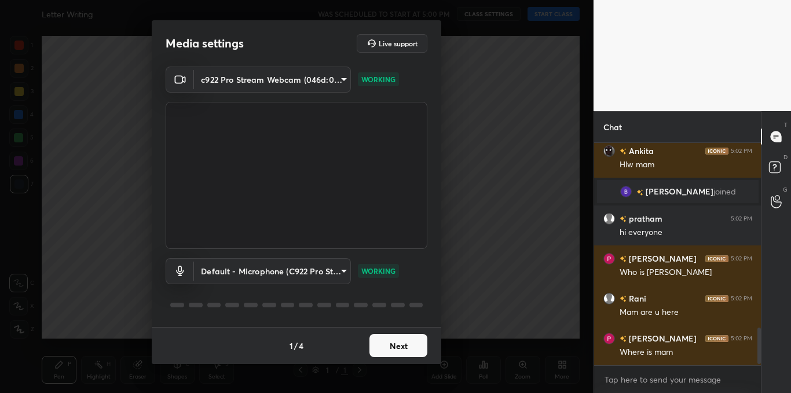
click at [409, 342] on button "Next" at bounding box center [398, 345] width 58 height 23
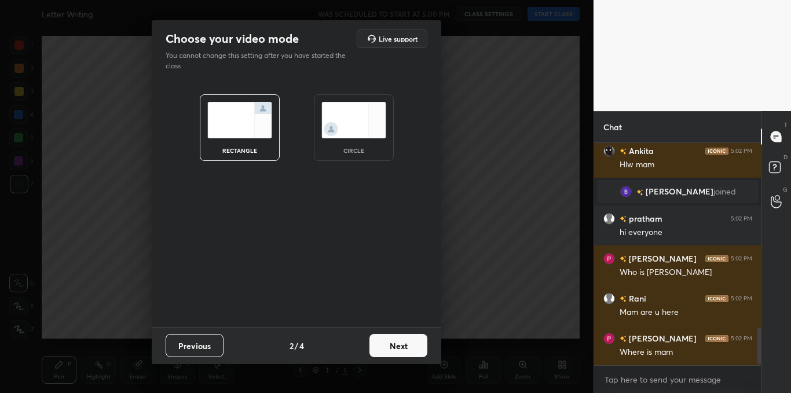
click at [411, 354] on button "Next" at bounding box center [398, 345] width 58 height 23
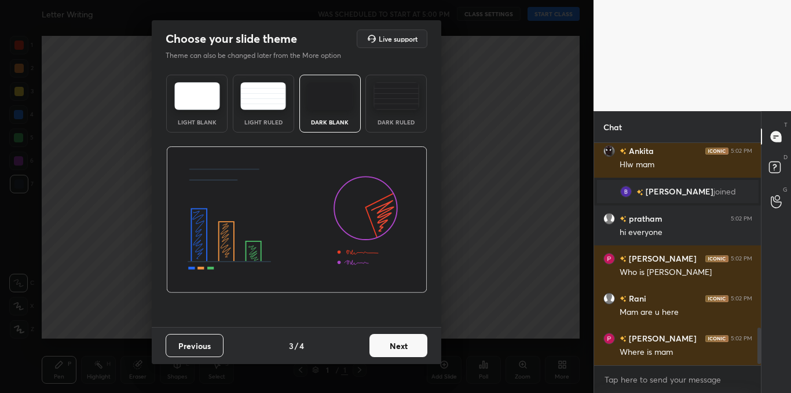
click at [411, 354] on button "Next" at bounding box center [398, 345] width 58 height 23
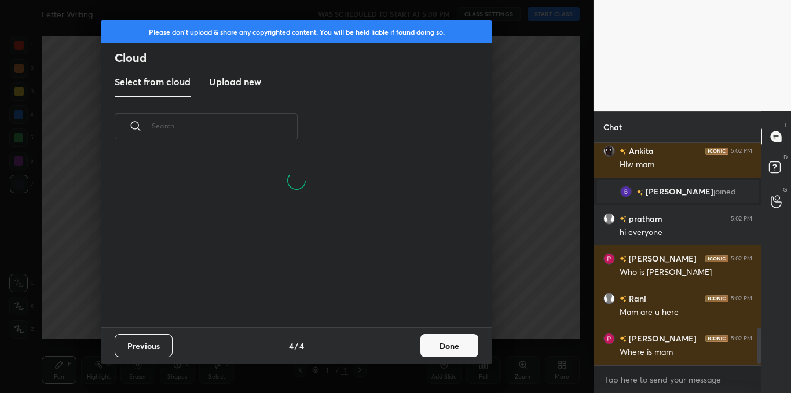
click at [444, 340] on button "Done" at bounding box center [449, 345] width 58 height 23
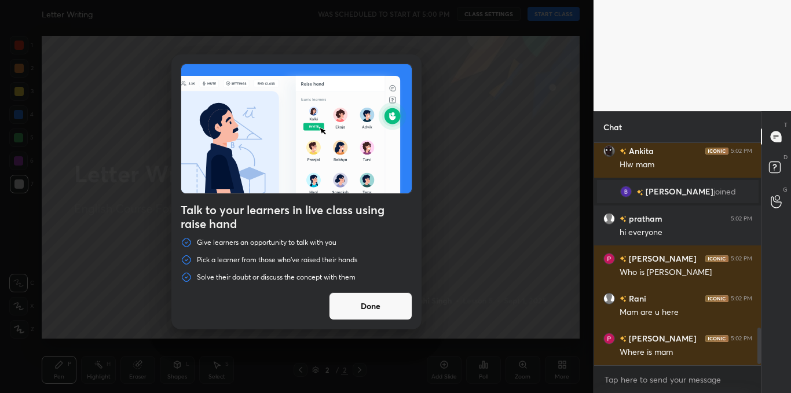
click at [375, 310] on button "Done" at bounding box center [370, 306] width 83 height 28
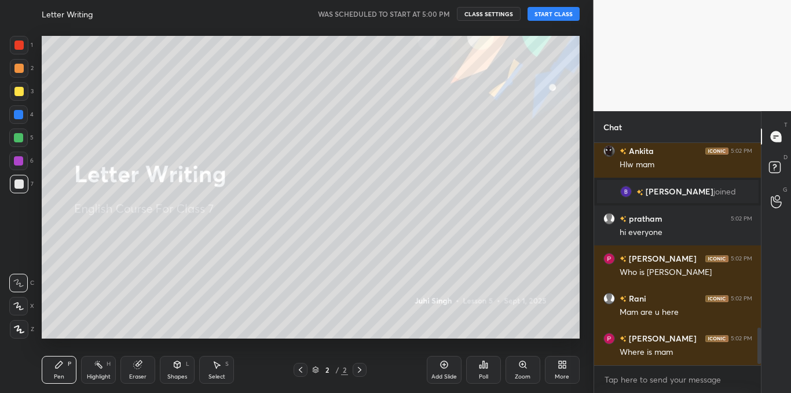
click at [551, 11] on button "START CLASS" at bounding box center [554, 14] width 52 height 14
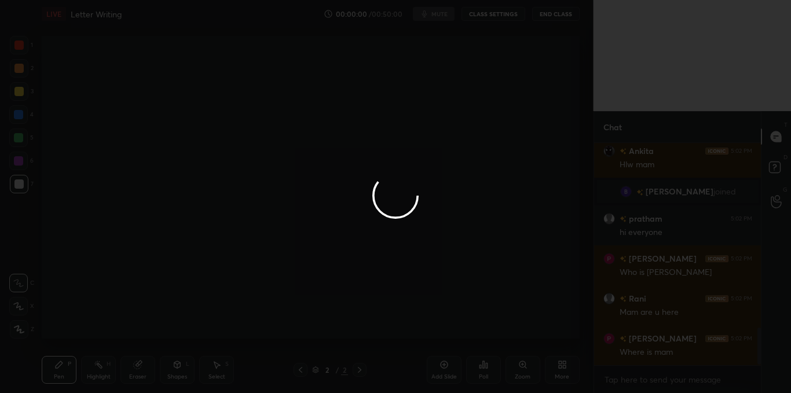
scroll to position [1129, 0]
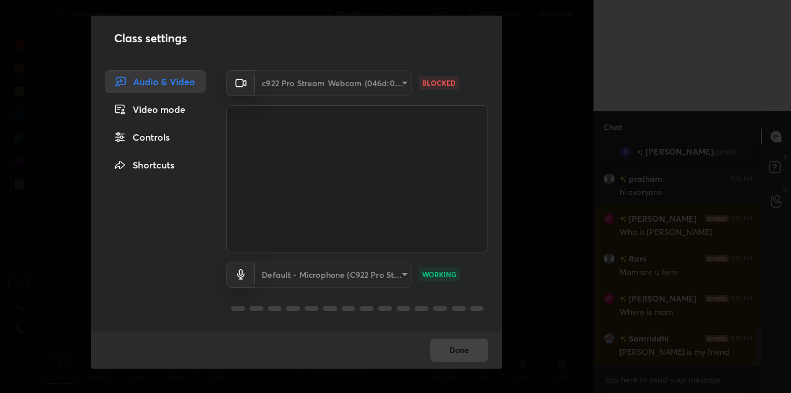
click at [382, 83] on div "c922 Pro Stream Webcam (046d:085c)" at bounding box center [333, 83] width 157 height 26
click at [464, 349] on div "Done" at bounding box center [296, 350] width 411 height 37
click at [404, 184] on video at bounding box center [357, 178] width 262 height 147
click at [685, 142] on div at bounding box center [395, 196] width 791 height 393
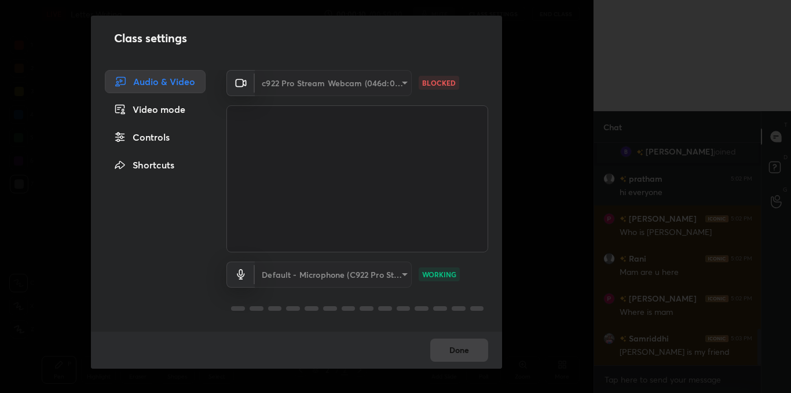
click at [685, 142] on div at bounding box center [395, 196] width 791 height 393
click at [342, 181] on video at bounding box center [357, 178] width 262 height 147
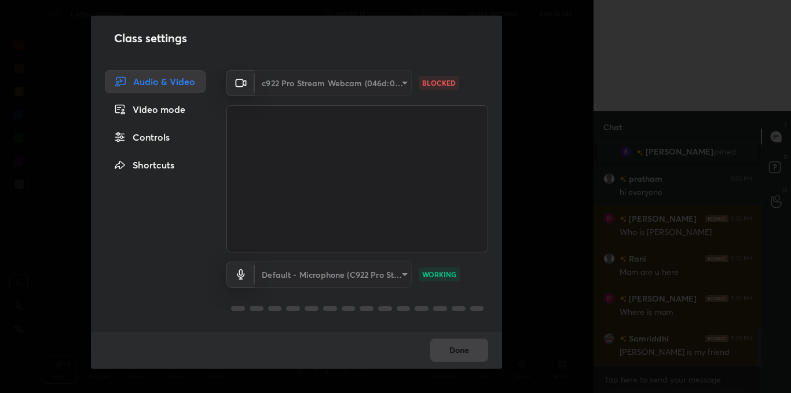
click at [342, 181] on video at bounding box center [357, 178] width 262 height 147
click at [130, 110] on div "Video mode" at bounding box center [155, 109] width 101 height 23
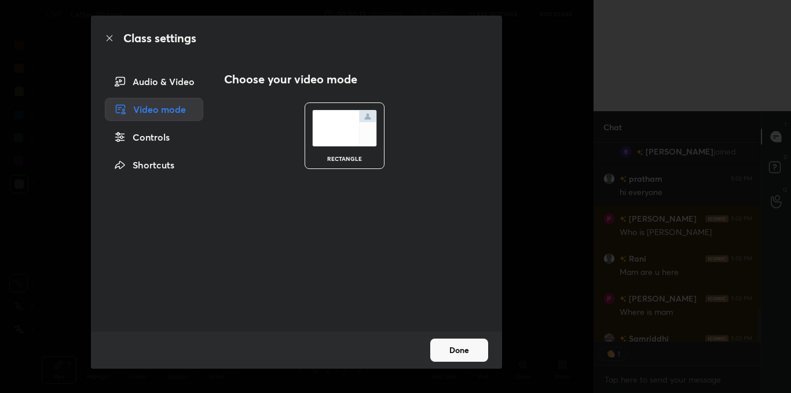
scroll to position [195, 163]
click at [444, 353] on button "Done" at bounding box center [459, 350] width 58 height 23
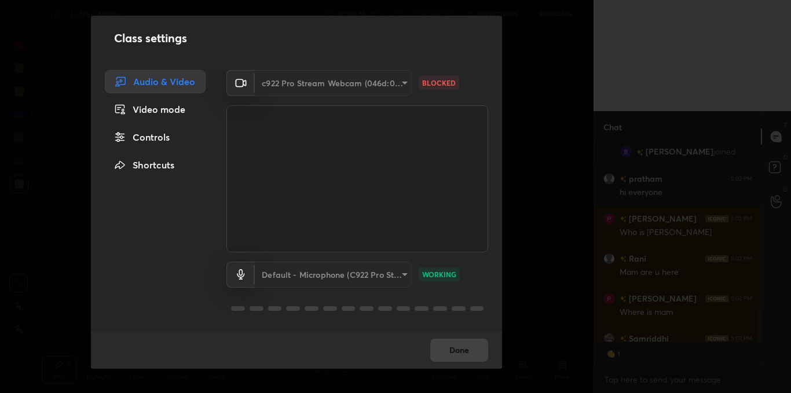
click at [367, 86] on div "c922 Pro Stream Webcam (046d:085c)" at bounding box center [333, 83] width 157 height 26
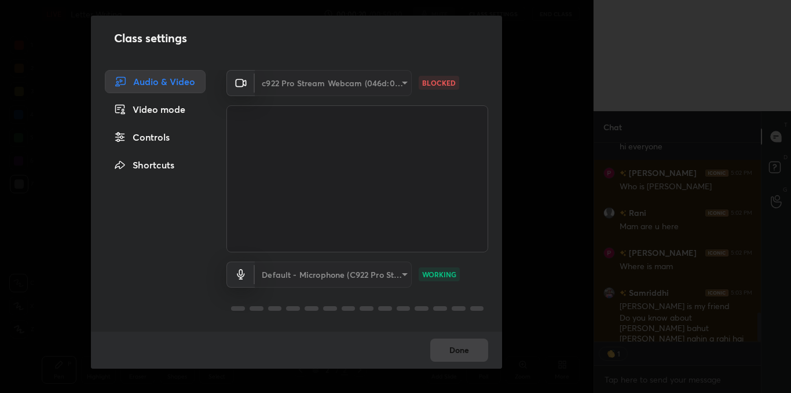
click at [367, 86] on div "c922 Pro Stream Webcam (046d:085c)" at bounding box center [333, 83] width 157 height 26
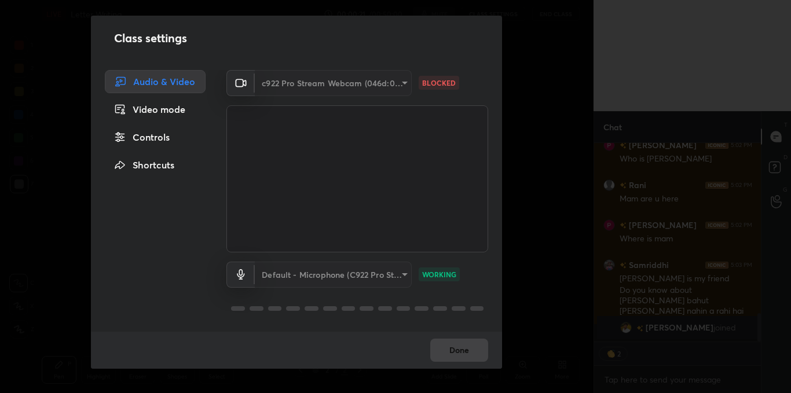
click at [367, 86] on div "c922 Pro Stream Webcam (046d:085c)" at bounding box center [333, 83] width 157 height 26
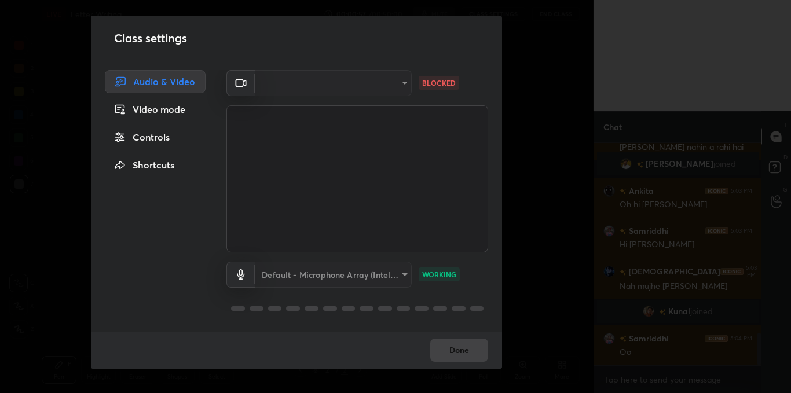
scroll to position [1335, 0]
click at [371, 86] on div "​" at bounding box center [333, 83] width 157 height 26
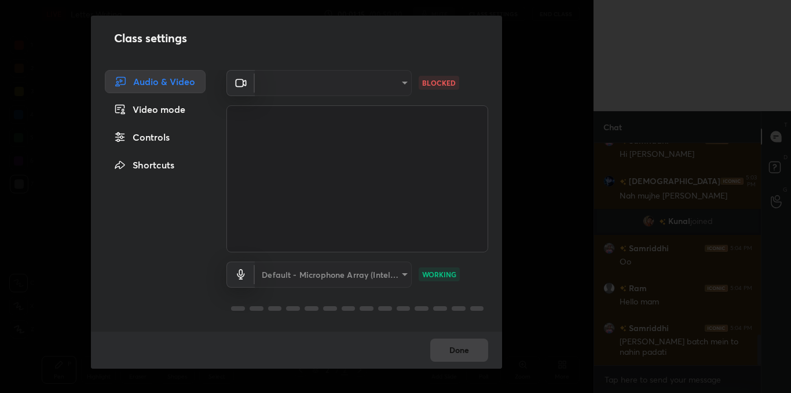
click at [383, 185] on video at bounding box center [357, 178] width 262 height 147
click at [378, 70] on div "​" at bounding box center [333, 83] width 157 height 26
drag, startPoint x: 378, startPoint y: 69, endPoint x: 378, endPoint y: 102, distance: 33.0
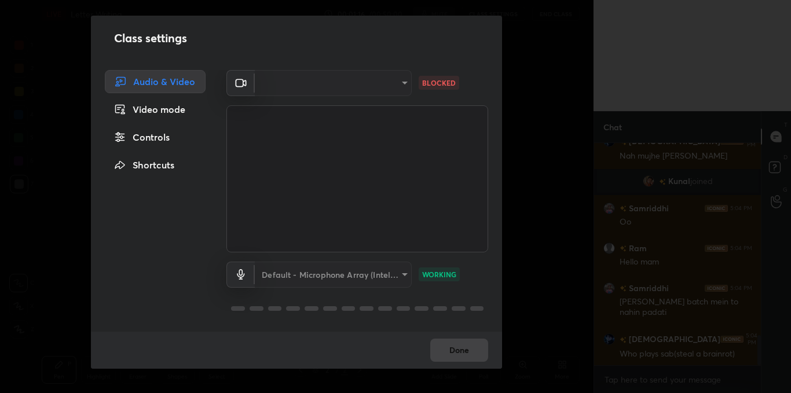
click at [378, 102] on div "​ 4b11419e28a2e98241661961c9360e91fc1b890e9c31e22b3e5eb3484368fca5 BLOCKED" at bounding box center [357, 161] width 262 height 182
drag, startPoint x: 378, startPoint y: 102, endPoint x: 386, endPoint y: 86, distance: 17.9
click at [386, 86] on div "​ 4b11419e28a2e98241661961c9360e91fc1b890e9c31e22b3e5eb3484368fca5 BLOCKED" at bounding box center [357, 161] width 262 height 182
click at [386, 86] on div "​" at bounding box center [333, 83] width 157 height 26
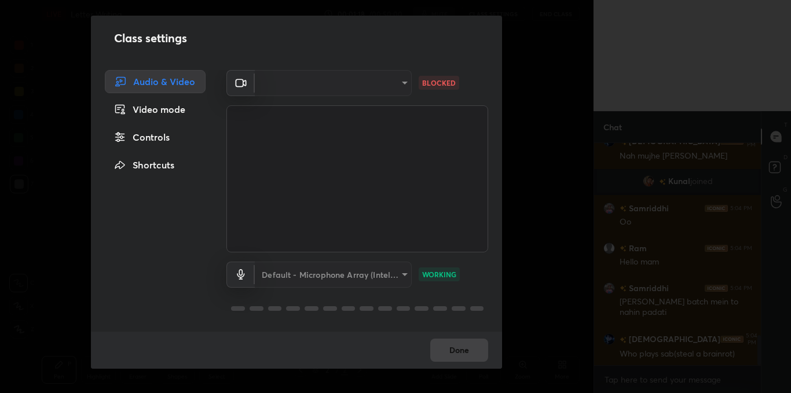
click at [386, 86] on div "​" at bounding box center [333, 83] width 157 height 26
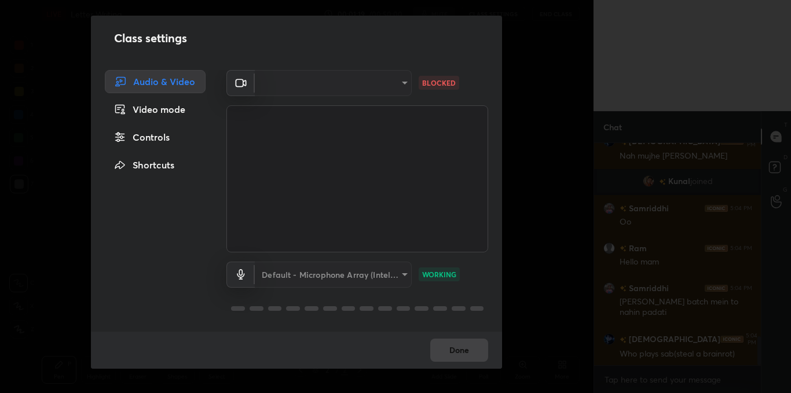
click at [386, 86] on div "​" at bounding box center [333, 83] width 157 height 26
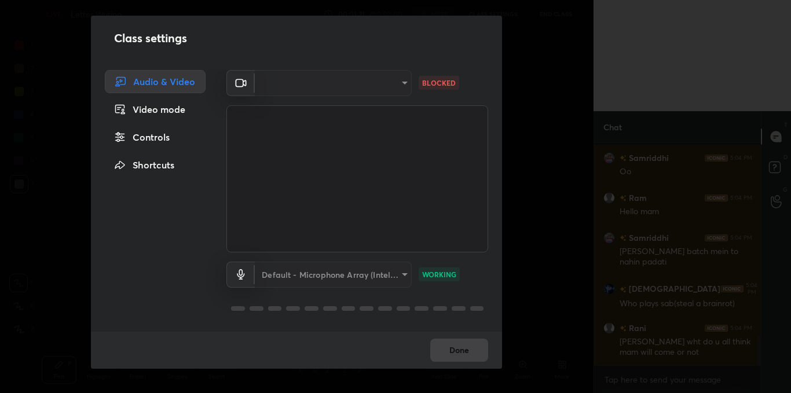
click at [374, 276] on div "Default - Microphone Array (Intel® Smart Sound Technology for Digital Microphon…" at bounding box center [333, 275] width 157 height 26
click at [455, 362] on div "Done" at bounding box center [296, 350] width 411 height 37
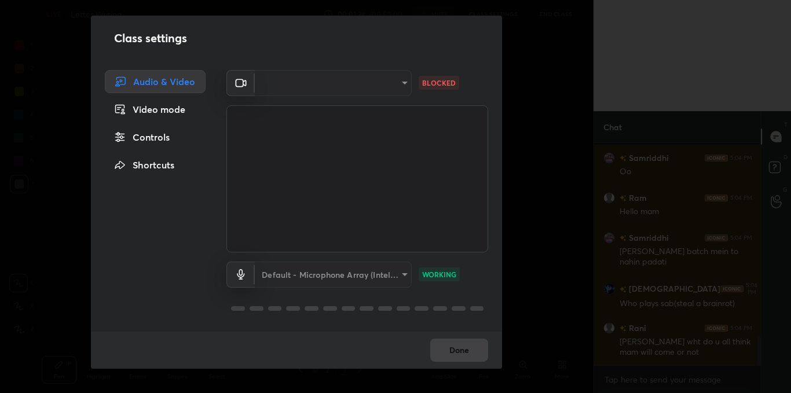
click at [455, 362] on div "Done" at bounding box center [296, 350] width 411 height 37
drag, startPoint x: 455, startPoint y: 362, endPoint x: 456, endPoint y: 343, distance: 19.1
click at [456, 343] on div "Done" at bounding box center [296, 350] width 411 height 37
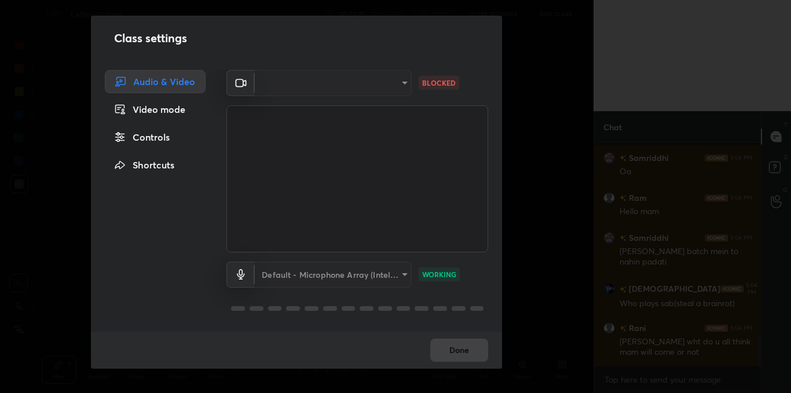
click at [456, 343] on div "Done" at bounding box center [296, 350] width 411 height 37
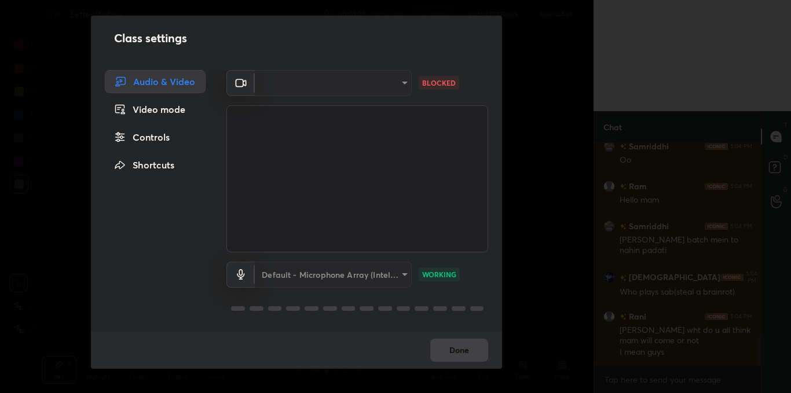
click at [456, 343] on div "Done" at bounding box center [296, 350] width 411 height 37
click at [402, 77] on div "​" at bounding box center [333, 83] width 157 height 26
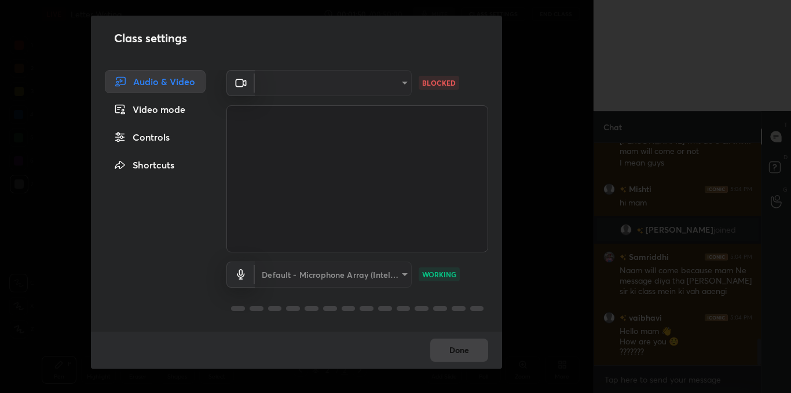
scroll to position [1649, 0]
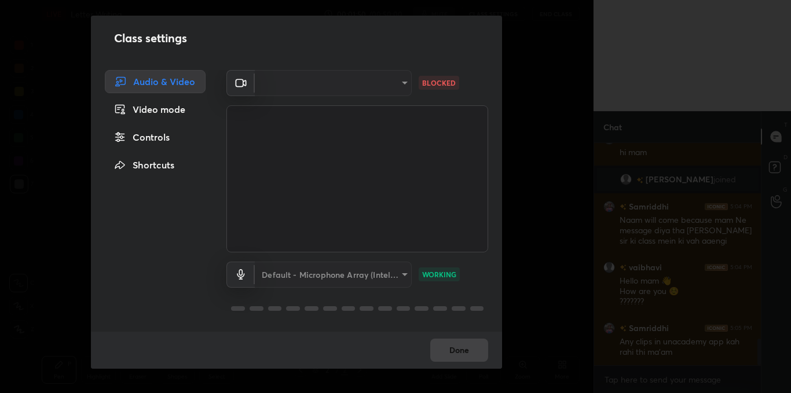
click at [387, 83] on div "​" at bounding box center [333, 83] width 157 height 26
drag, startPoint x: 387, startPoint y: 83, endPoint x: 516, endPoint y: 268, distance: 225.7
click at [516, 268] on div "Class settings Audio & Video Video mode Controls Shortcuts ​ 4b11419e28a2e98241…" at bounding box center [297, 196] width 594 height 393
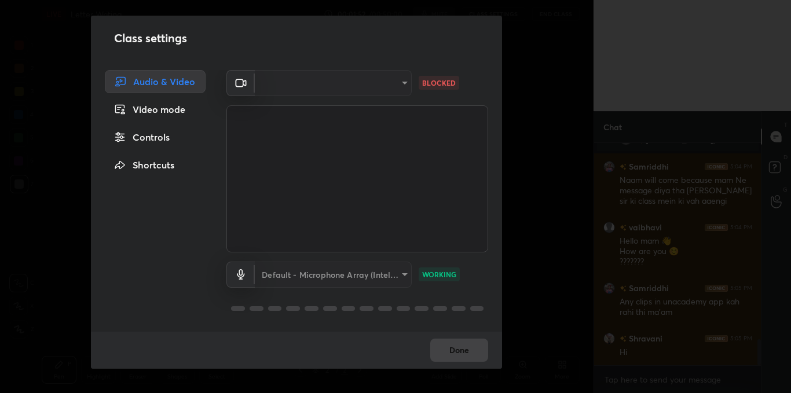
click at [516, 268] on div "Class settings Audio & Video Video mode Controls Shortcuts ​ 4b11419e28a2e98241…" at bounding box center [297, 196] width 594 height 393
drag, startPoint x: 516, startPoint y: 268, endPoint x: 622, endPoint y: 309, distance: 113.3
click at [622, 309] on body "1 2 3 4 5 6 7 C X Z C X Z E E Erase all H H LIVE Letter Writing 00:01:52 / 00:5…" at bounding box center [395, 196] width 791 height 393
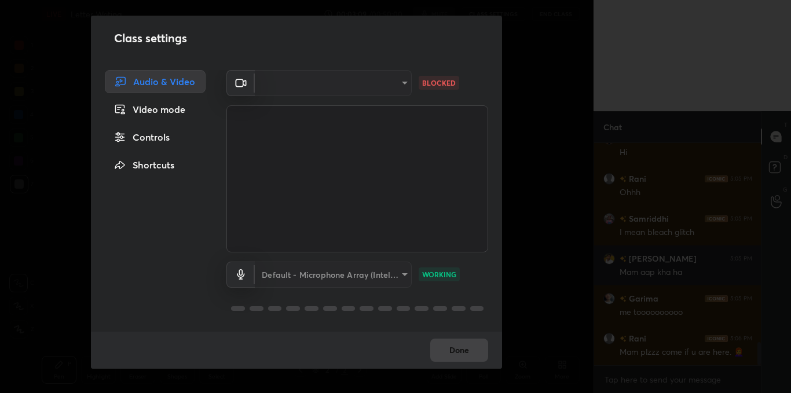
scroll to position [1917, 0]
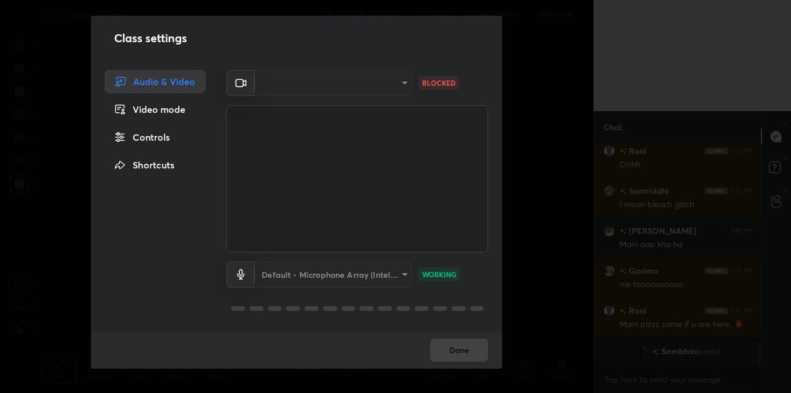
click at [574, 111] on div "Class settings Audio & Video Video mode Controls Shortcuts ​ 4b11419e28a2e98241…" at bounding box center [297, 196] width 594 height 393
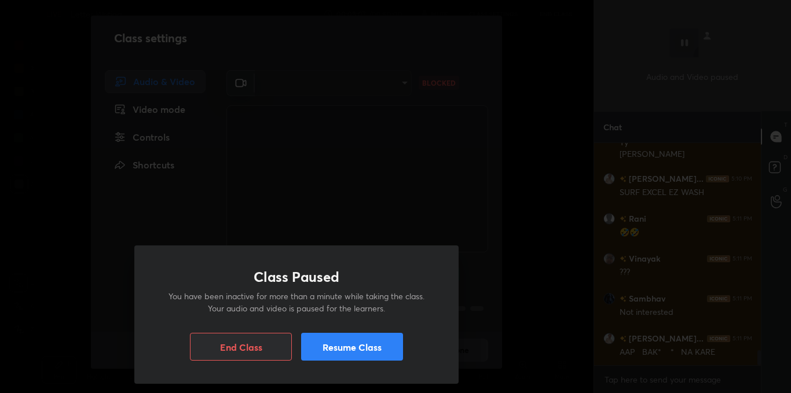
scroll to position [3034, 0]
click at [329, 350] on button "Resume Class" at bounding box center [352, 347] width 102 height 28
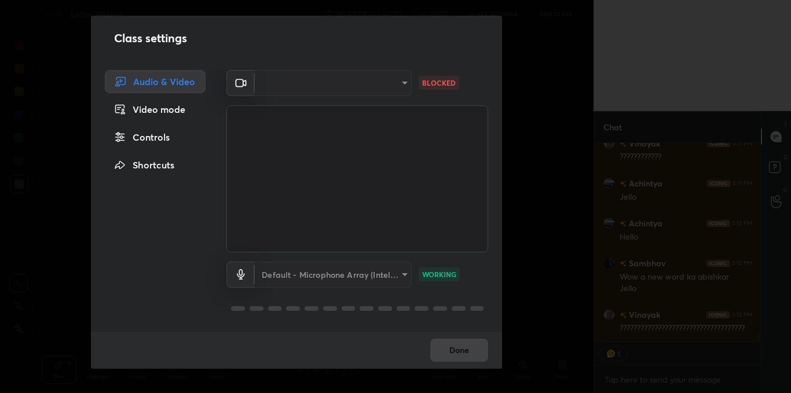
scroll to position [3639, 0]
type textarea "x"
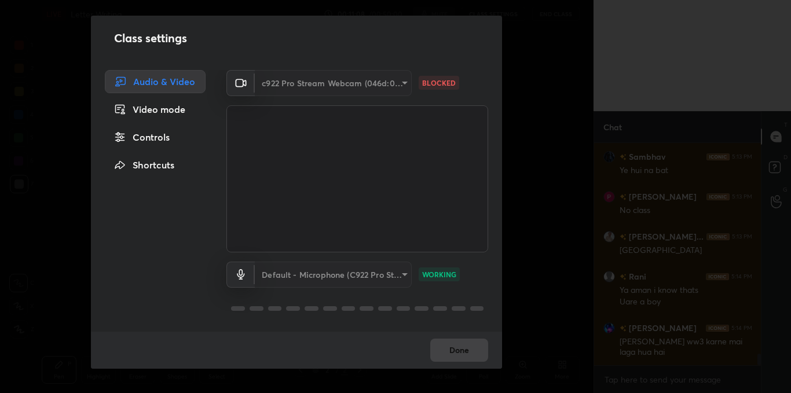
scroll to position [4129, 0]
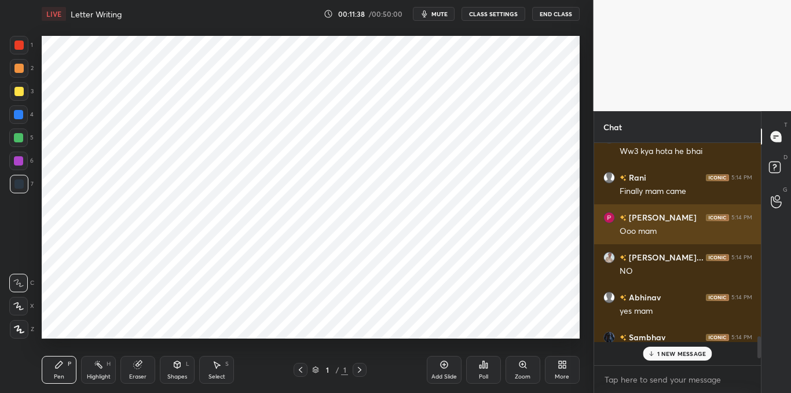
scroll to position [219, 163]
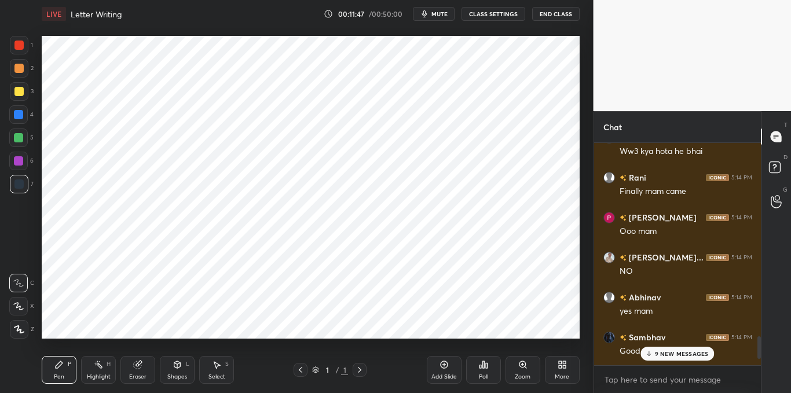
click at [445, 10] on span "mute" at bounding box center [439, 14] width 16 height 8
click at [445, 13] on span "unmute" at bounding box center [438, 14] width 25 height 8
click at [702, 357] on p "11 NEW MESSAGES" at bounding box center [681, 353] width 55 height 7
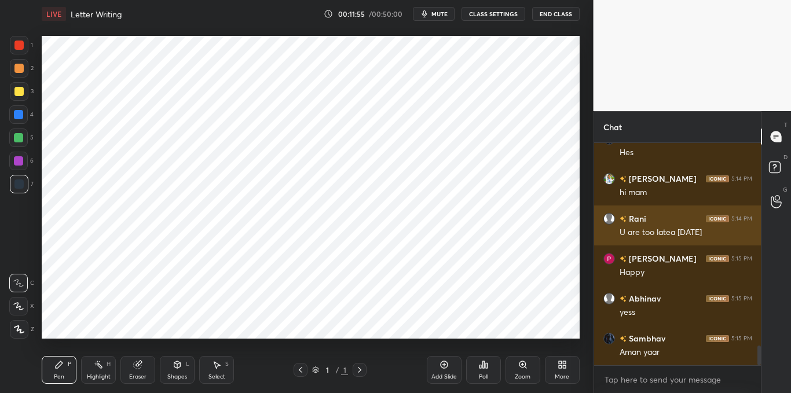
scroll to position [0, 0]
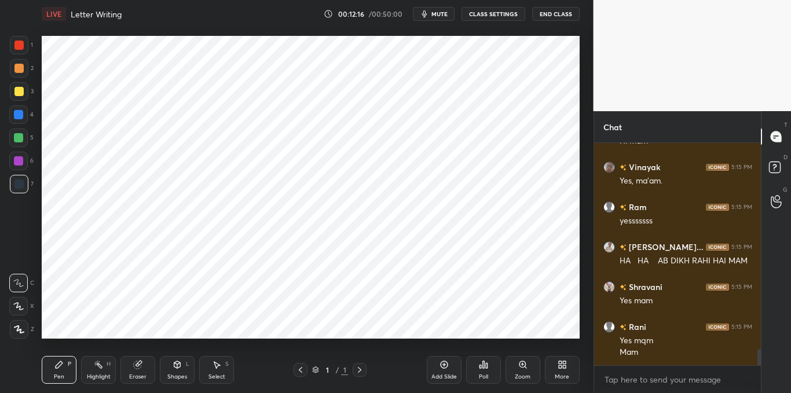
drag, startPoint x: 20, startPoint y: 326, endPoint x: 24, endPoint y: 320, distance: 7.1
click at [22, 326] on icon at bounding box center [19, 329] width 10 height 8
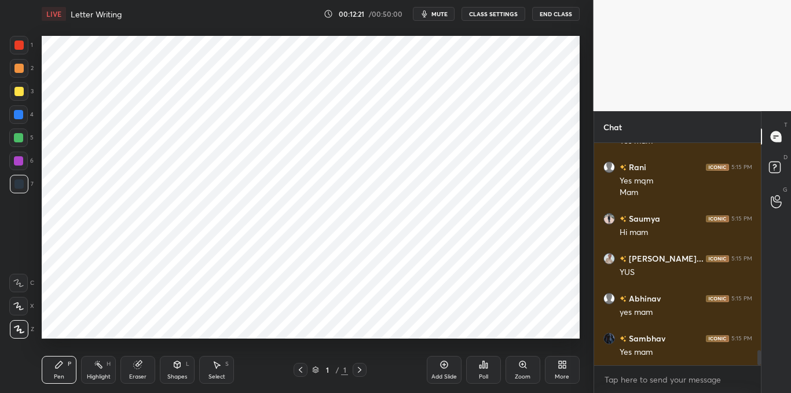
scroll to position [3025, 0]
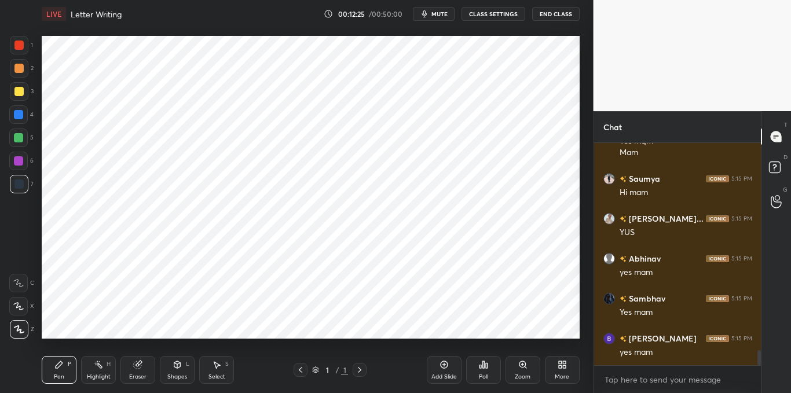
click at [449, 365] on div "Add Slide" at bounding box center [444, 370] width 35 height 28
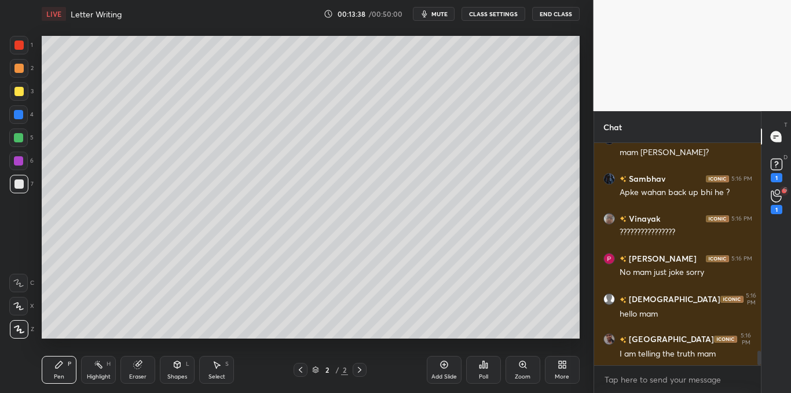
scroll to position [3226, 0]
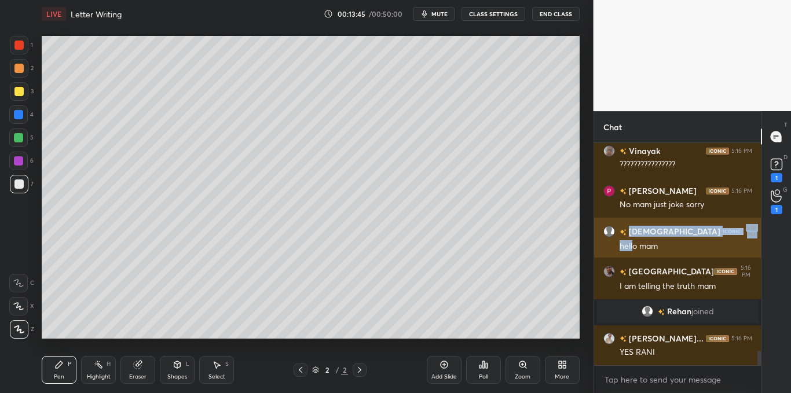
drag, startPoint x: 629, startPoint y: 236, endPoint x: 632, endPoint y: 253, distance: 17.0
click at [632, 253] on div "Advait 5:16 PM hello mam" at bounding box center [677, 239] width 167 height 42
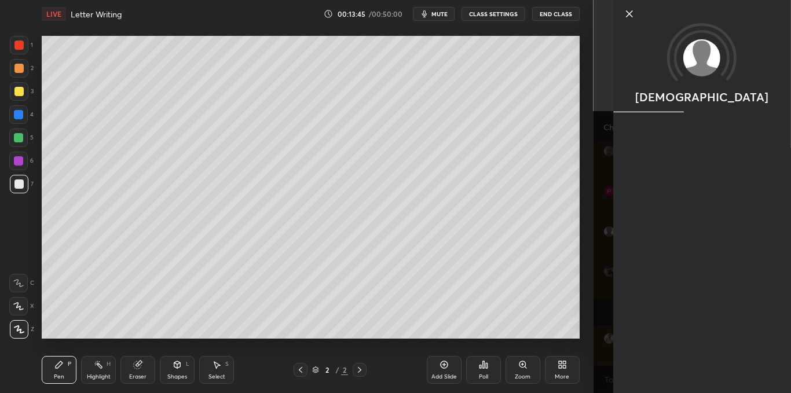
scroll to position [3173, 0]
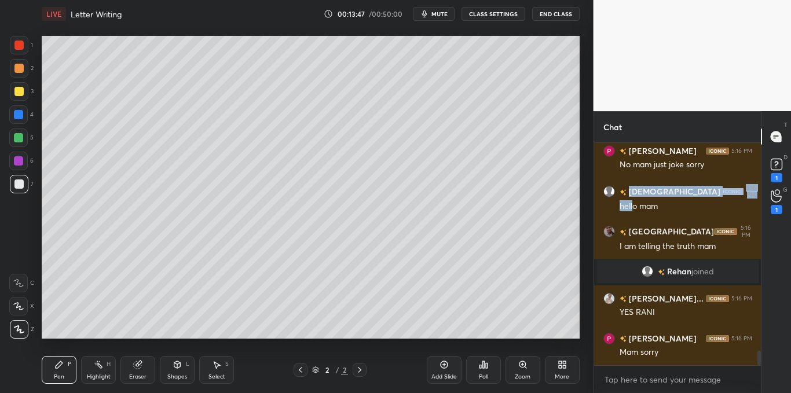
click at [590, 296] on div "1 2 3 4 5 6 7 C X Z C X Z E E Erase all H H LIVE Letter Writing 00:13:47 / 00:5…" at bounding box center [297, 196] width 594 height 393
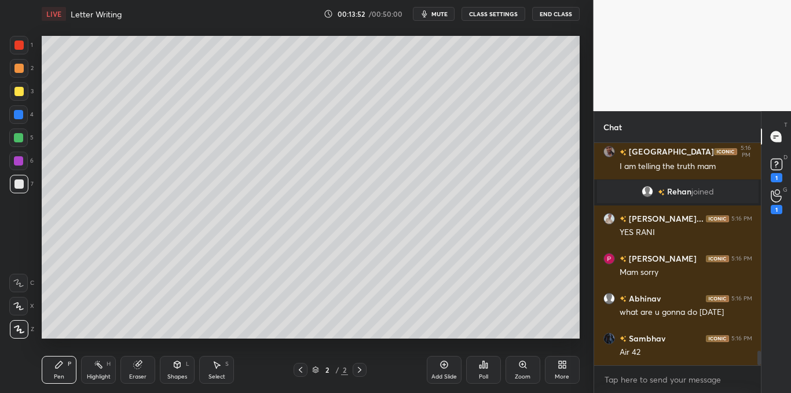
scroll to position [3293, 0]
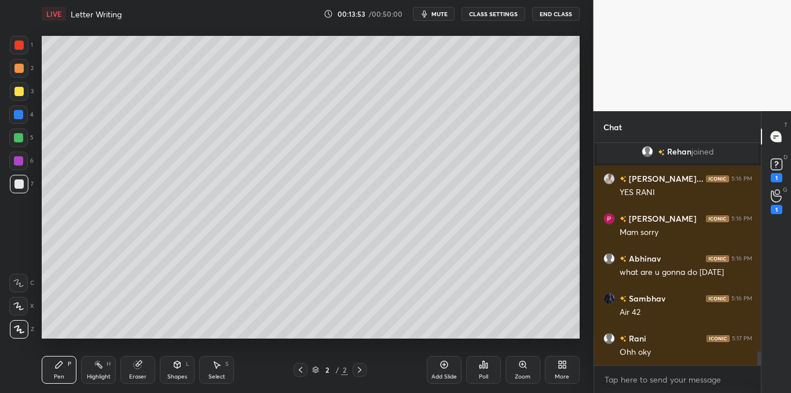
drag, startPoint x: 789, startPoint y: 204, endPoint x: 789, endPoint y: 196, distance: 7.5
click at [788, 204] on div "G Raise Hand (G) 1" at bounding box center [776, 201] width 30 height 32
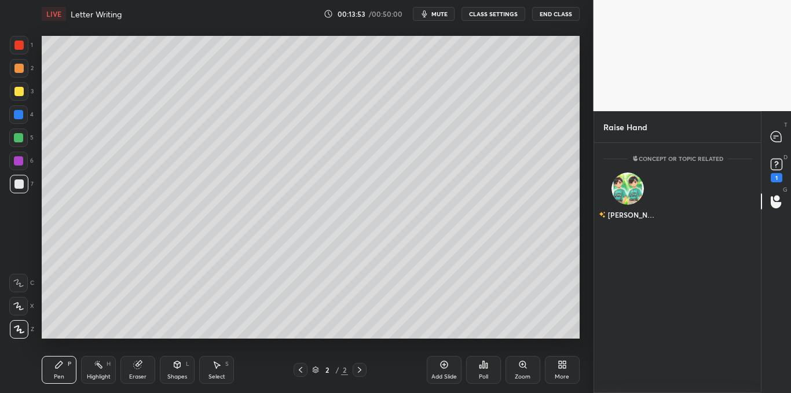
scroll to position [247, 163]
click at [782, 175] on div "1" at bounding box center [776, 169] width 17 height 27
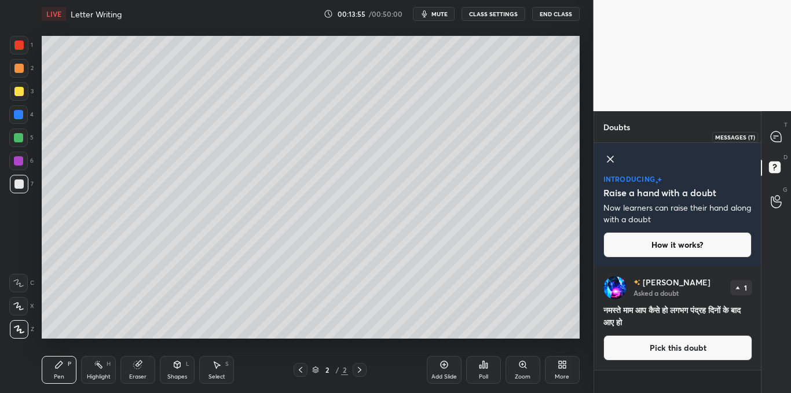
drag, startPoint x: 778, startPoint y: 144, endPoint x: 766, endPoint y: 153, distance: 15.6
click at [777, 145] on div at bounding box center [776, 136] width 23 height 21
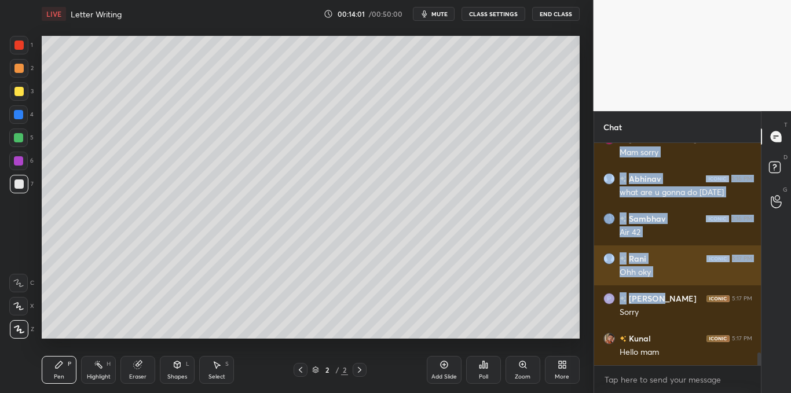
click at [609, 260] on img "grid" at bounding box center [609, 259] width 12 height 12
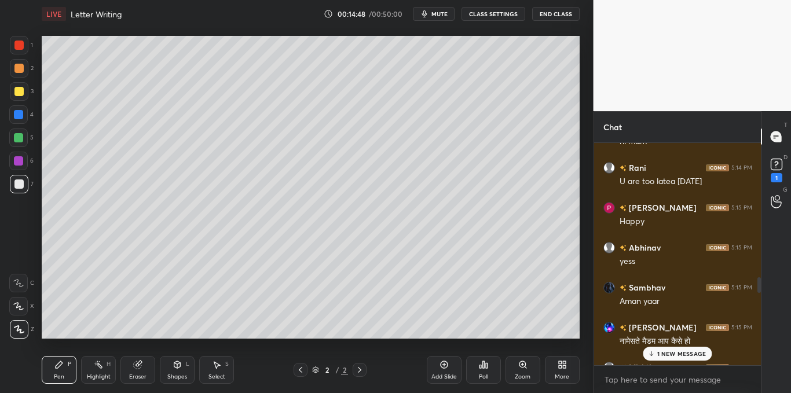
scroll to position [1897, 0]
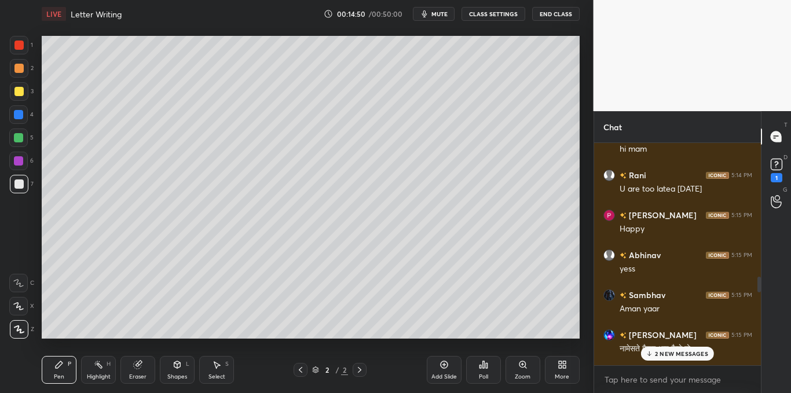
click at [673, 352] on p "2 NEW MESSAGES" at bounding box center [681, 353] width 53 height 7
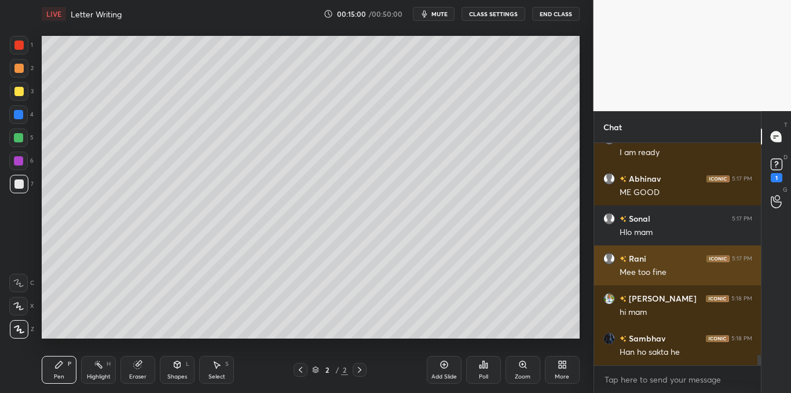
scroll to position [4417, 0]
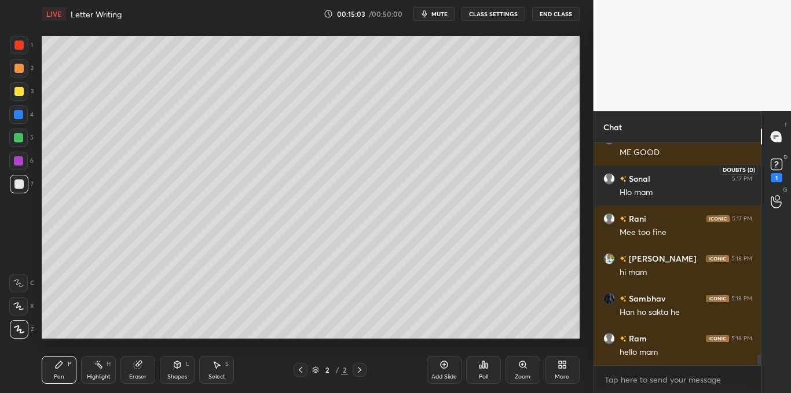
click at [783, 171] on icon at bounding box center [776, 164] width 17 height 17
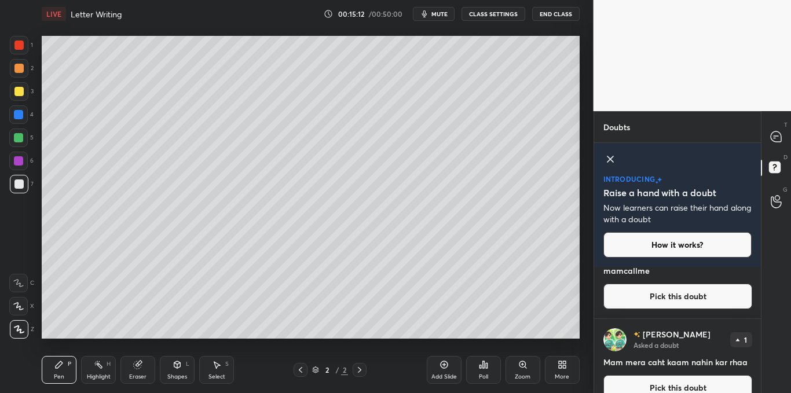
scroll to position [173, 0]
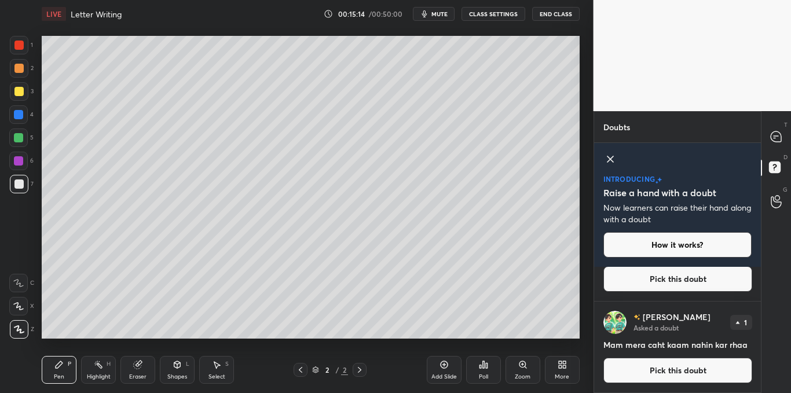
click at [781, 122] on div "T Messages (T)" at bounding box center [776, 136] width 30 height 32
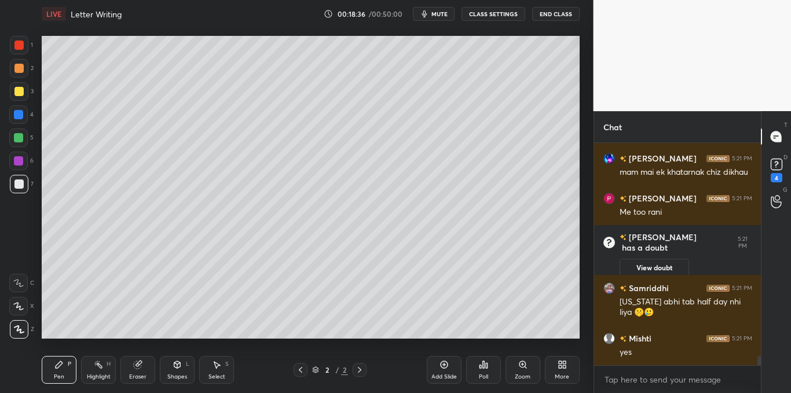
scroll to position [4962, 0]
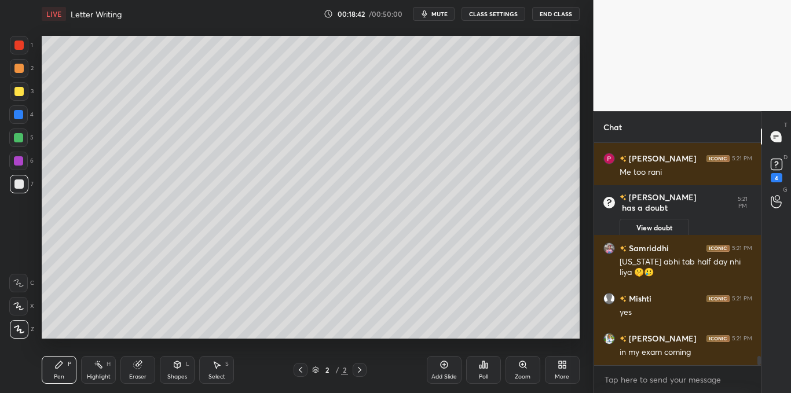
click at [21, 96] on div at bounding box center [18, 91] width 9 height 9
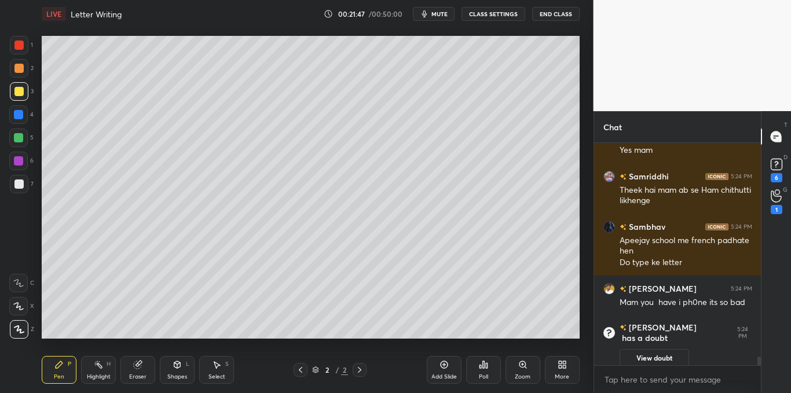
scroll to position [5485, 0]
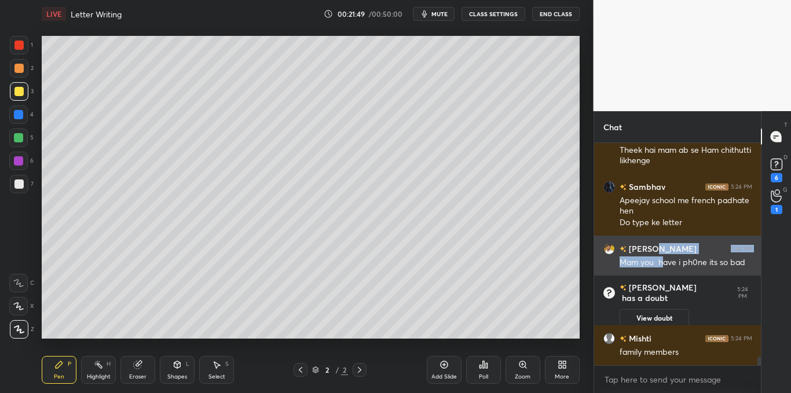
drag, startPoint x: 663, startPoint y: 247, endPoint x: 662, endPoint y: 270, distance: 23.2
click at [662, 270] on div "MURARI 5:24 PM Mam you have i ph0ne its so bad" at bounding box center [677, 256] width 167 height 40
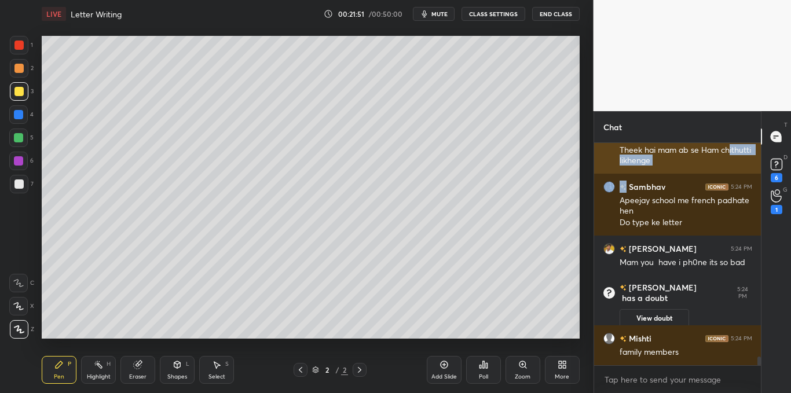
drag, startPoint x: 628, startPoint y: 182, endPoint x: 624, endPoint y: 171, distance: 11.5
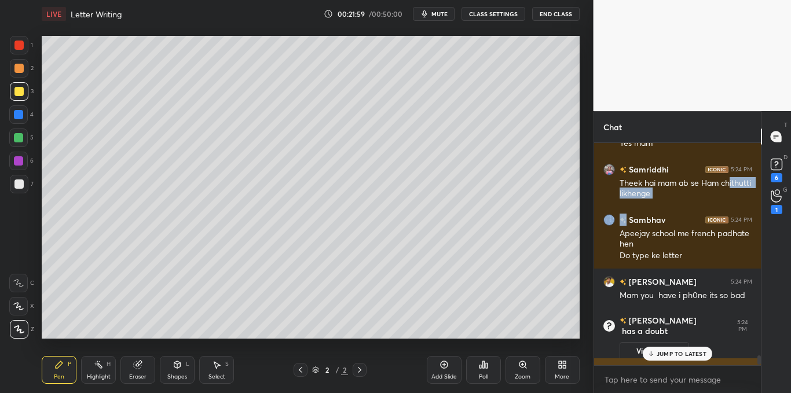
scroll to position [5451, 0]
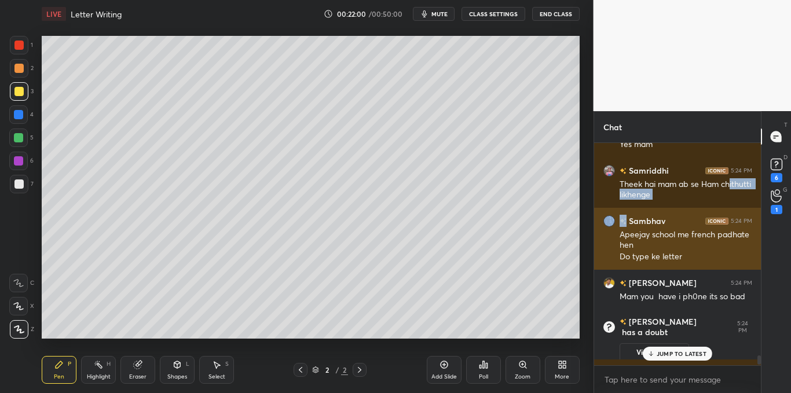
click at [687, 259] on div "Do type ke letter" at bounding box center [686, 257] width 133 height 12
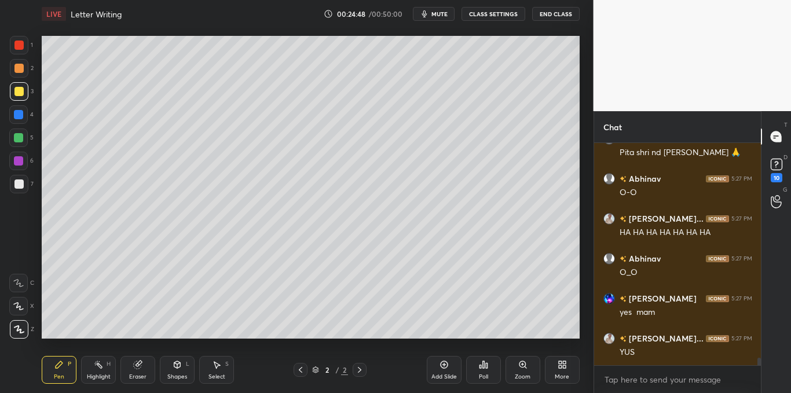
scroll to position [6535, 0]
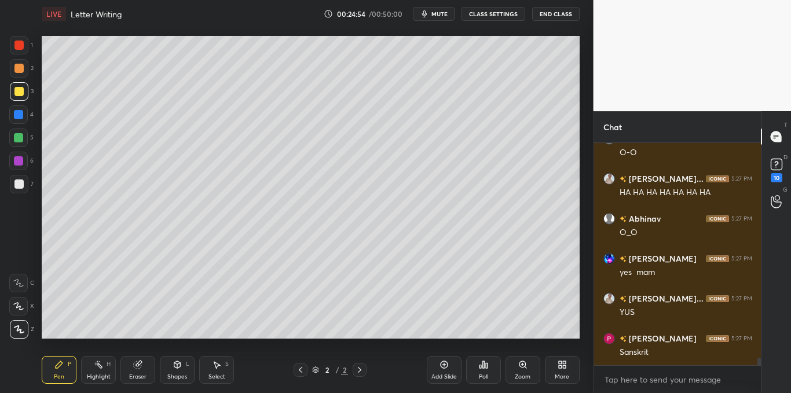
click at [445, 361] on icon at bounding box center [443, 364] width 9 height 9
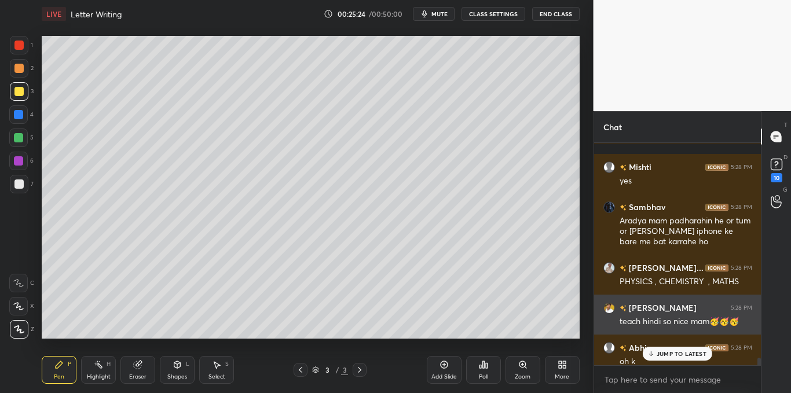
scroll to position [6846, 0]
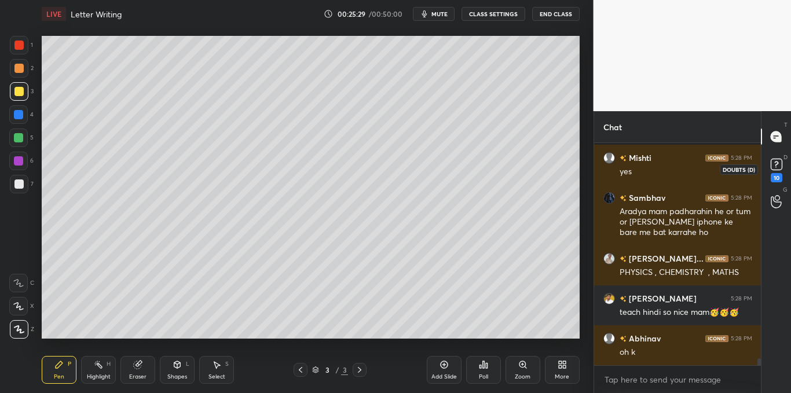
click at [787, 179] on div "10" at bounding box center [776, 169] width 23 height 21
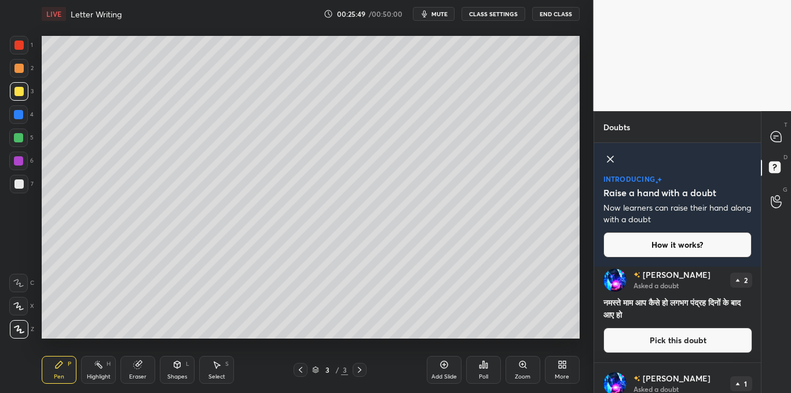
scroll to position [0, 0]
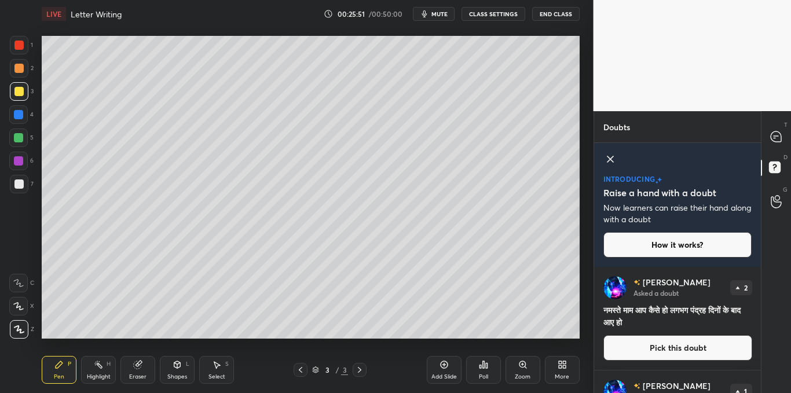
click at [782, 126] on div "T Messages (T)" at bounding box center [776, 136] width 30 height 32
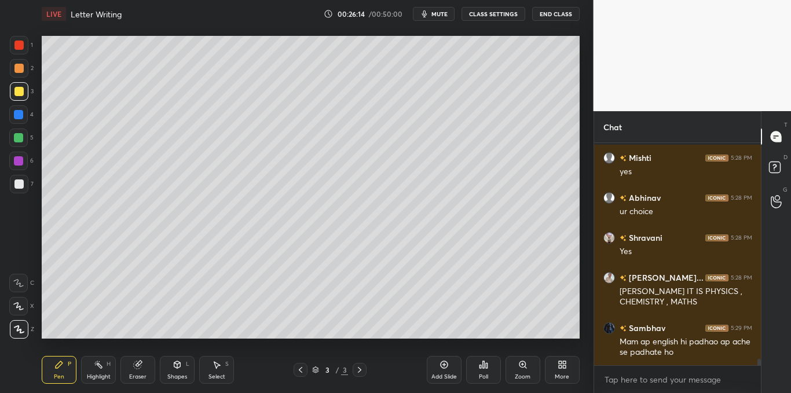
scroll to position [7497, 0]
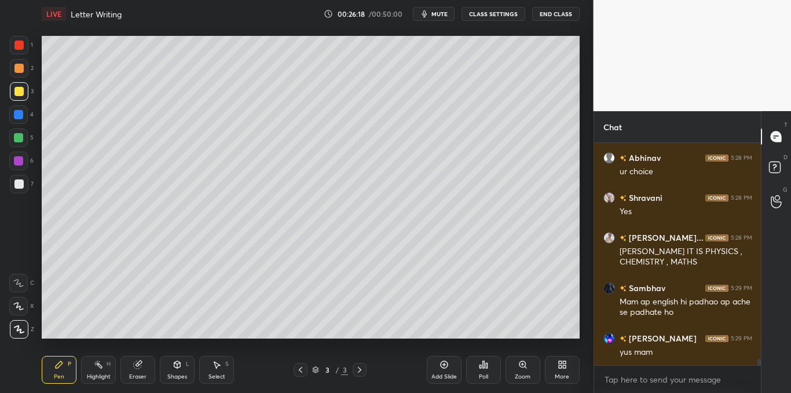
drag, startPoint x: 21, startPoint y: 185, endPoint x: 37, endPoint y: 218, distance: 36.8
click at [23, 186] on div at bounding box center [18, 184] width 9 height 9
click at [184, 362] on div "Shapes L" at bounding box center [177, 370] width 35 height 28
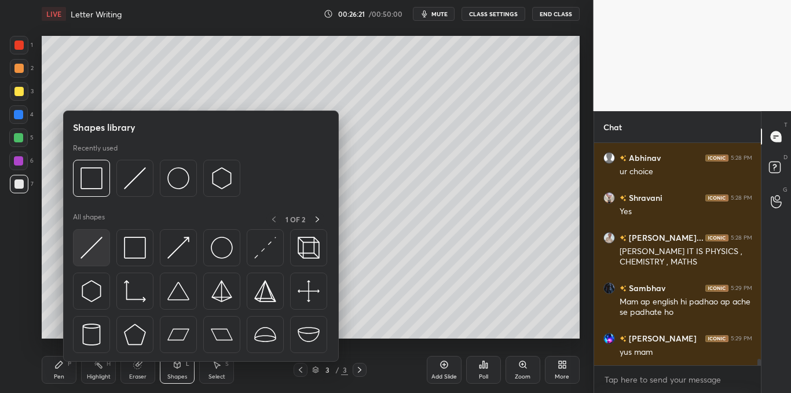
click at [94, 246] on img at bounding box center [91, 248] width 22 height 22
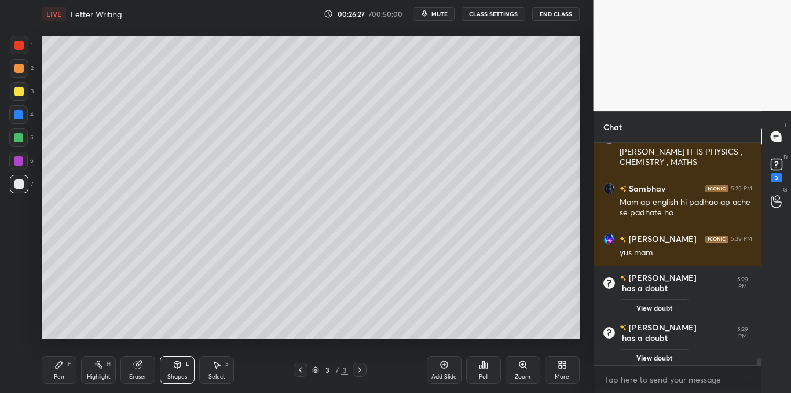
scroll to position [7055, 0]
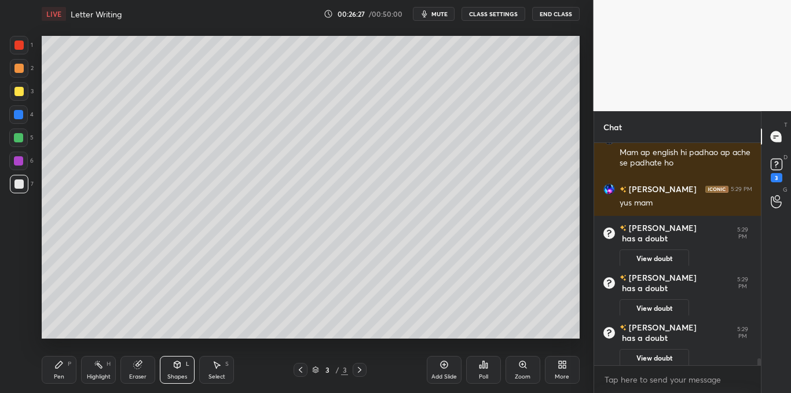
click at [72, 343] on div "Setting up your live class Poll for secs No correct answer Start poll" at bounding box center [310, 187] width 547 height 319
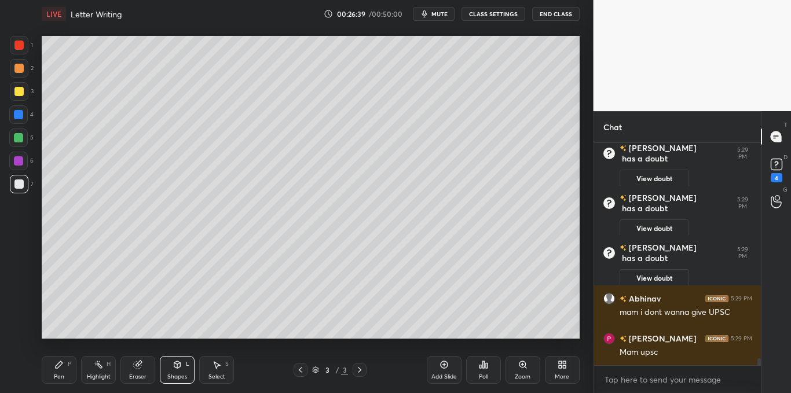
scroll to position [7175, 0]
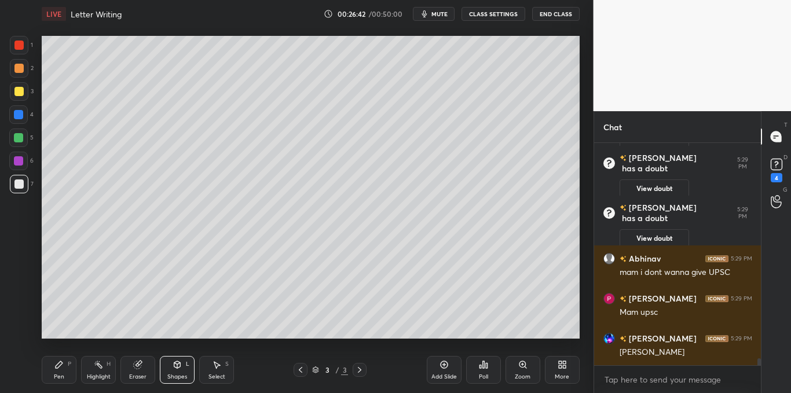
click at [74, 339] on div "Setting up your live class Poll for secs No correct answer Start poll" at bounding box center [310, 187] width 547 height 319
click at [71, 339] on div "Setting up your live class Poll for secs No correct answer Start poll" at bounding box center [310, 187] width 547 height 319
click at [64, 378] on div "Pen P" at bounding box center [59, 370] width 35 height 28
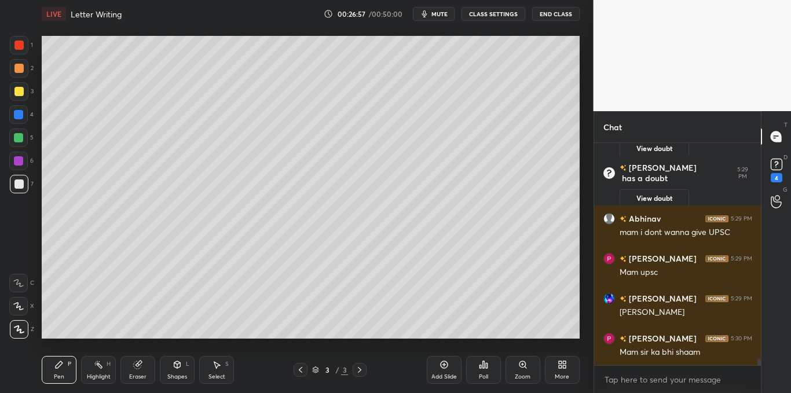
scroll to position [7243, 0]
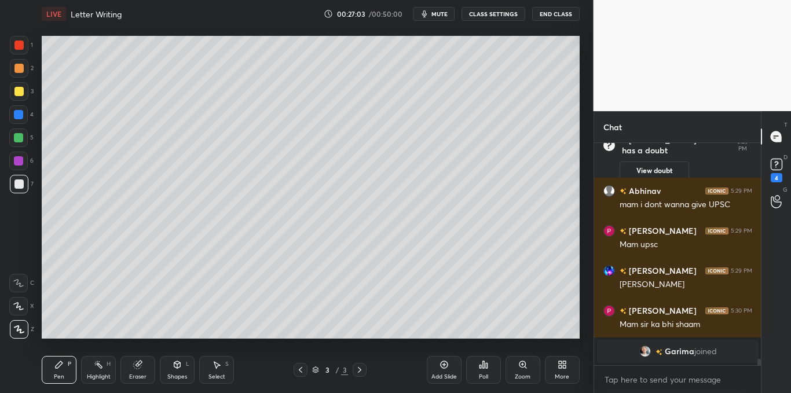
click at [17, 140] on div at bounding box center [18, 137] width 9 height 9
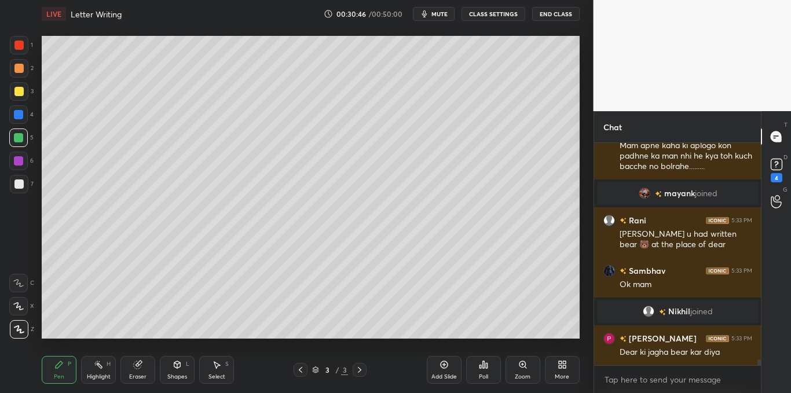
scroll to position [8063, 0]
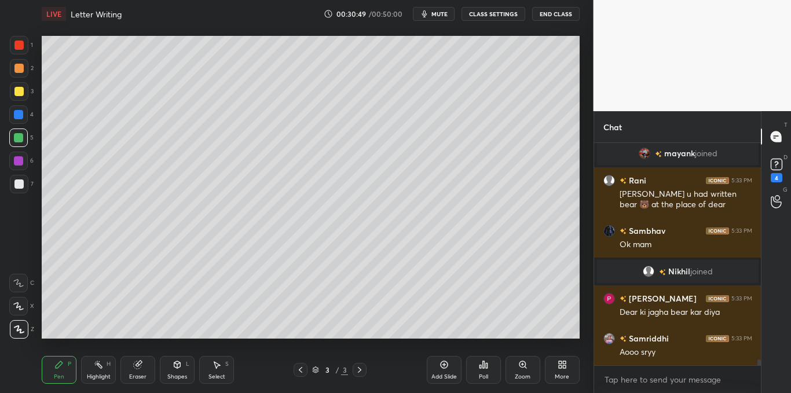
drag, startPoint x: 444, startPoint y: 372, endPoint x: 444, endPoint y: 356, distance: 16.8
click at [445, 369] on div "Add Slide" at bounding box center [444, 370] width 35 height 28
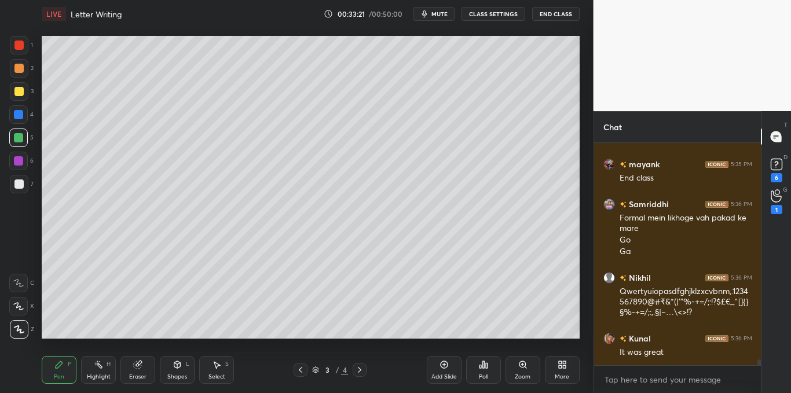
scroll to position [8551, 0]
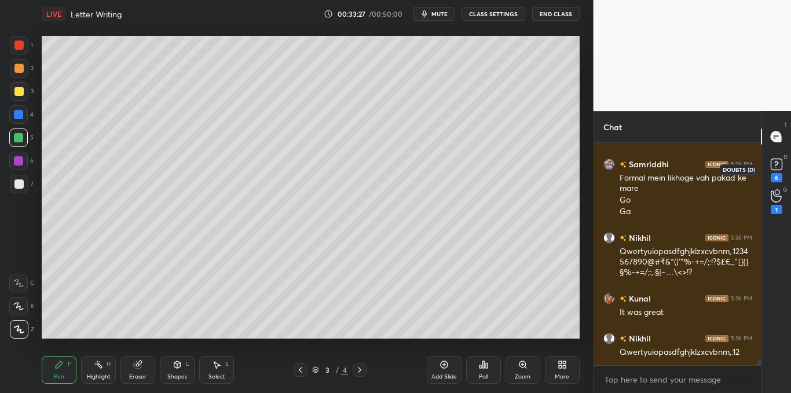
click at [782, 163] on icon at bounding box center [776, 164] width 17 height 17
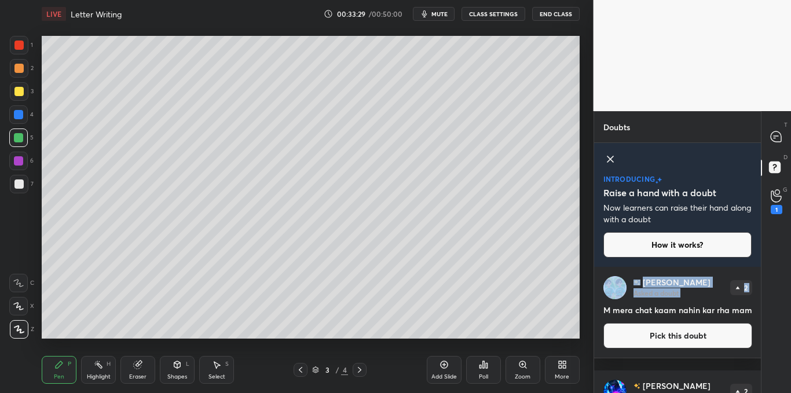
click at [621, 300] on div "Shadman Asked a doubt 2 M mera chat kaam nahin kar rha mam Pick this doubt" at bounding box center [677, 312] width 167 height 91
drag, startPoint x: 620, startPoint y: 308, endPoint x: 632, endPoint y: 286, distance: 24.9
click at [632, 286] on div "Shadman Asked a doubt 2 M mera chat kaam nahin kar rha mam Pick this doubt" at bounding box center [677, 312] width 167 height 91
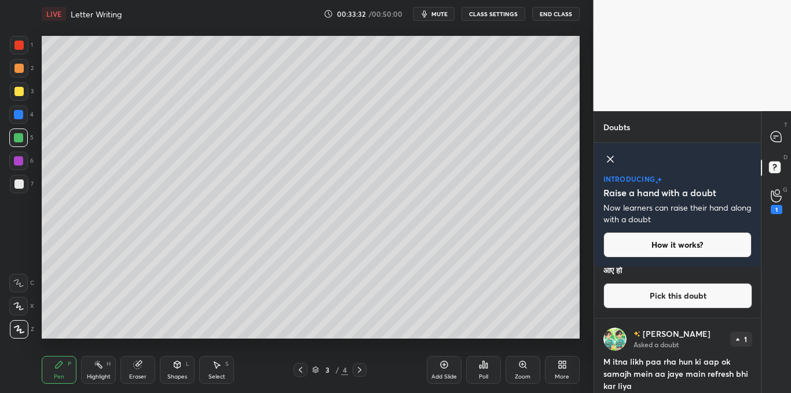
scroll to position [156, 0]
click at [781, 135] on icon at bounding box center [776, 136] width 10 height 10
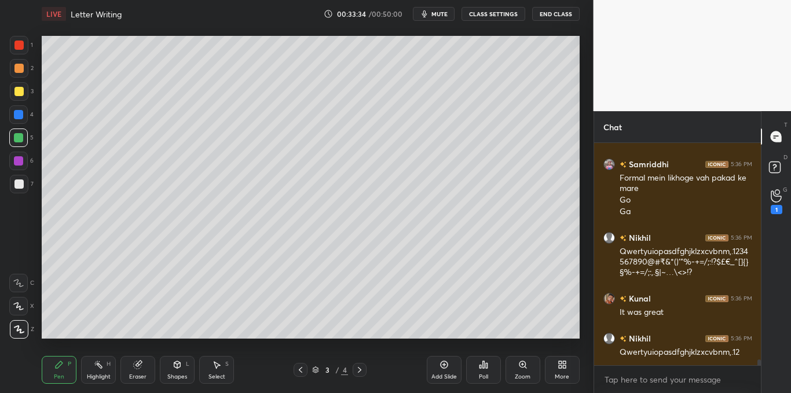
scroll to position [219, 163]
click at [778, 187] on div "G Raise Hand (G) 1" at bounding box center [776, 201] width 30 height 32
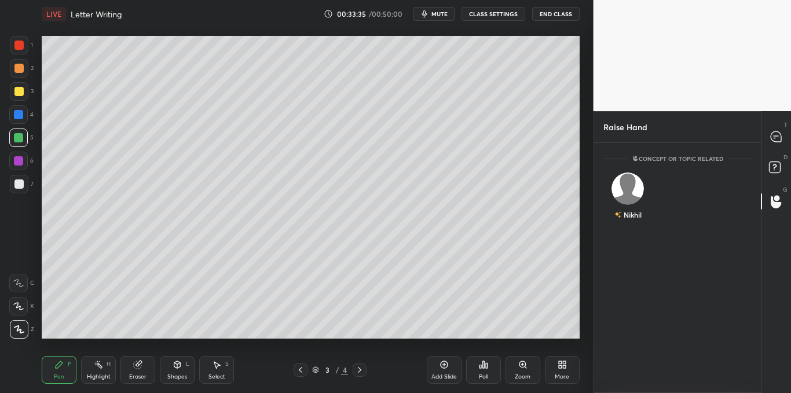
scroll to position [4, 4]
click at [766, 178] on icon at bounding box center [776, 169] width 21 height 21
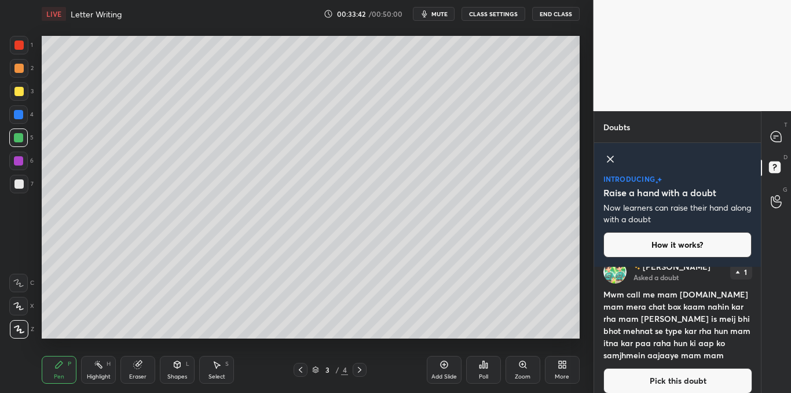
scroll to position [339, 0]
click at [783, 205] on div at bounding box center [776, 201] width 23 height 21
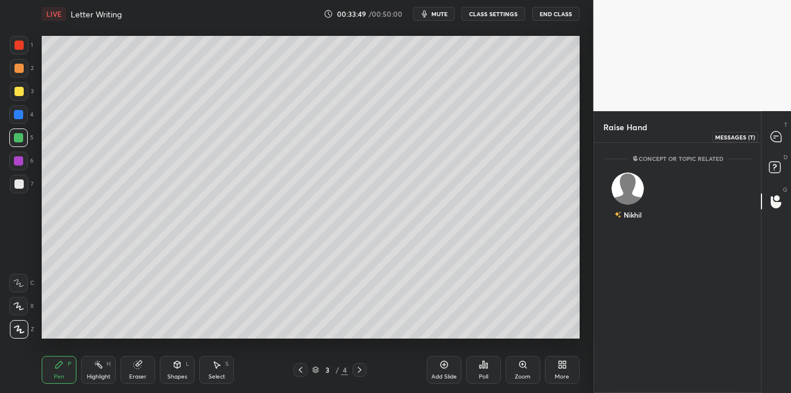
click at [783, 141] on div at bounding box center [776, 136] width 23 height 21
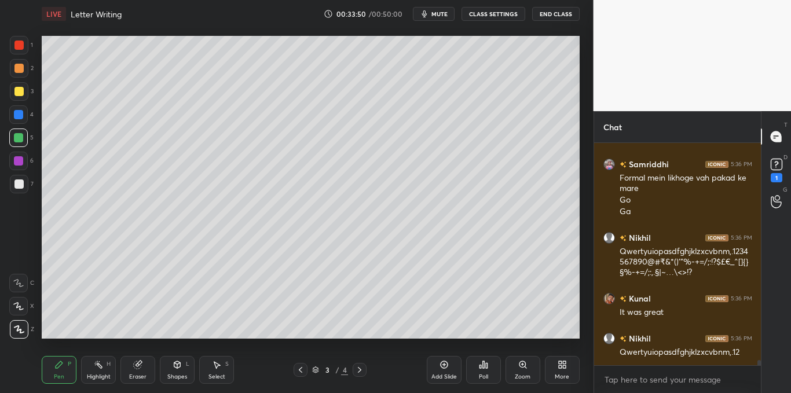
scroll to position [8810, 0]
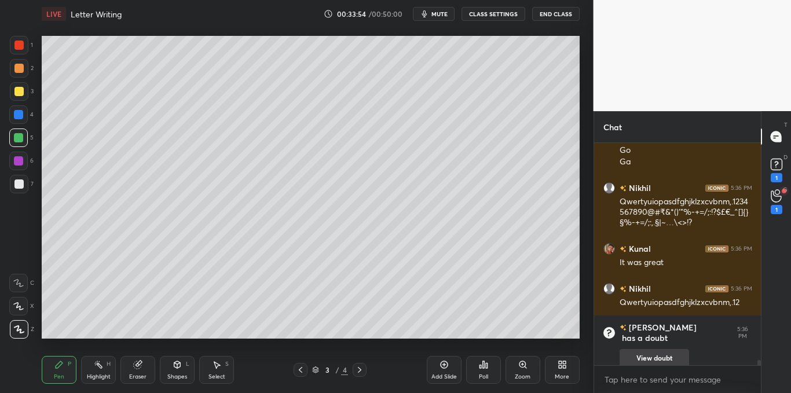
click at [658, 349] on button "View doubt" at bounding box center [654, 358] width 69 height 19
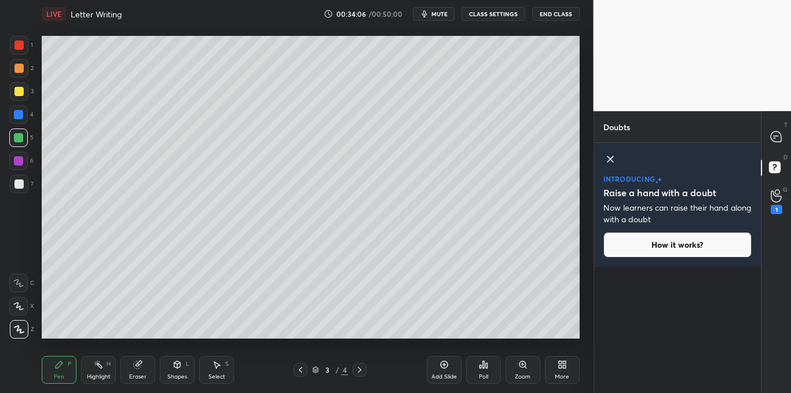
scroll to position [0, 0]
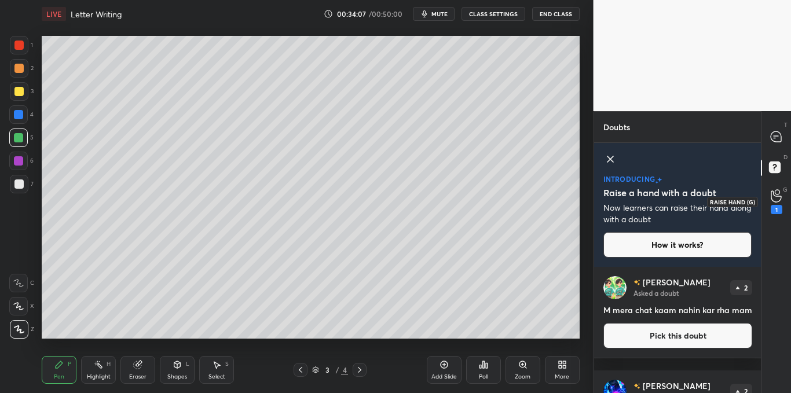
click at [775, 204] on div "1" at bounding box center [777, 201] width 12 height 25
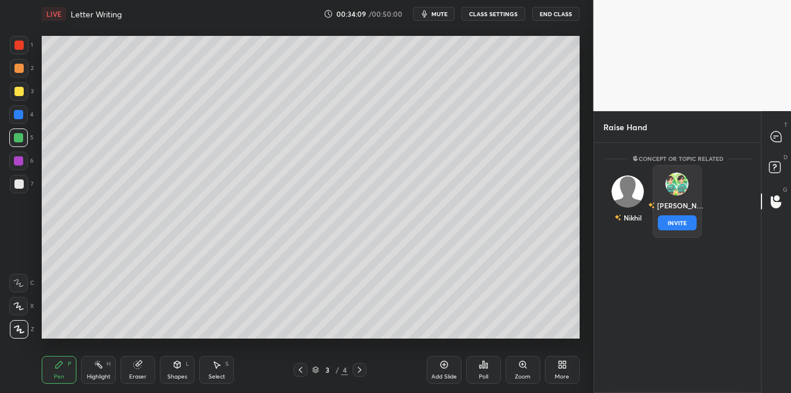
click at [672, 183] on img "grid" at bounding box center [676, 184] width 23 height 23
click at [671, 221] on button "INVITE" at bounding box center [676, 222] width 39 height 15
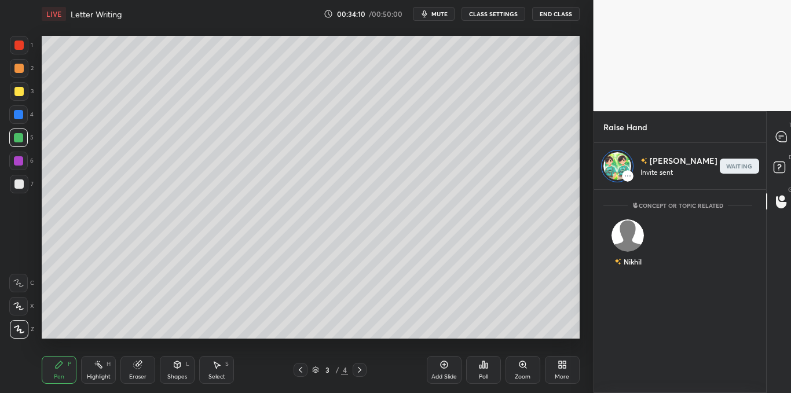
scroll to position [200, 163]
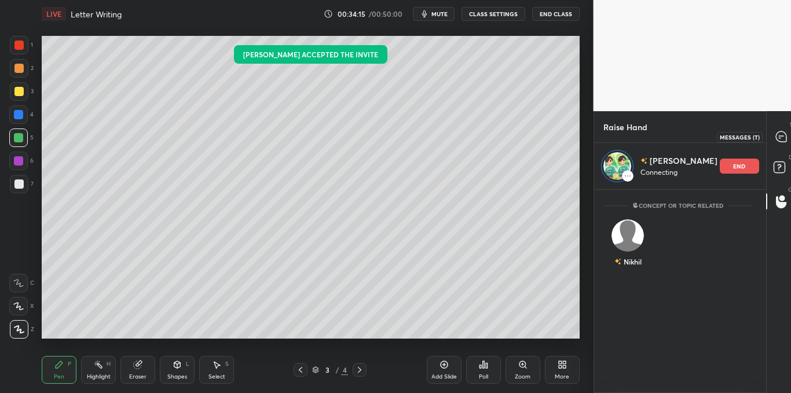
click at [783, 138] on div at bounding box center [781, 136] width 23 height 21
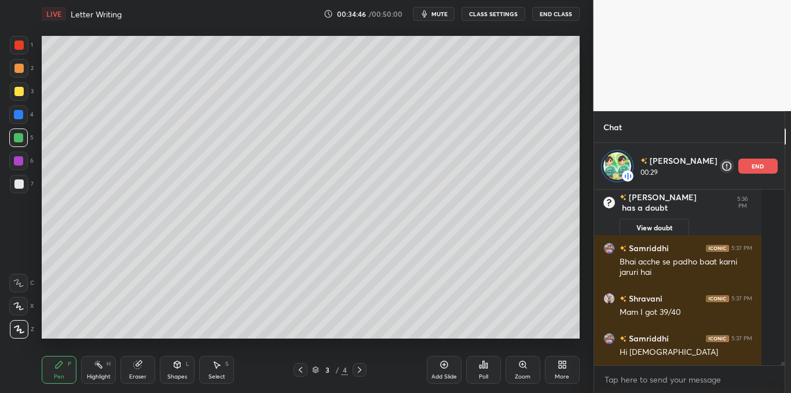
scroll to position [8719, 0]
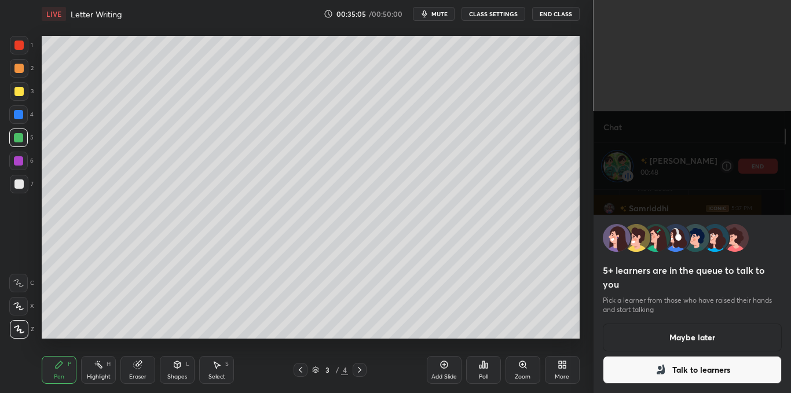
click at [724, 332] on button "Maybe later" at bounding box center [693, 338] width 180 height 28
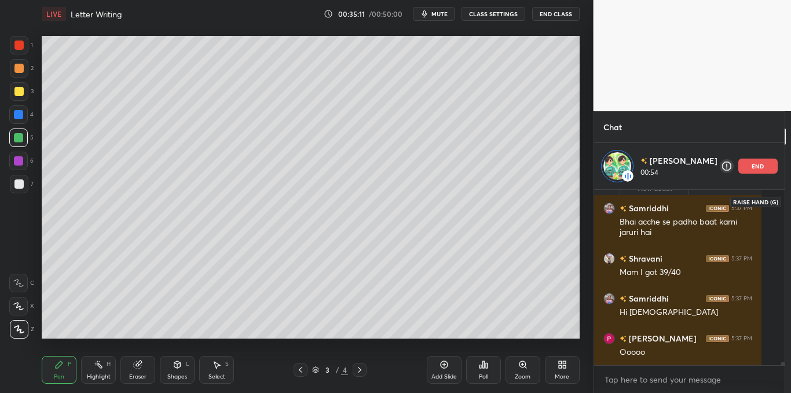
click at [788, 192] on div at bounding box center [799, 201] width 23 height 21
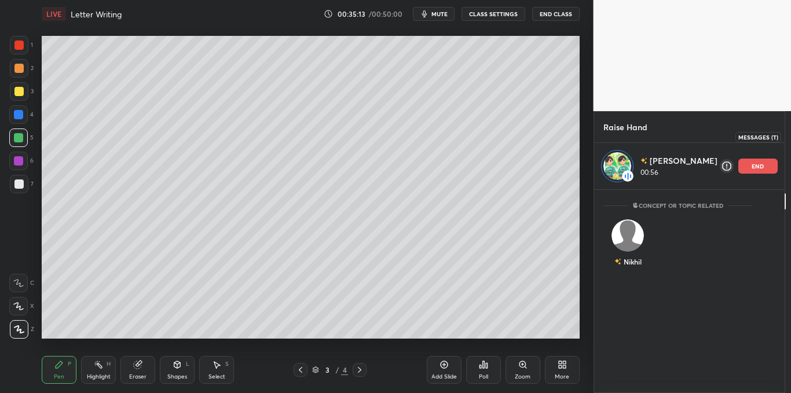
click at [788, 145] on div at bounding box center [799, 136] width 23 height 21
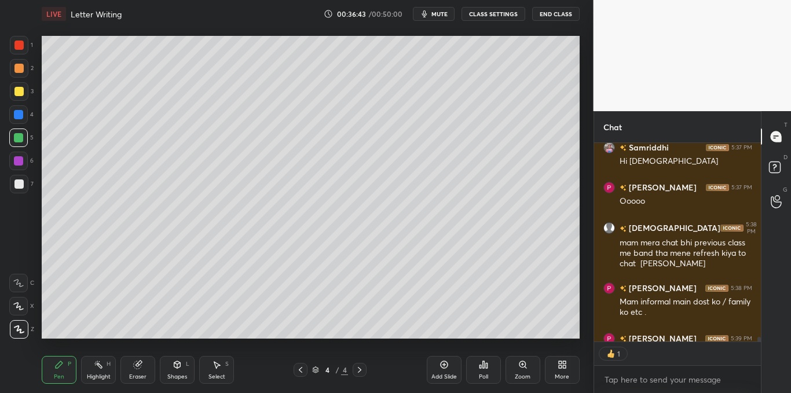
scroll to position [195, 163]
click at [448, 365] on div "Add Slide" at bounding box center [444, 370] width 35 height 28
click at [17, 90] on div at bounding box center [18, 91] width 9 height 9
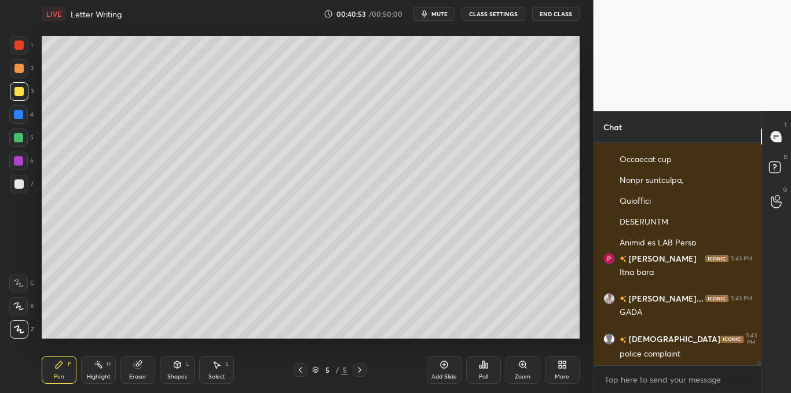
scroll to position [10148, 0]
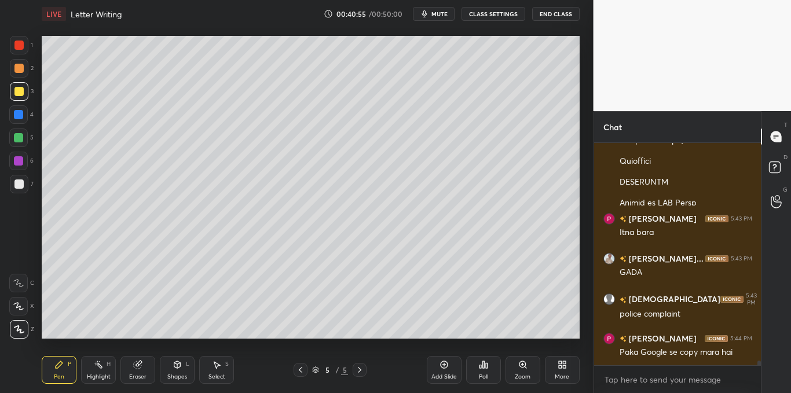
click at [290, 343] on div "Setting up your live class Poll for secs No correct answer Start poll" at bounding box center [310, 187] width 547 height 319
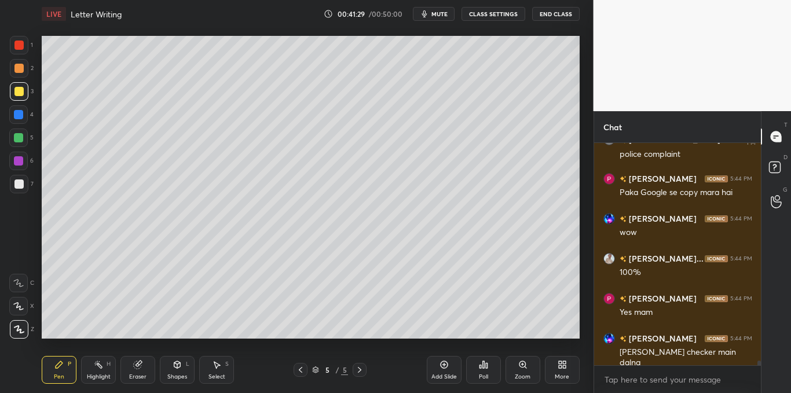
scroll to position [10348, 0]
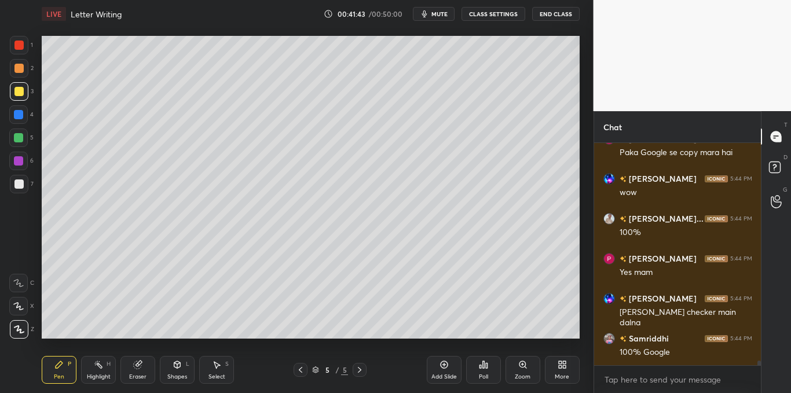
click at [580, 244] on div "Setting up your live class Poll for secs No correct answer Start poll" at bounding box center [310, 187] width 547 height 319
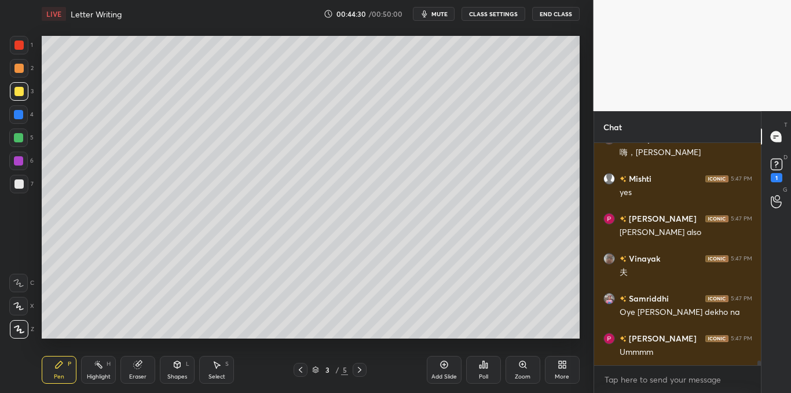
scroll to position [10960, 0]
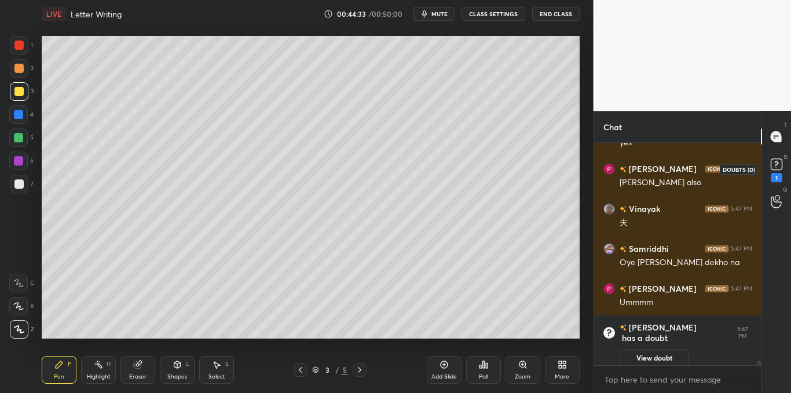
click at [782, 168] on rect at bounding box center [776, 164] width 11 height 11
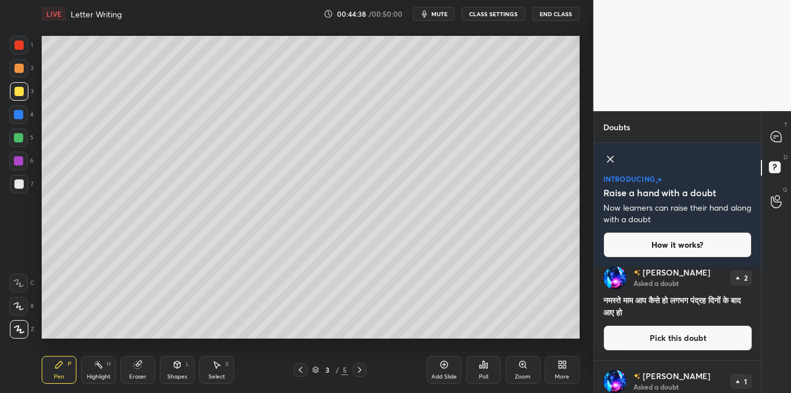
scroll to position [0, 0]
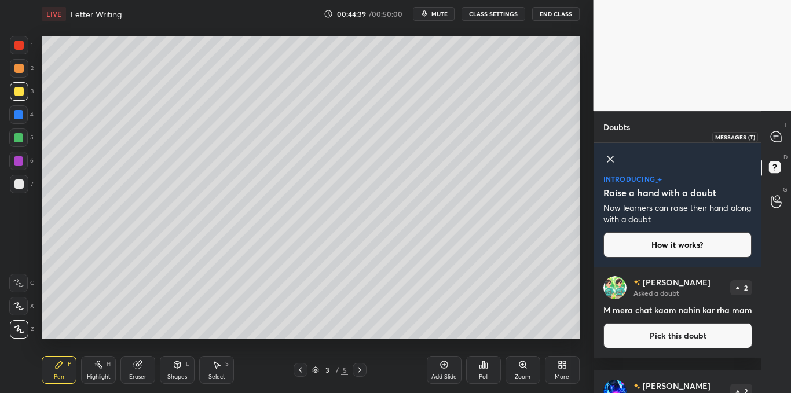
click at [777, 131] on icon at bounding box center [776, 136] width 10 height 10
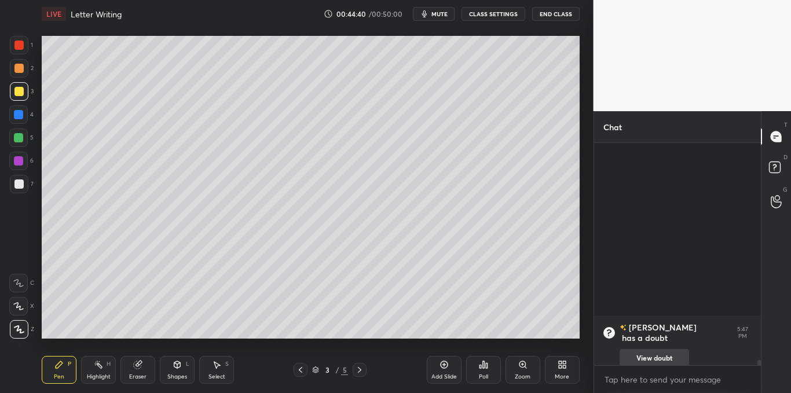
scroll to position [10005, 0]
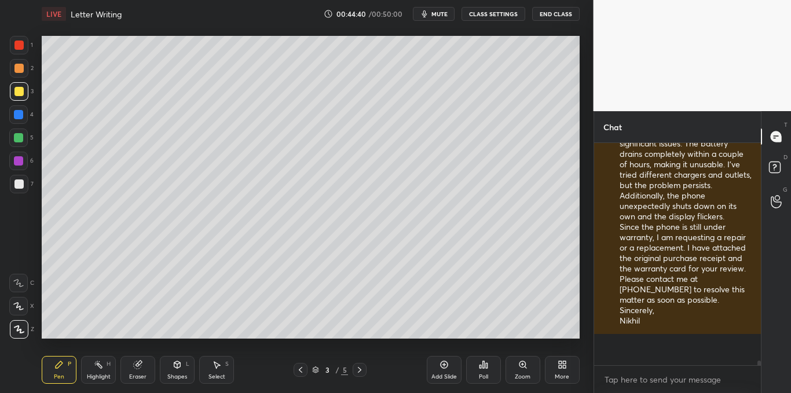
click at [665, 327] on div "11th Main, Koramangala Bengaluru, Karnataka - 560034 Date: November 12, 2024 Ga…" at bounding box center [686, 165] width 133 height 324
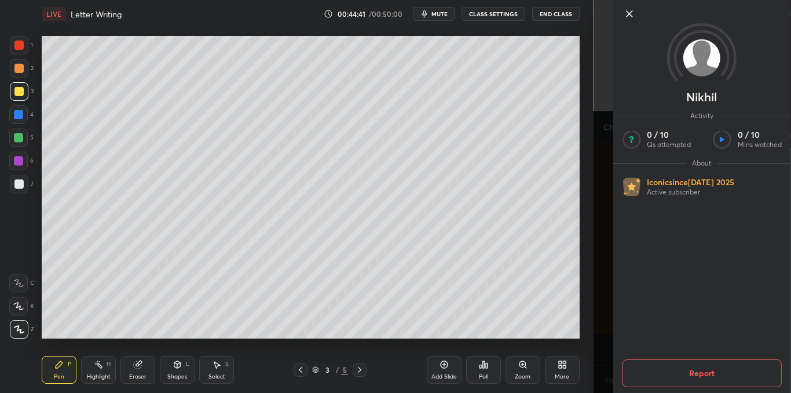
click at [580, 306] on div "Setting up your live class Poll for secs No correct answer Start poll" at bounding box center [310, 187] width 547 height 319
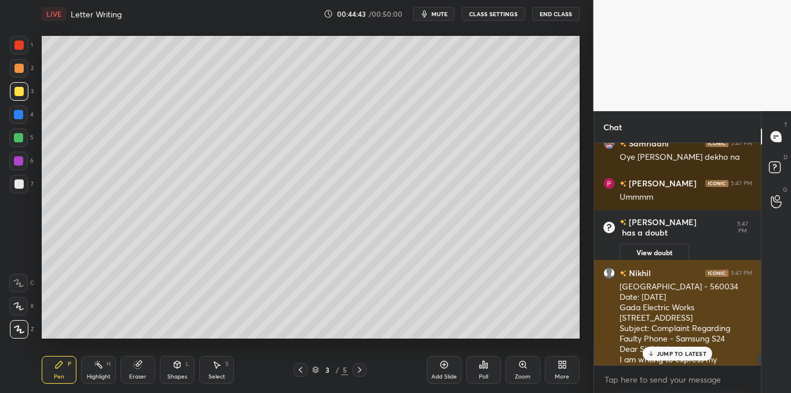
scroll to position [9802, 0]
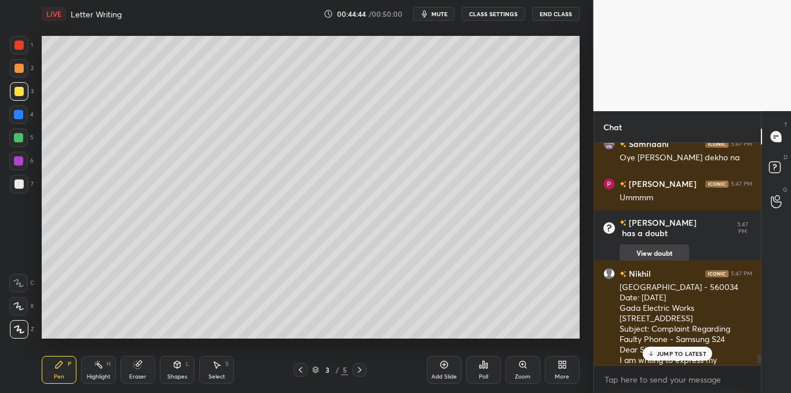
click at [651, 244] on button "View doubt" at bounding box center [654, 253] width 69 height 19
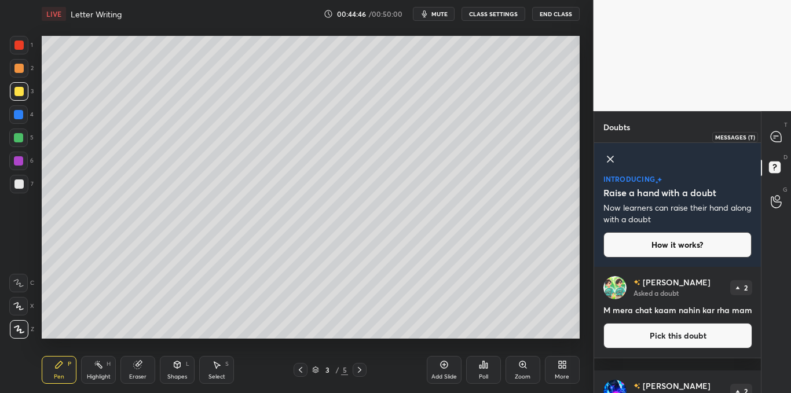
click at [776, 138] on icon at bounding box center [776, 136] width 10 height 10
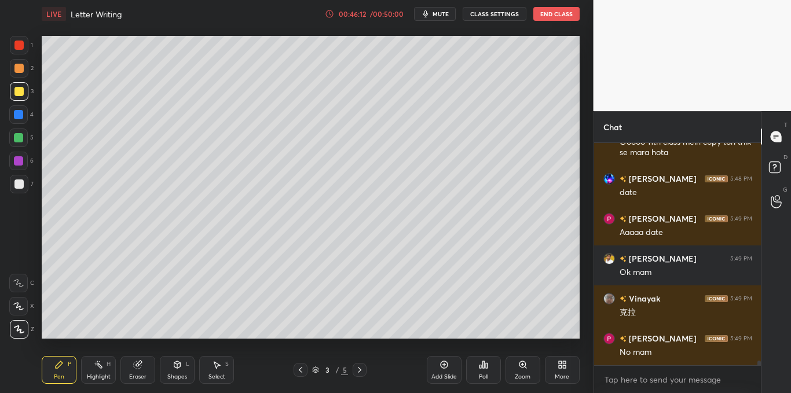
scroll to position [195, 163]
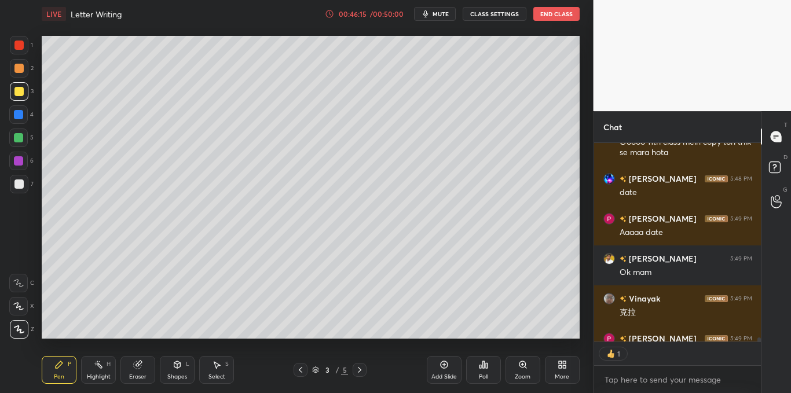
click at [144, 365] on div "Eraser" at bounding box center [137, 370] width 35 height 28
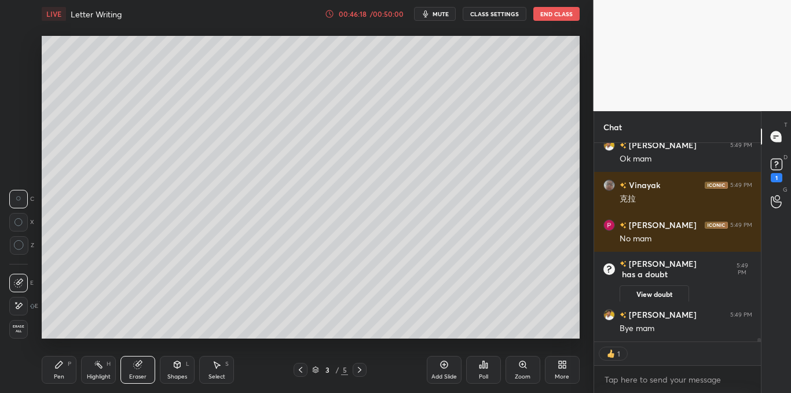
scroll to position [10300, 0]
click at [63, 374] on div "Pen" at bounding box center [59, 377] width 10 height 6
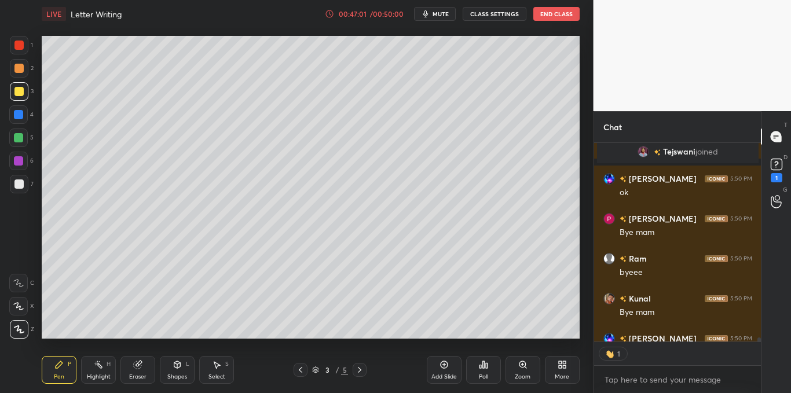
scroll to position [195, 163]
click at [566, 17] on button "End Class" at bounding box center [556, 14] width 46 height 14
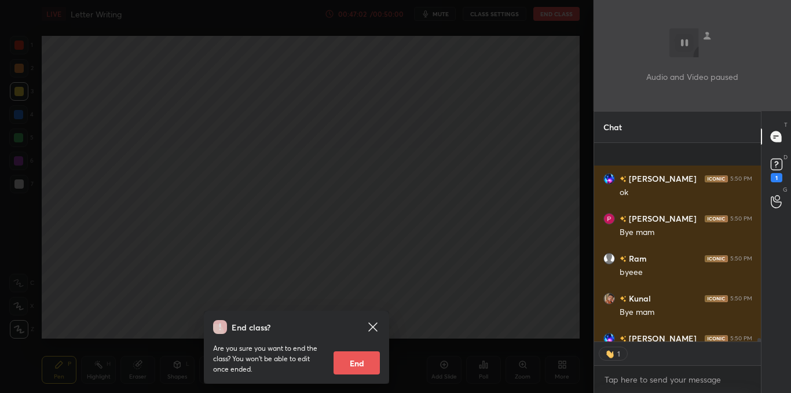
scroll to position [10362, 0]
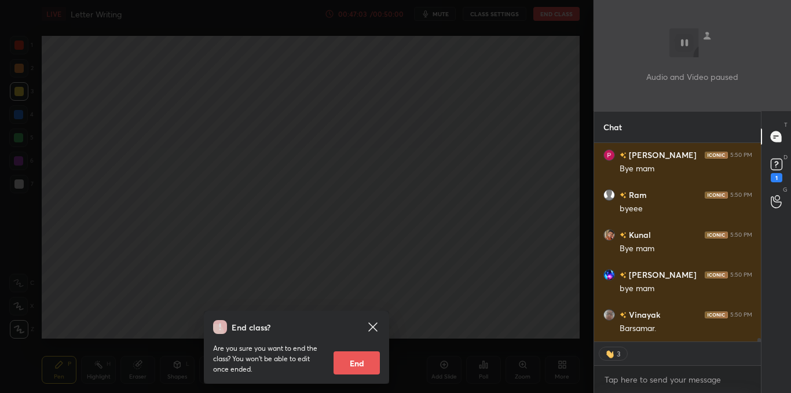
click at [354, 361] on button "End" at bounding box center [357, 362] width 46 height 23
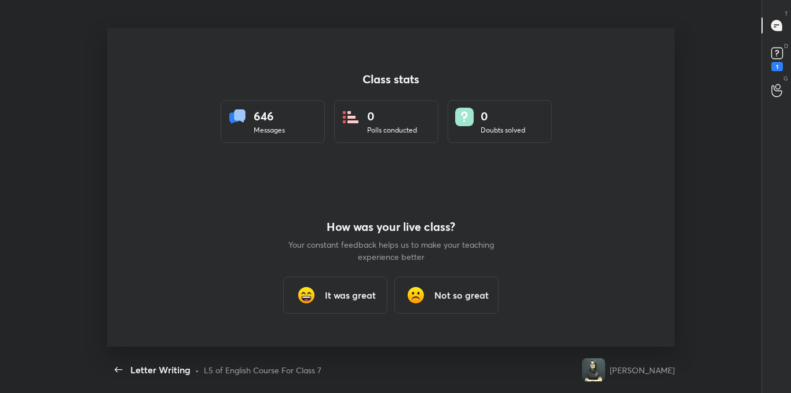
scroll to position [0, 0]
click at [353, 282] on div "It was great" at bounding box center [335, 295] width 104 height 37
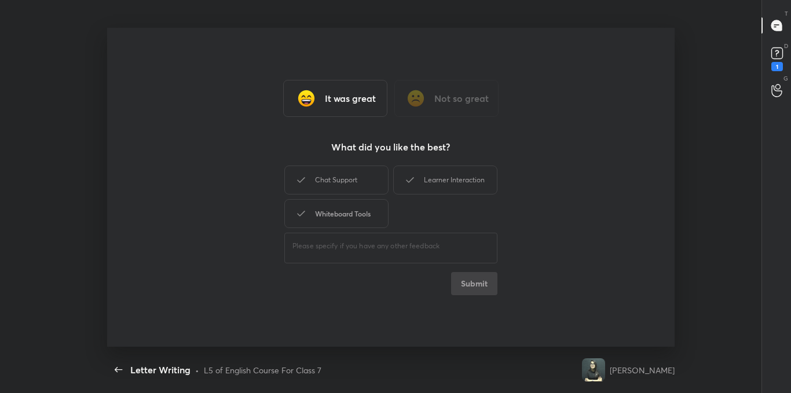
click at [368, 211] on div "Whiteboard Tools" at bounding box center [336, 213] width 104 height 29
click at [367, 192] on div "Chat Support" at bounding box center [336, 180] width 104 height 29
click at [439, 181] on div "Learner Interaction" at bounding box center [445, 180] width 104 height 29
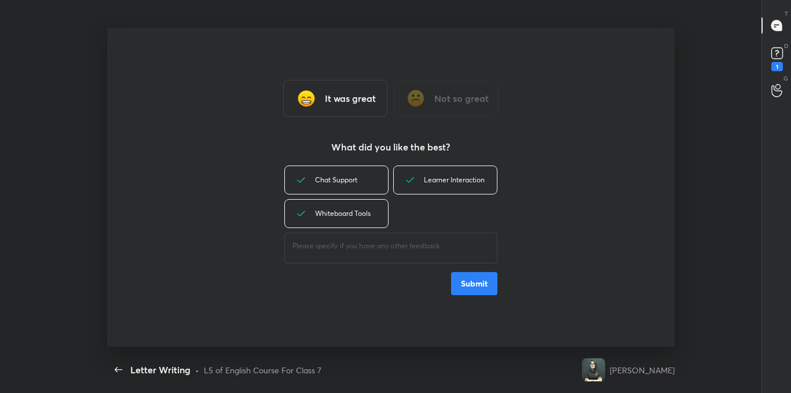
click at [481, 284] on button "Submit" at bounding box center [474, 283] width 46 height 23
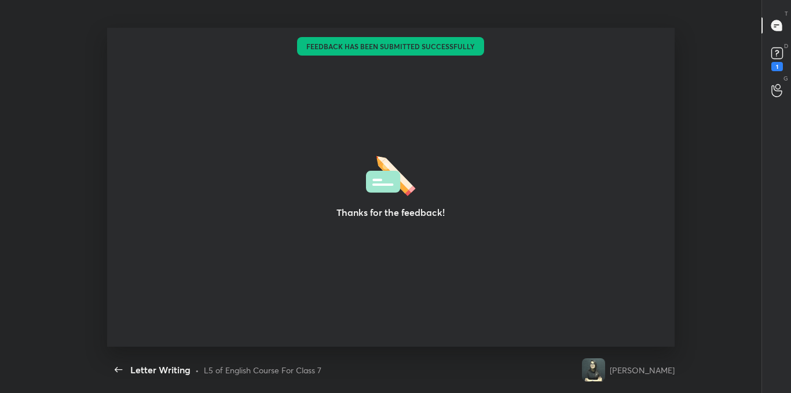
type textarea "x"
